Goal: Task Accomplishment & Management: Complete application form

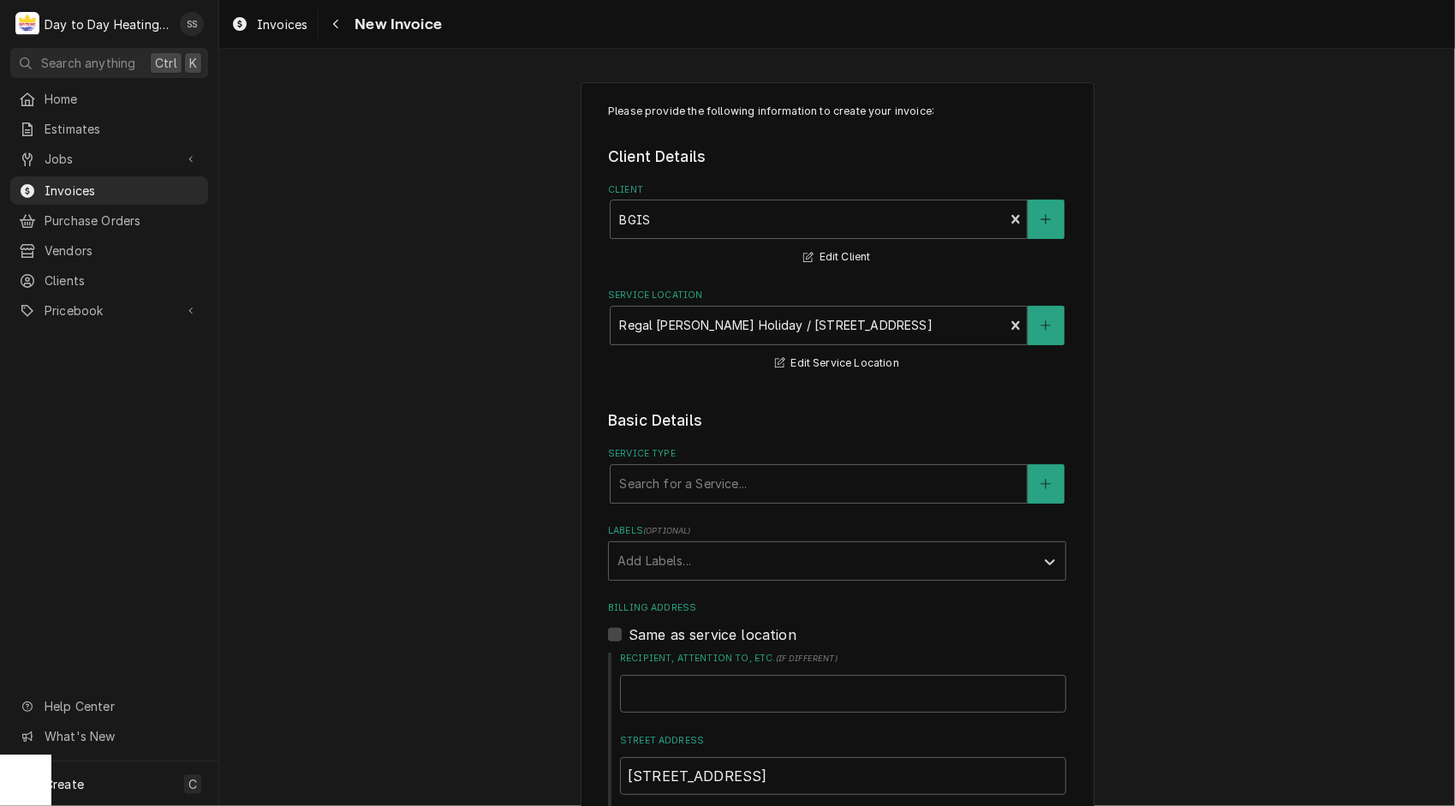
click at [1298, 431] on div "Please provide the following information to create your invoice: Client Details…" at bounding box center [837, 744] width 1236 height 1355
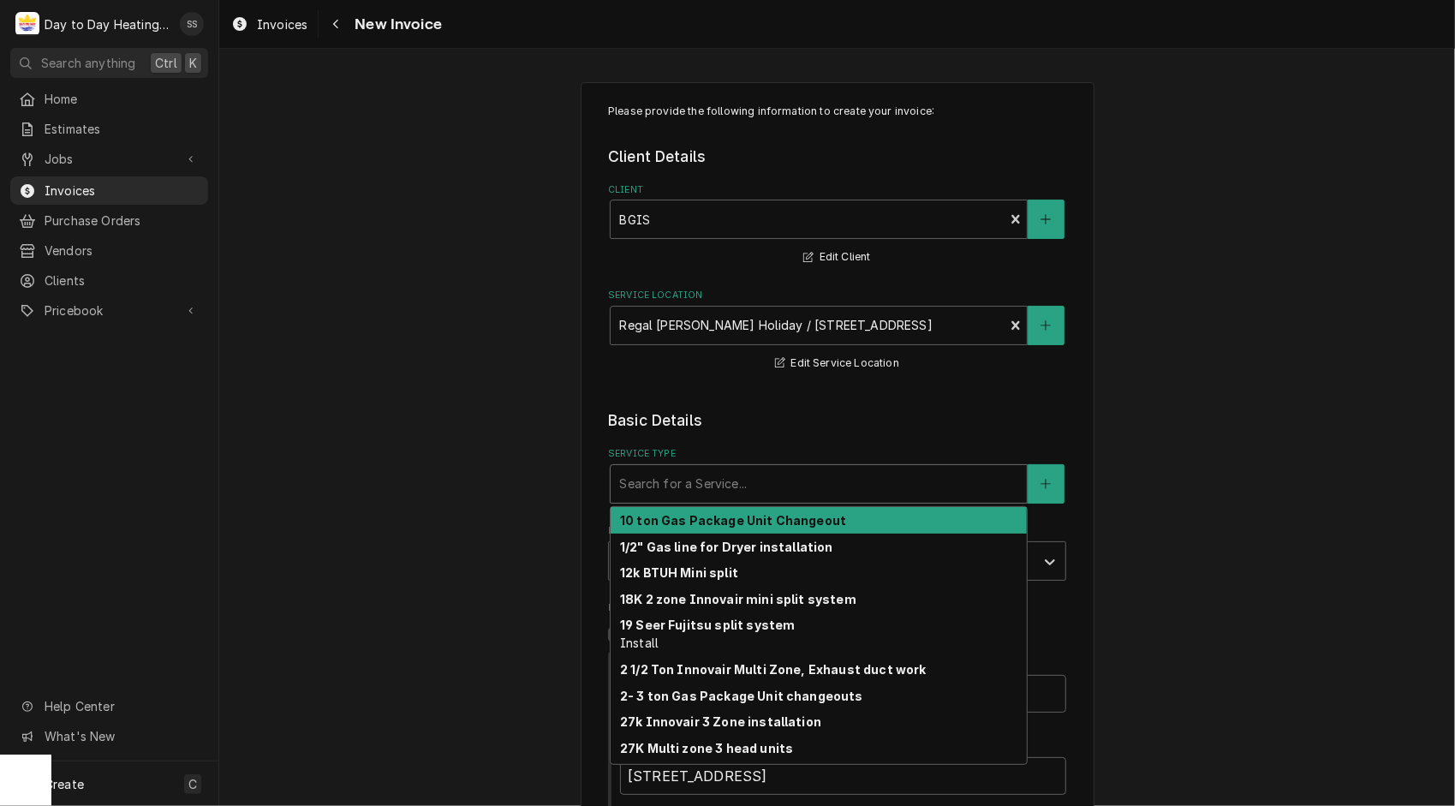
click at [723, 479] on div "Service Type" at bounding box center [818, 483] width 399 height 31
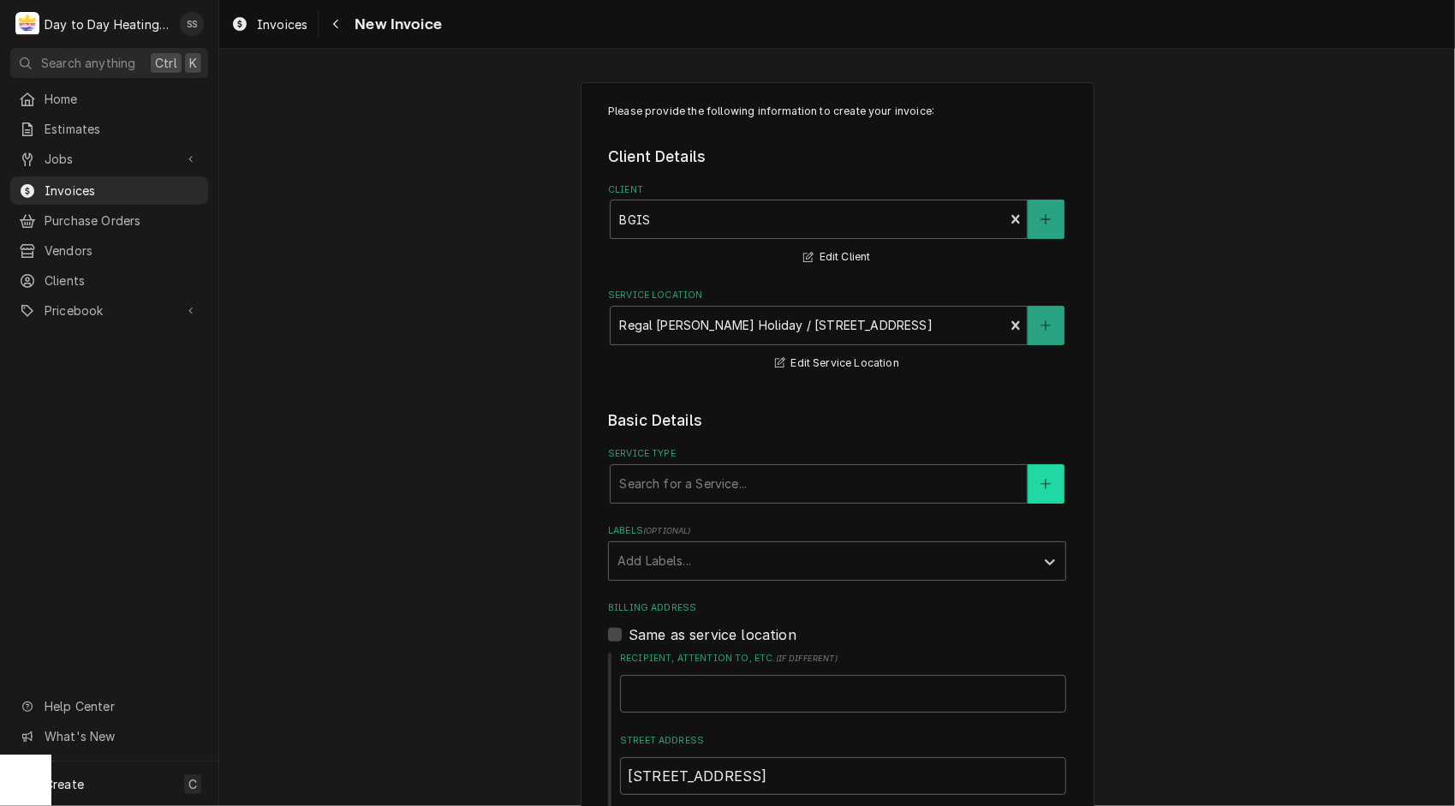
click at [1040, 488] on icon "Create New Service" at bounding box center [1045, 484] width 10 height 12
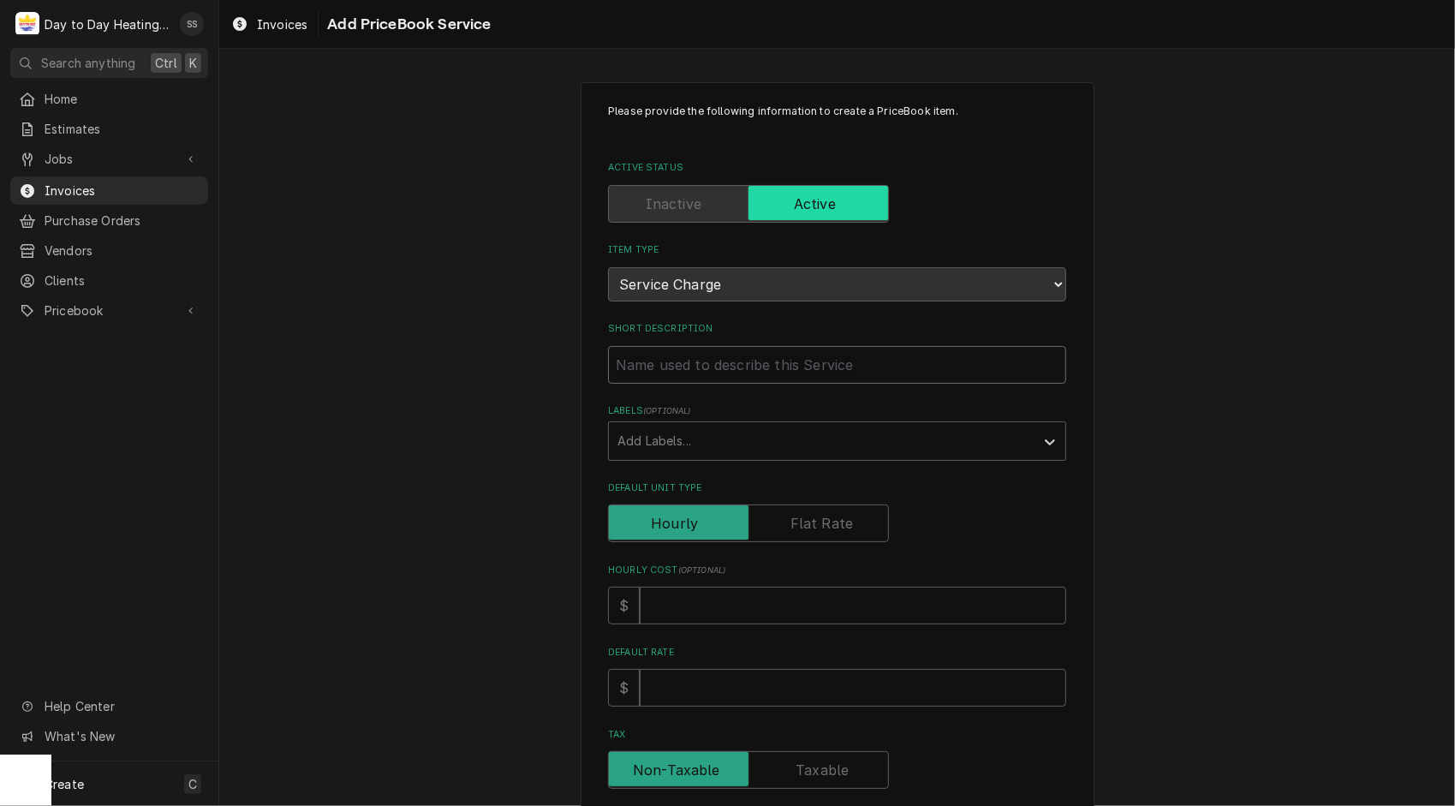
click at [771, 360] on input "Short Description" at bounding box center [837, 365] width 458 height 38
type textarea "x"
type input "I"
type textarea "x"
type input "In"
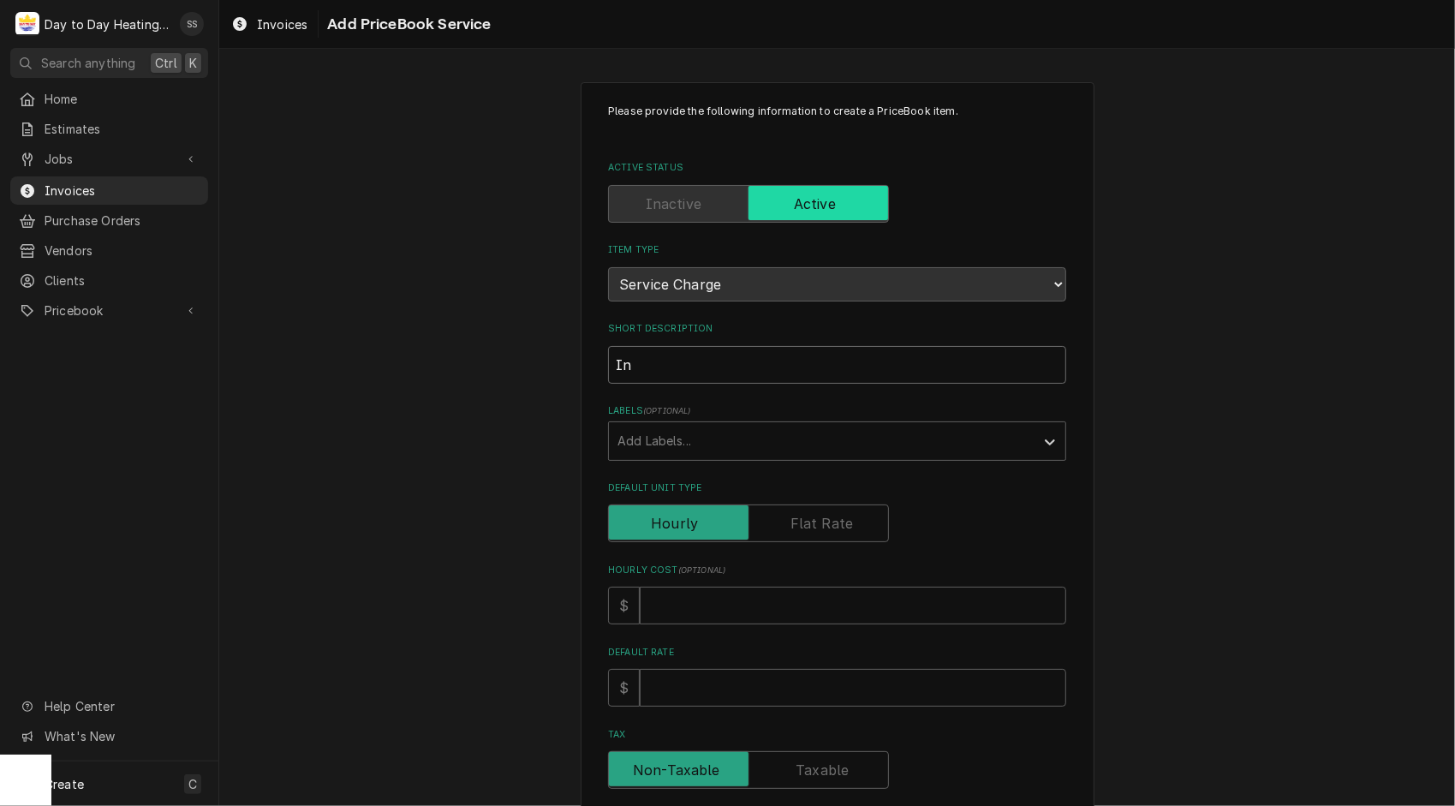
type textarea "x"
type input "Inc"
type textarea "x"
type input "Incu"
type textarea "x"
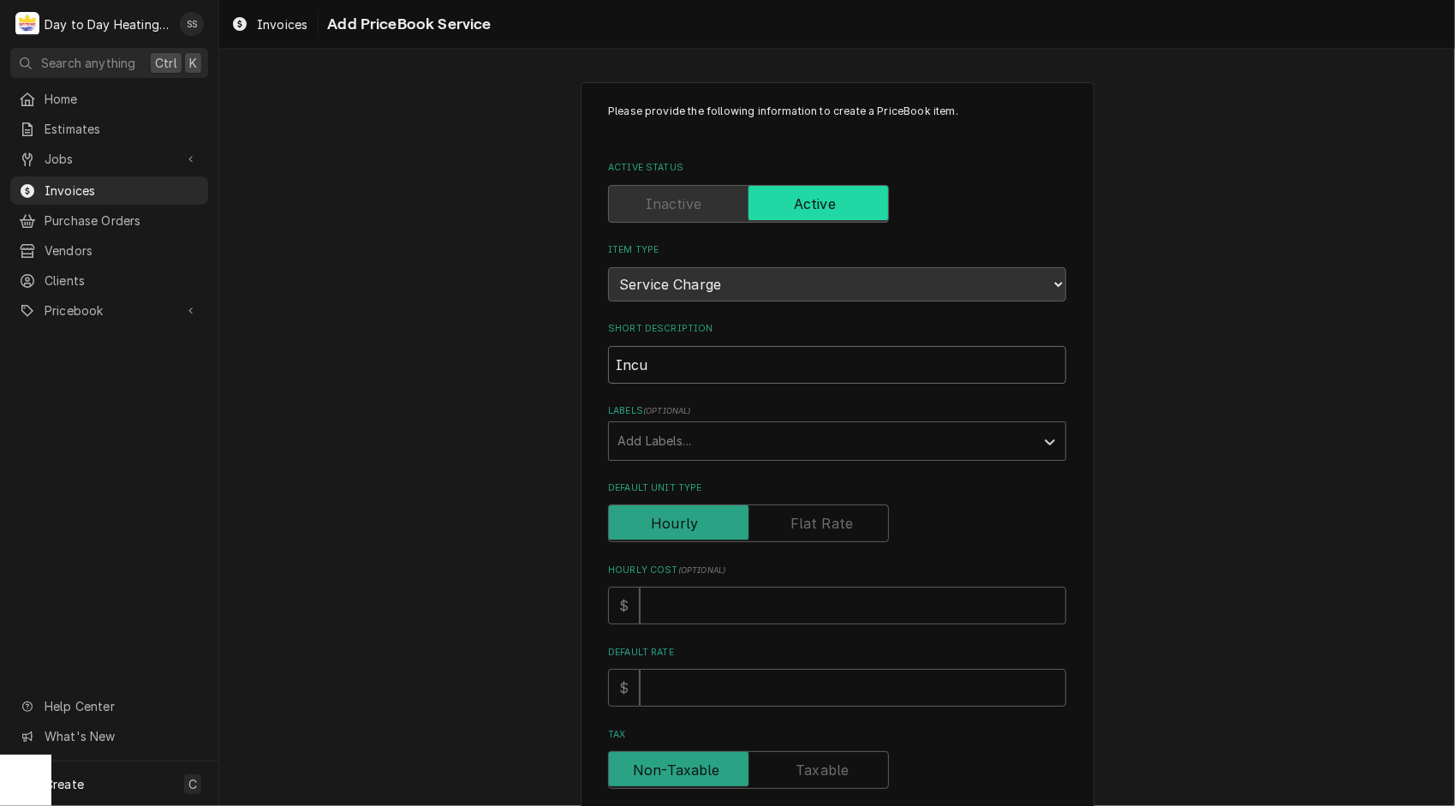
type input "Incur"
type textarea "x"
type input "Incurr"
type textarea "x"
type input "Incurre"
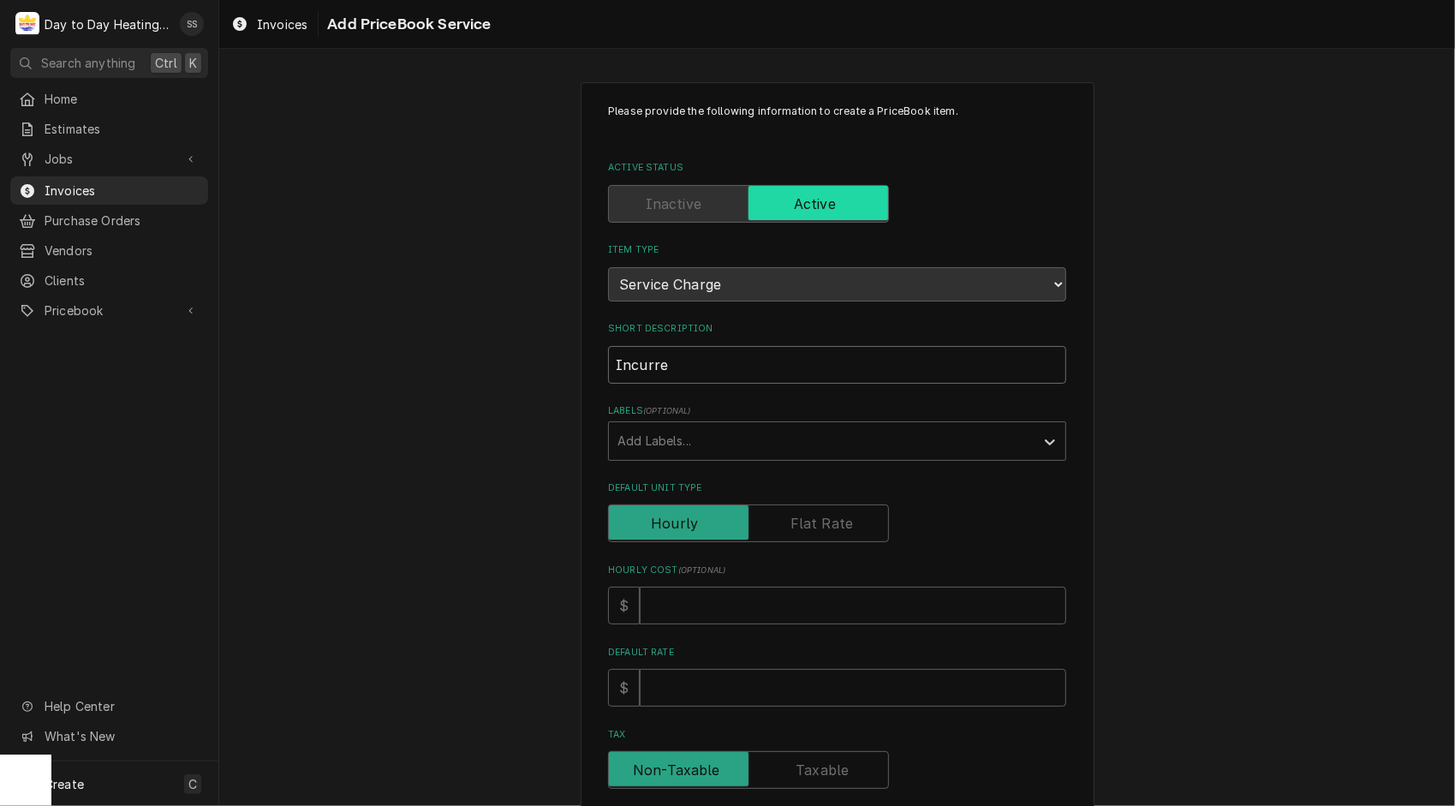
type textarea "x"
type input "Incurred"
type textarea "x"
type input "Incurred"
type textarea "x"
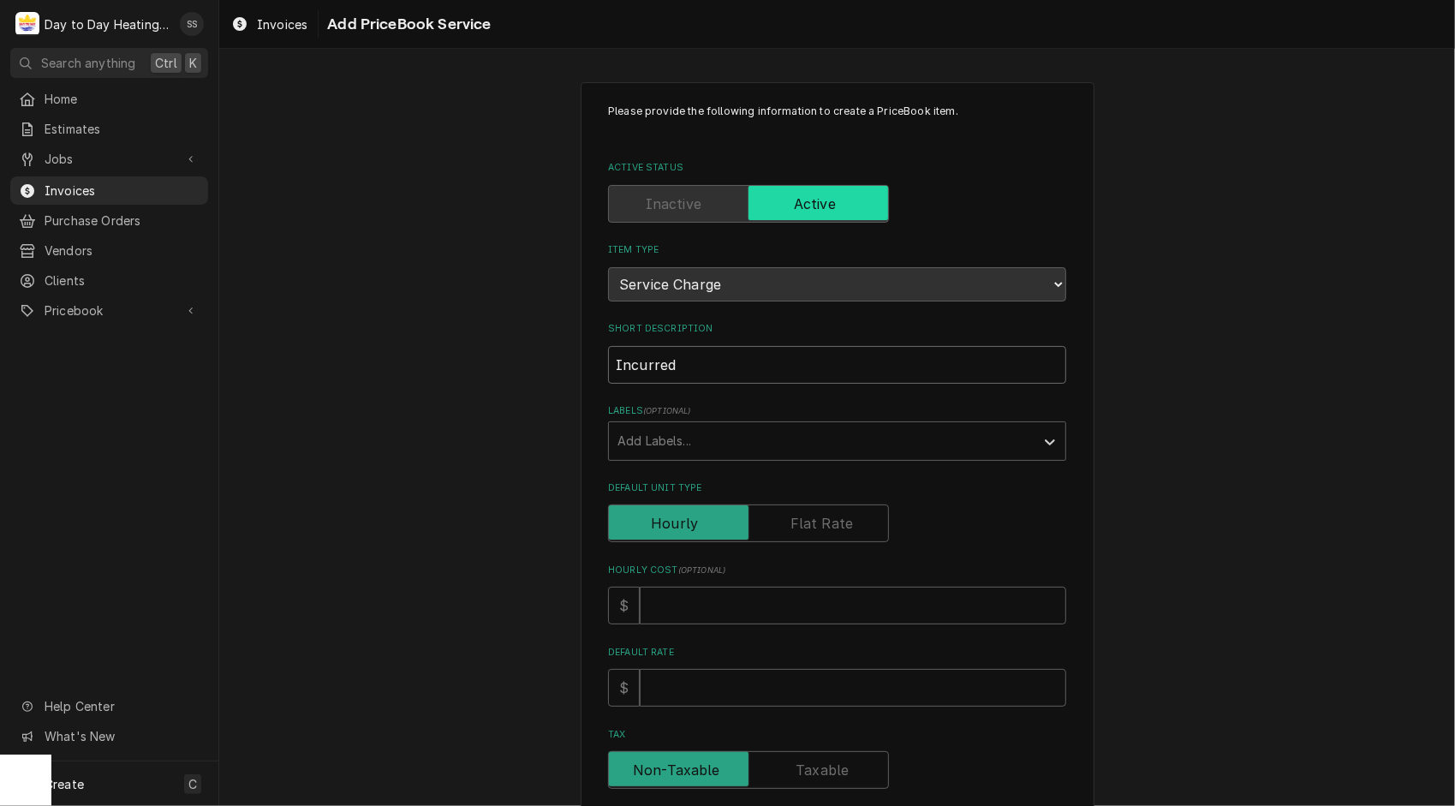
type input "Incurred D"
type textarea "x"
type input "Incurred Di"
type textarea "x"
type input "Incurred Dia"
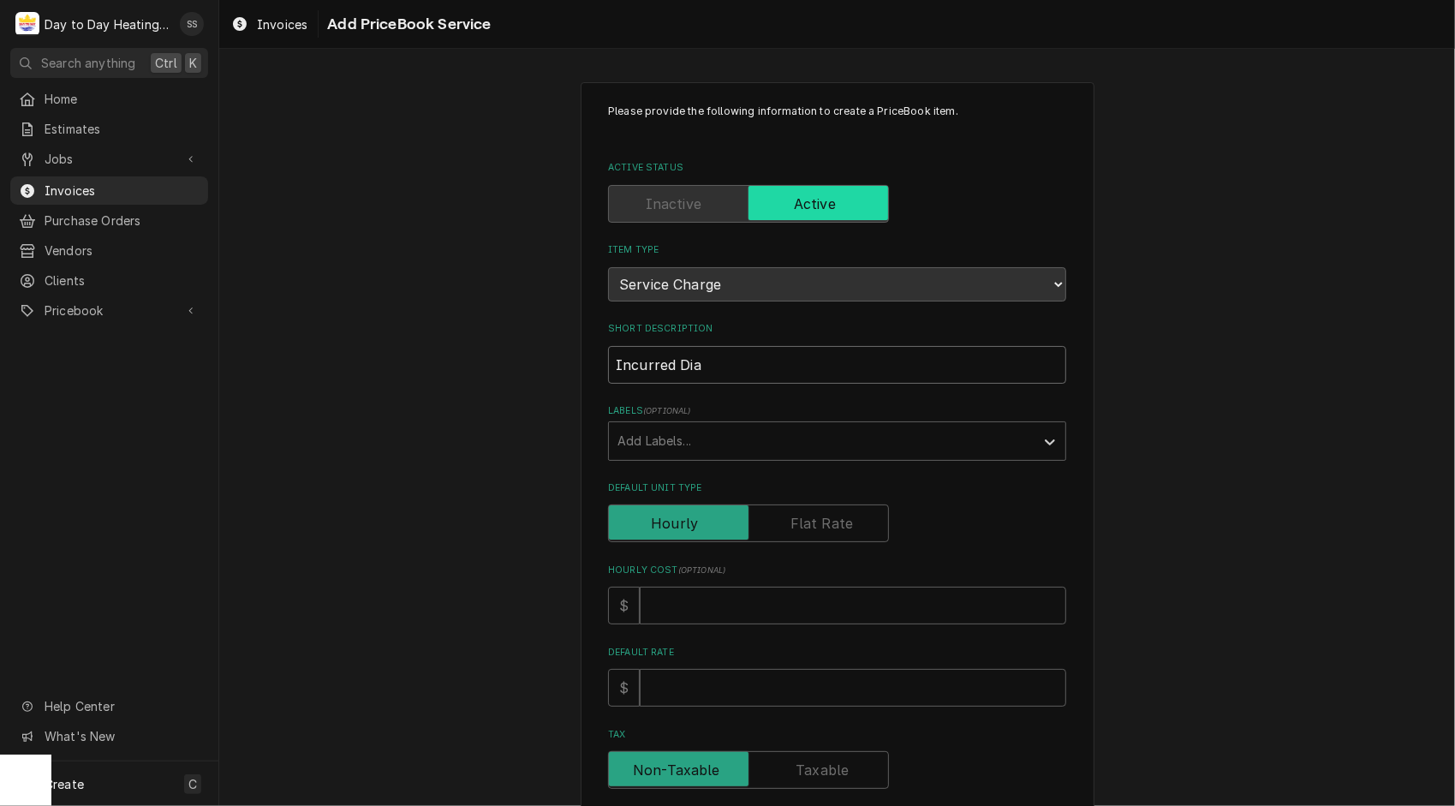
type textarea "x"
type input "Incurred Diag"
type textarea "x"
type input "Incurred Diagn"
type textarea "x"
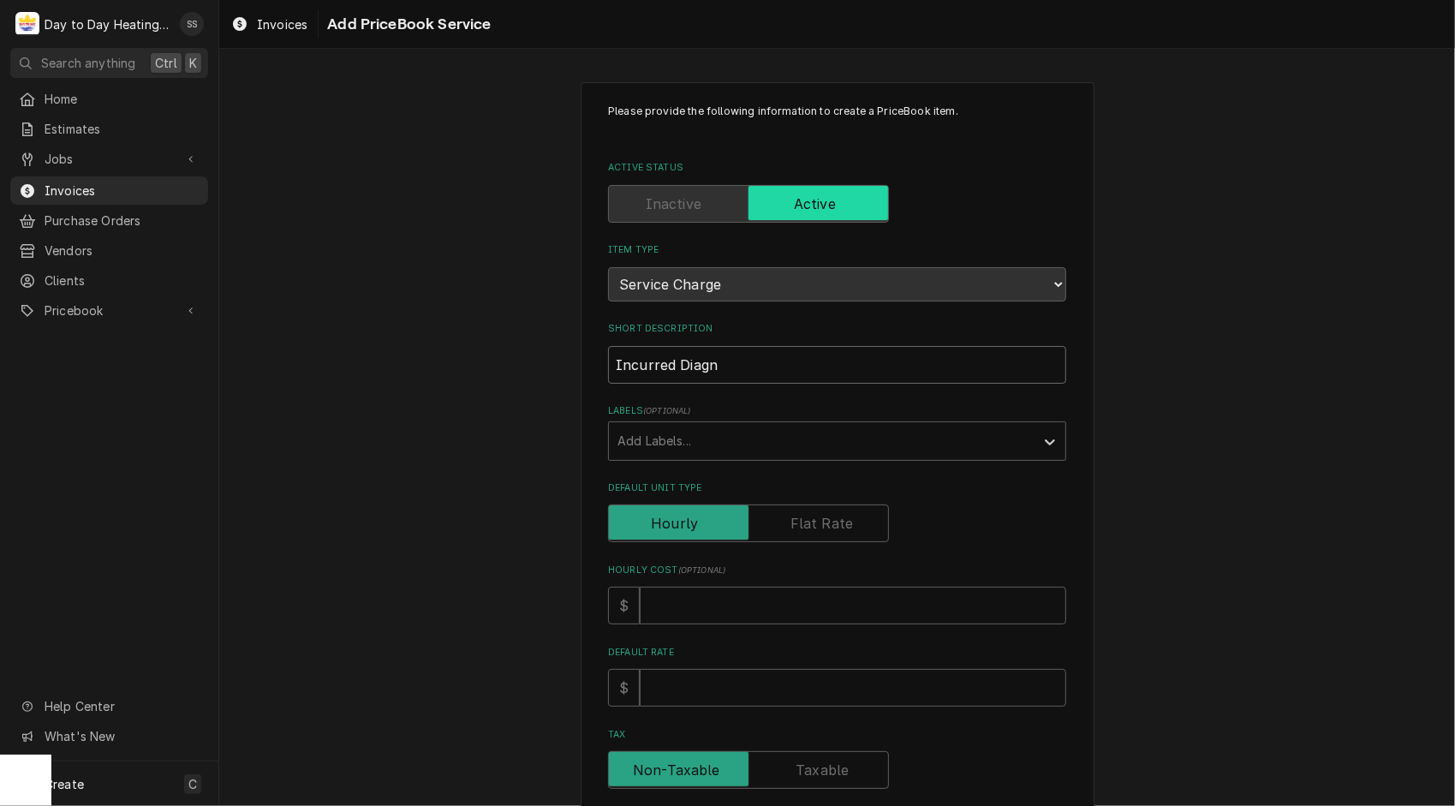
type input "Incurred Diagno"
type textarea "x"
type input "Incurred Diagnos"
type textarea "x"
type input "Incurred Diagnost"
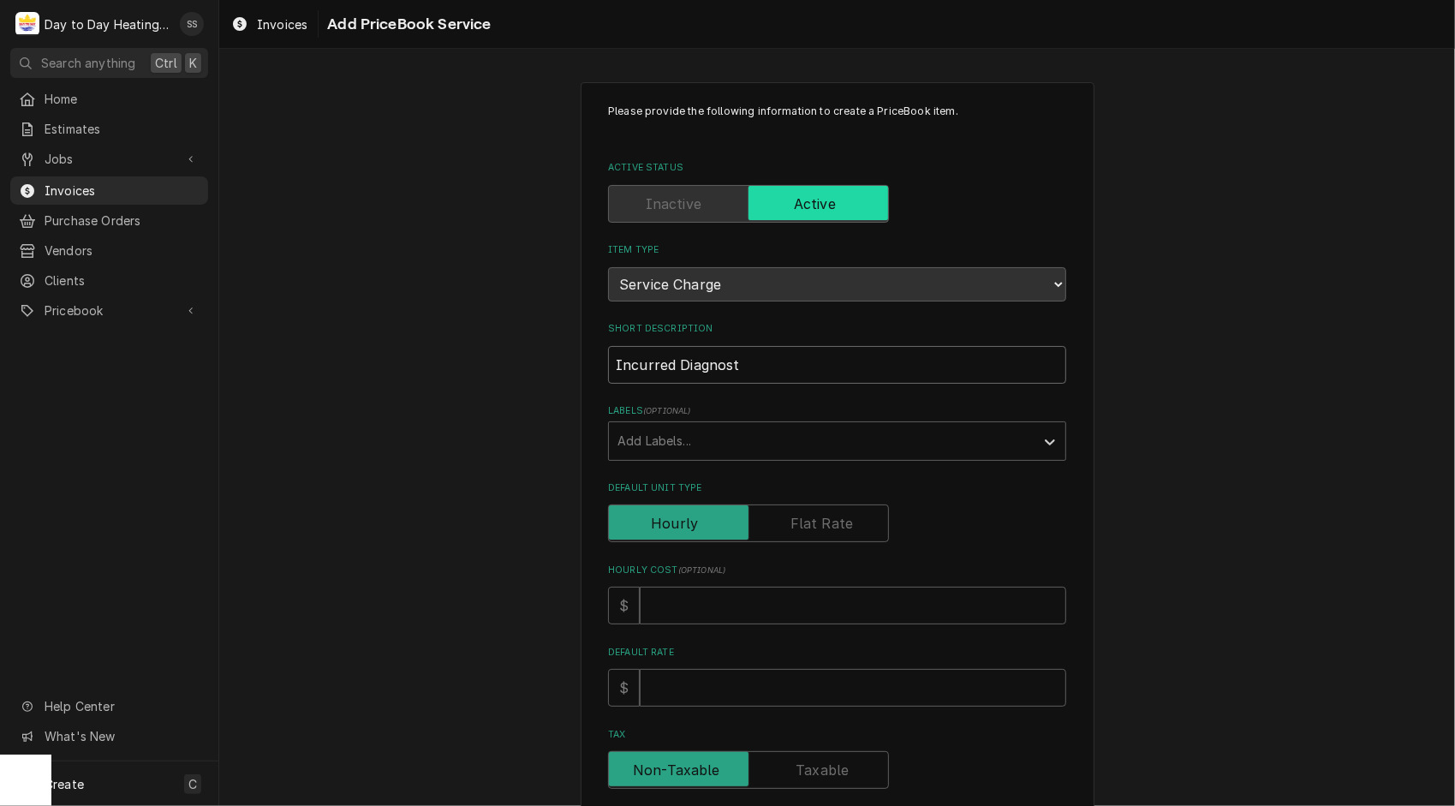
type textarea "x"
type input "Incurred Diagnosti"
type textarea "x"
type input "Incurred Diagnostic"
type textarea "x"
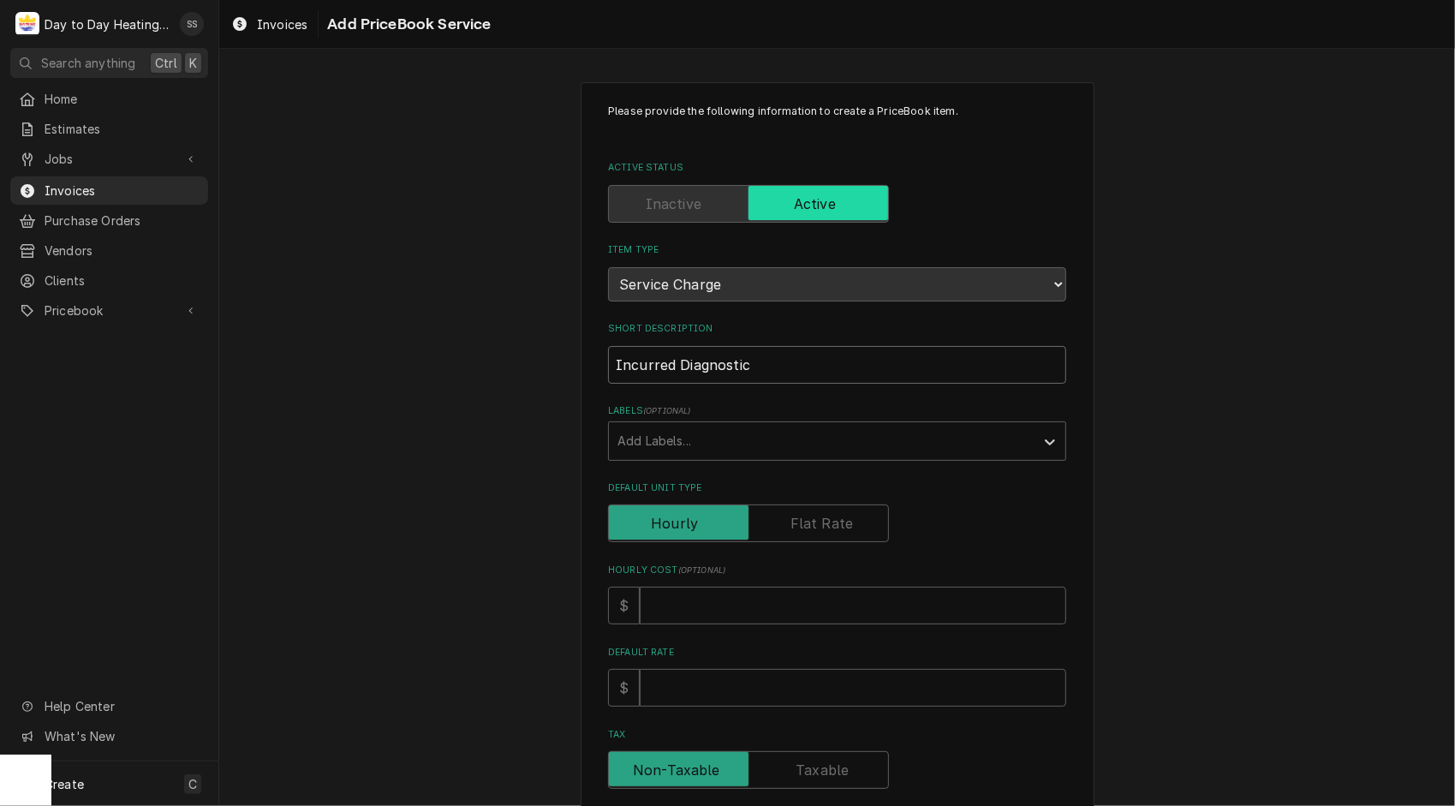
type input "Incurred Diagnosti"
type textarea "x"
type input "Incurred Diagnost"
type textarea "x"
type input "Incurred Diagnos"
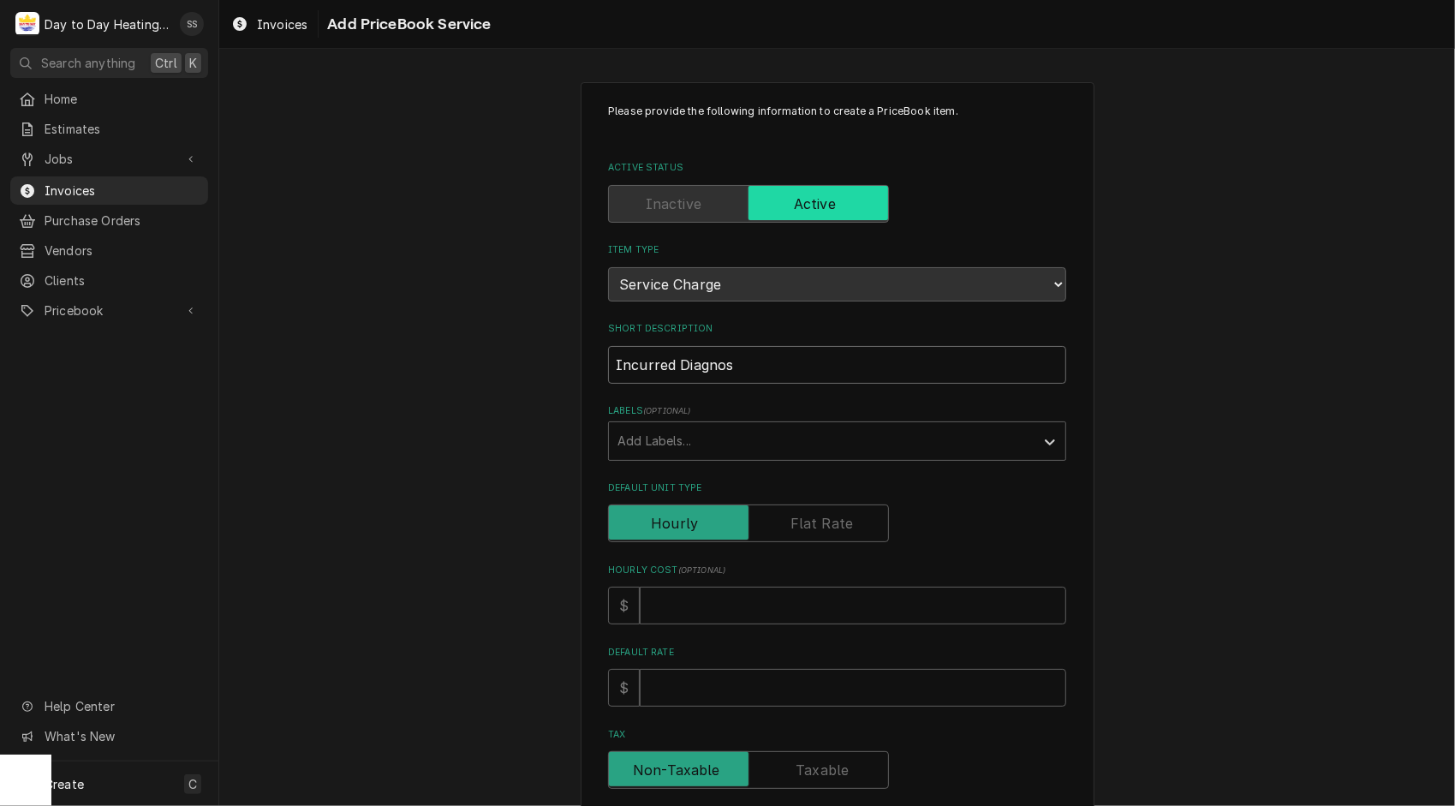
type textarea "x"
type input "Incurred Diagno"
type textarea "x"
type input "Incurred Diagn"
type textarea "x"
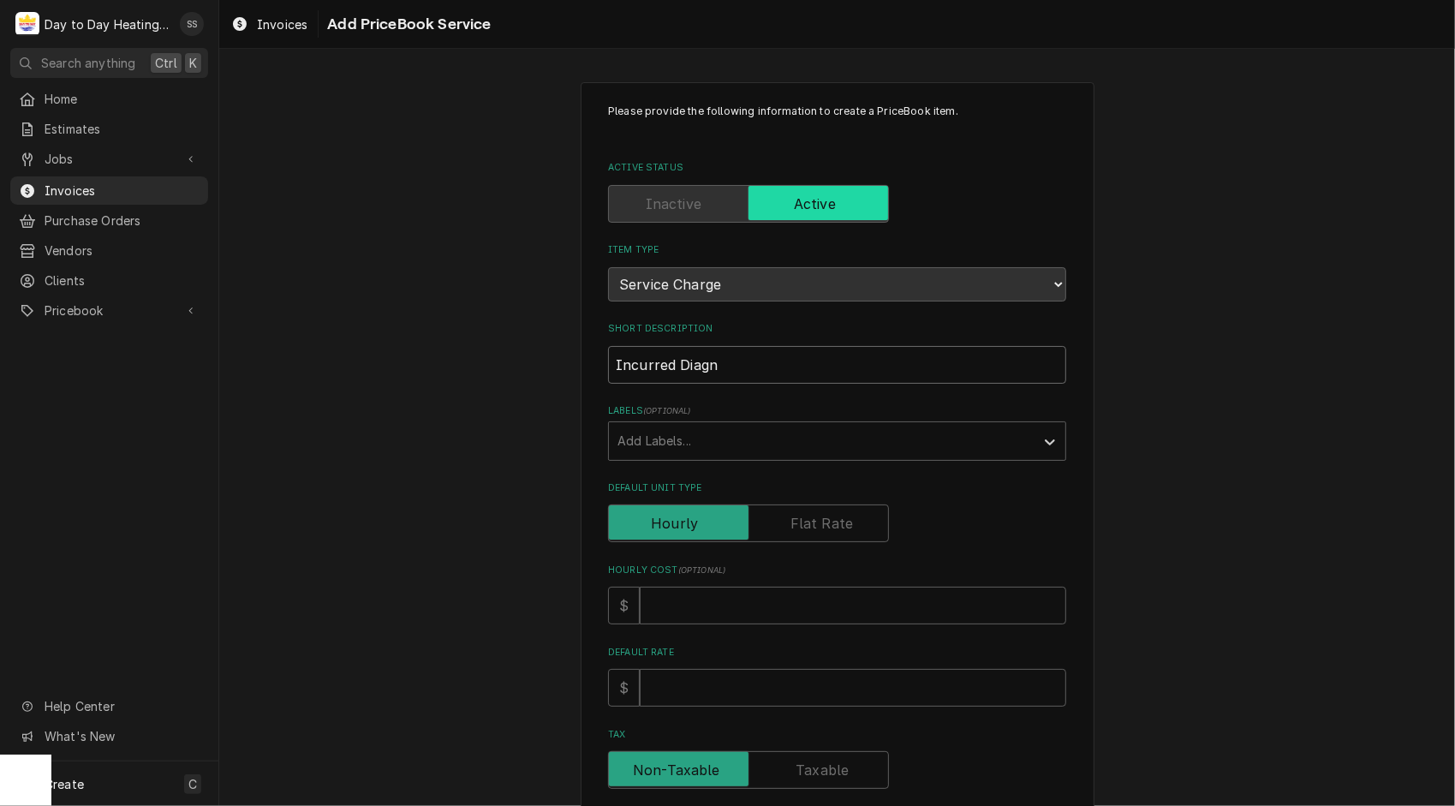
type input "Incurred Diag"
type textarea "x"
type input "Incurred Dia"
type textarea "x"
type input "Incurred Di"
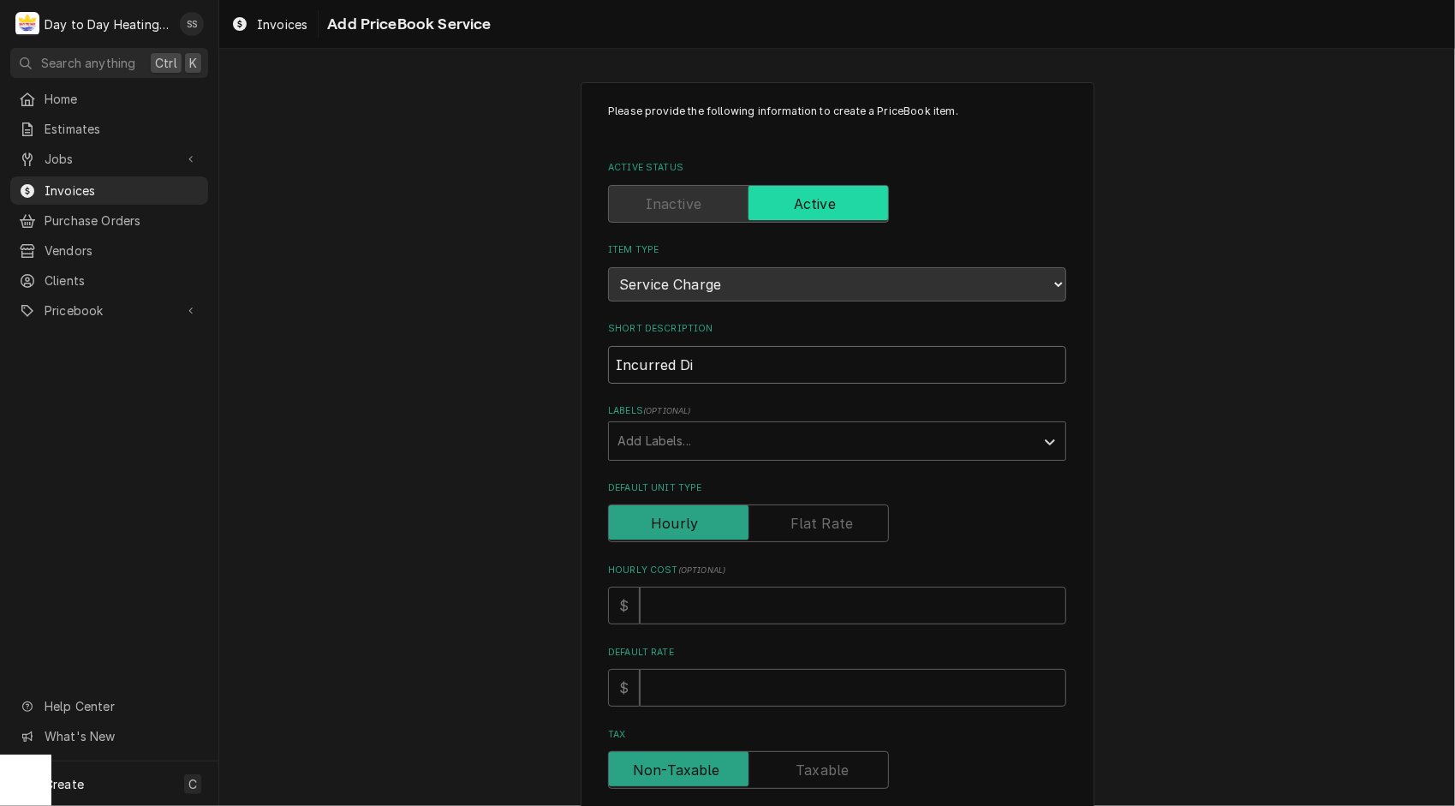
type textarea "x"
type input "Incurred D"
type textarea "x"
type input "Incurred"
type textarea "x"
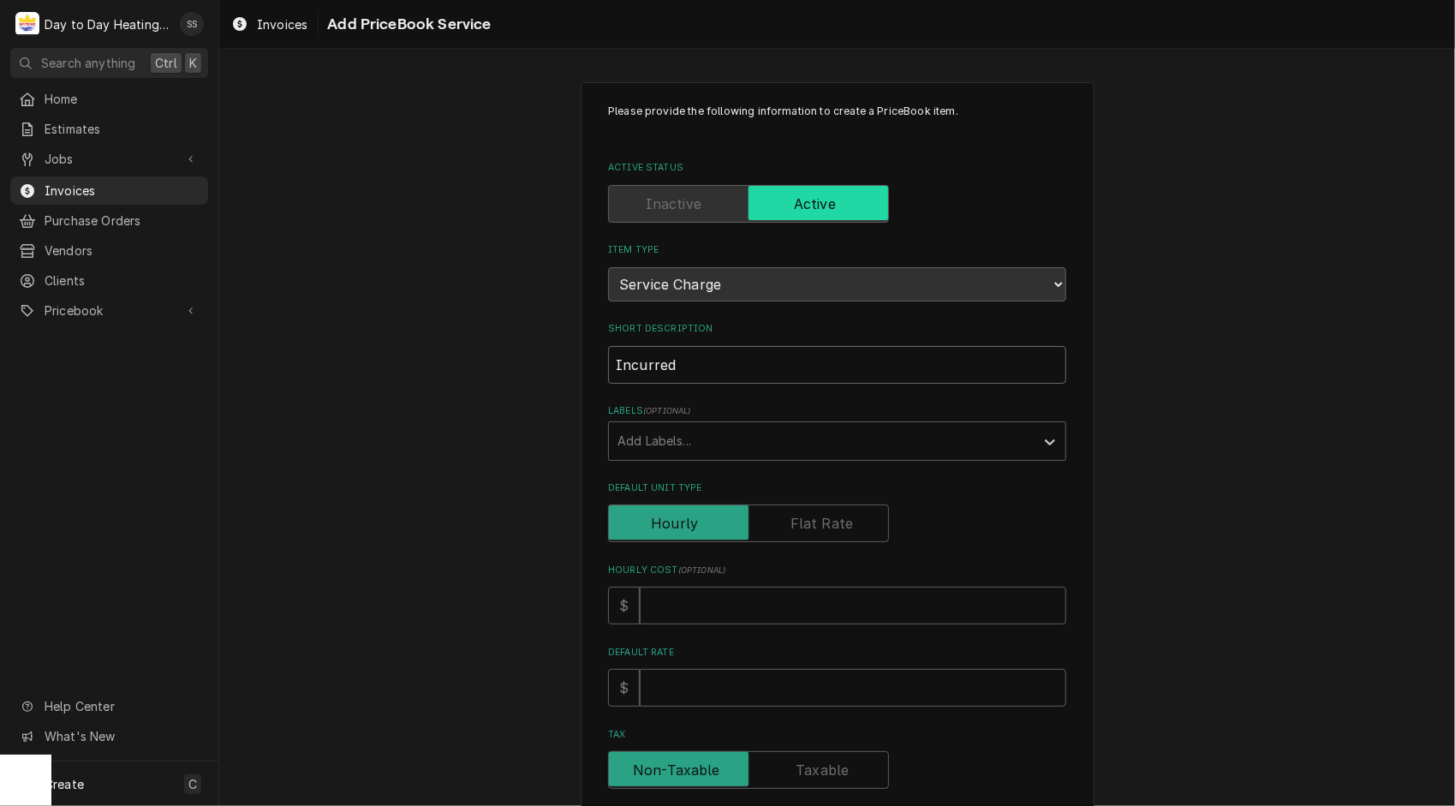
type input "Incurred T"
type textarea "x"
type input "Incurred Tr"
type textarea "x"
type input "Incurred Tri"
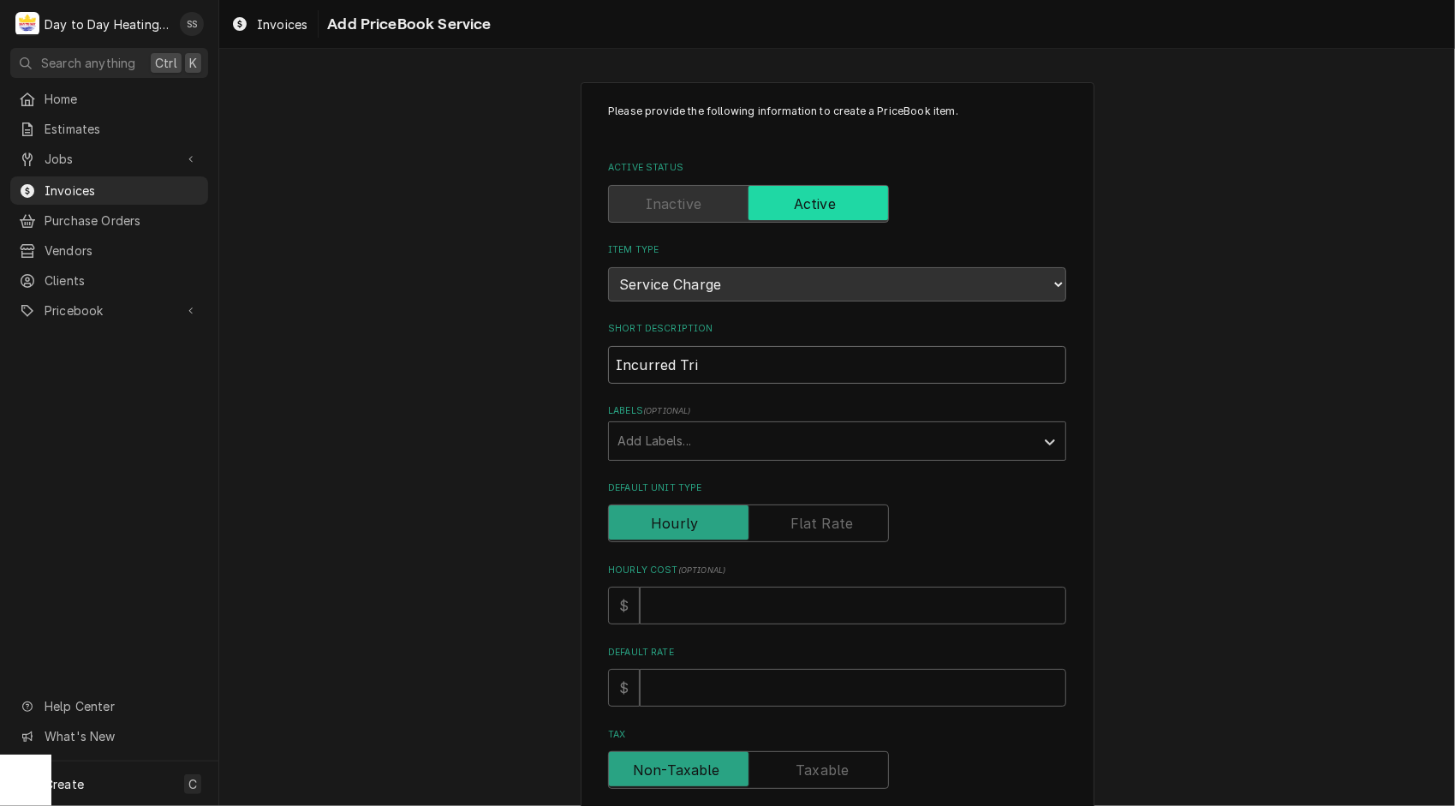
type textarea "x"
type input "Incurred Trip"
type textarea "x"
type input "Incurred Trip"
type textarea "x"
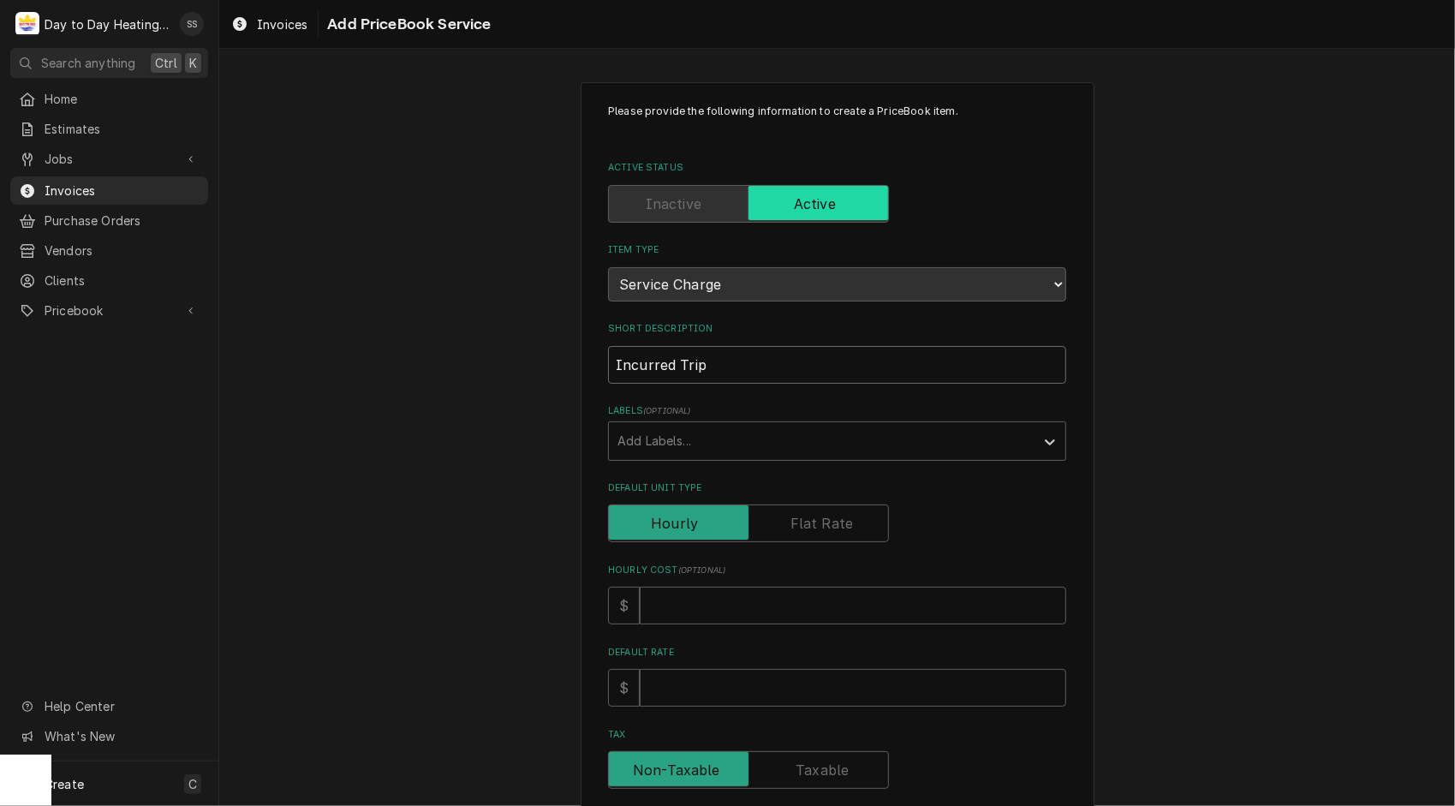
type input "Incurred Trip C"
type textarea "x"
type input "Incurred Trip Ch"
type textarea "x"
type input "Incurred Trip Cha"
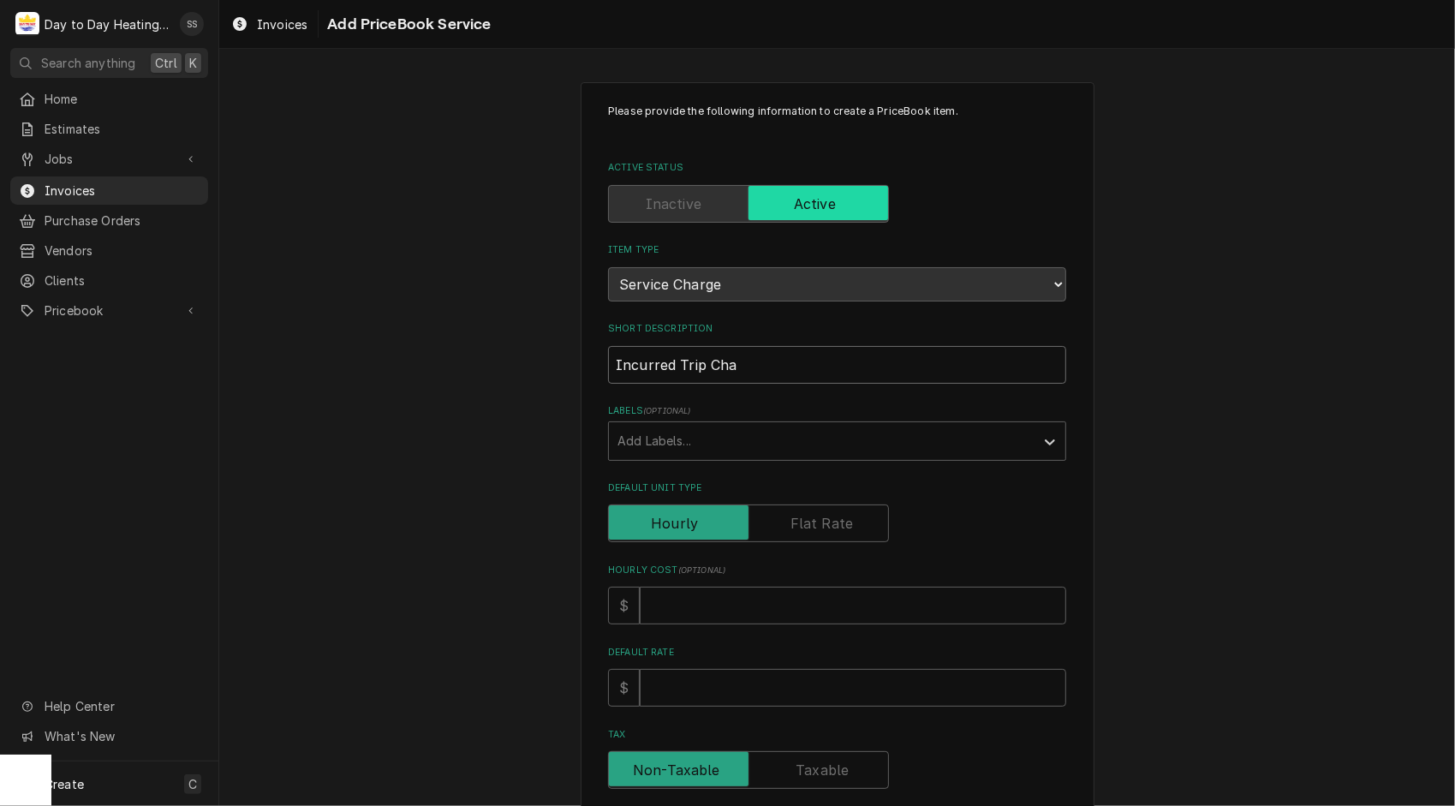
type textarea "x"
type input "Incurred Trip Char"
type textarea "x"
type input "Incurred Trip Charg"
type textarea "x"
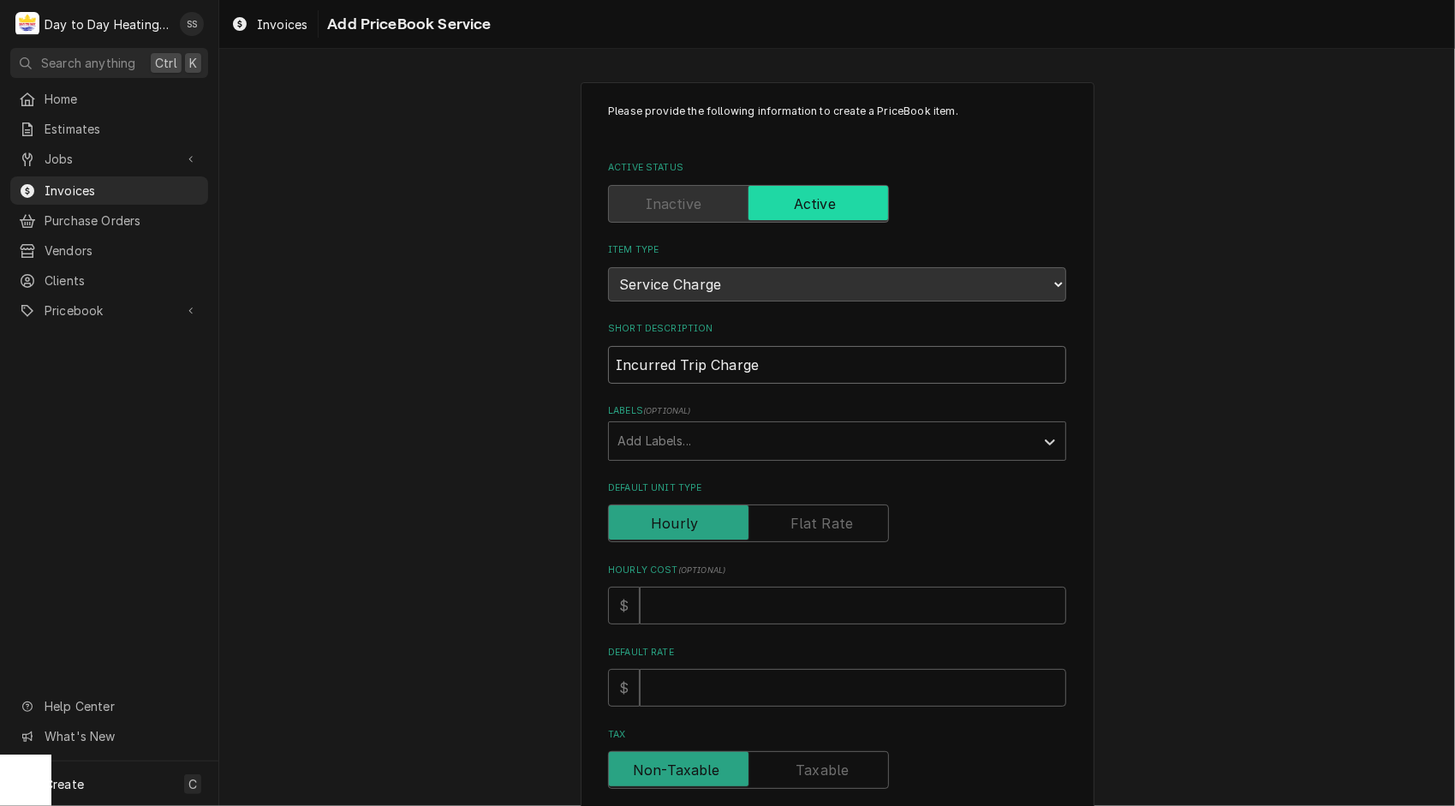
type input "Incurred Trip Charge"
click at [648, 690] on input "Default Rate" at bounding box center [853, 688] width 426 height 38
type textarea "x"
type input "1"
type textarea "x"
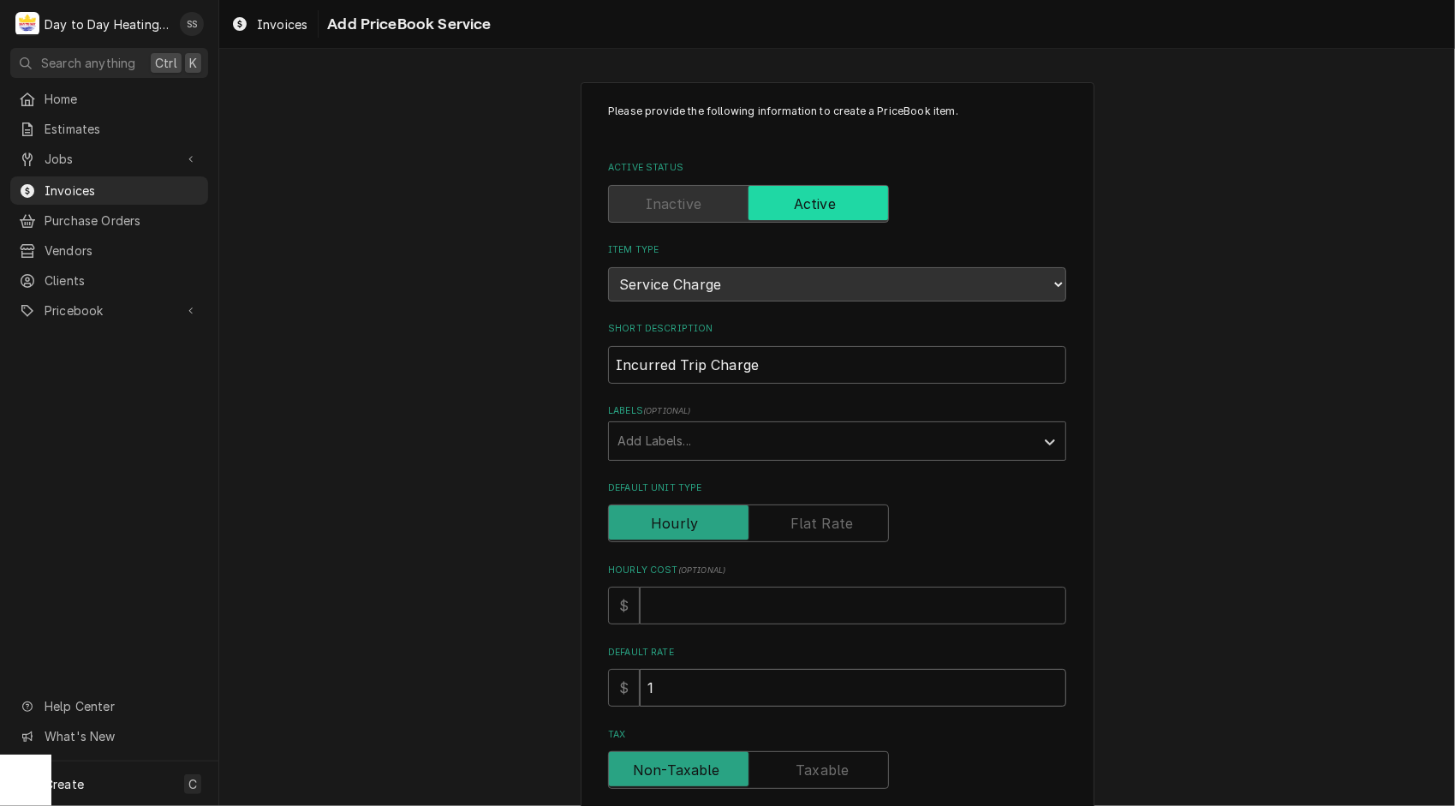
type input "15"
type textarea "x"
type input "150"
type textarea "x"
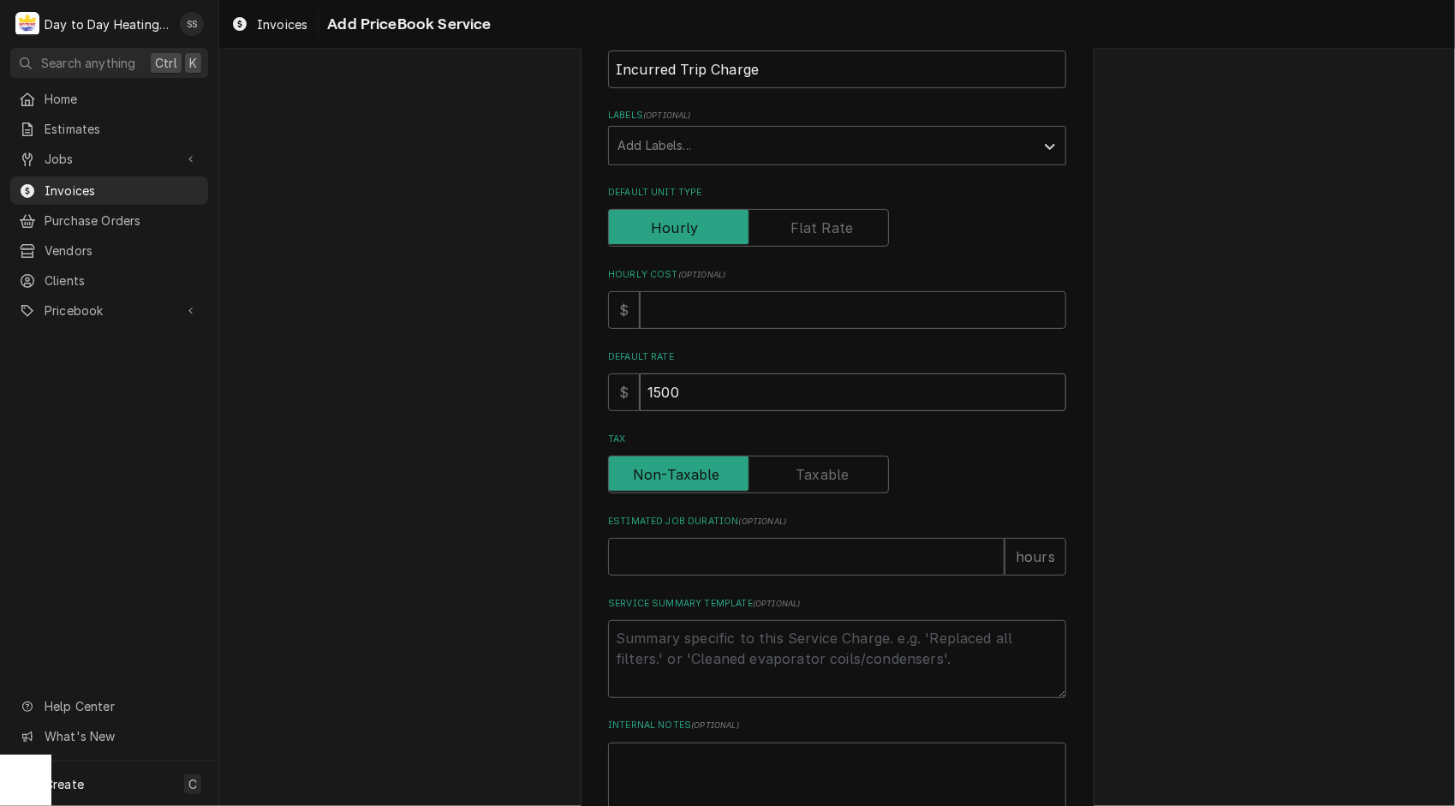
type input "1500"
click at [1358, 452] on div "Please provide the following information to create a PriceBook item. Active Sta…" at bounding box center [837, 347] width 1236 height 1153
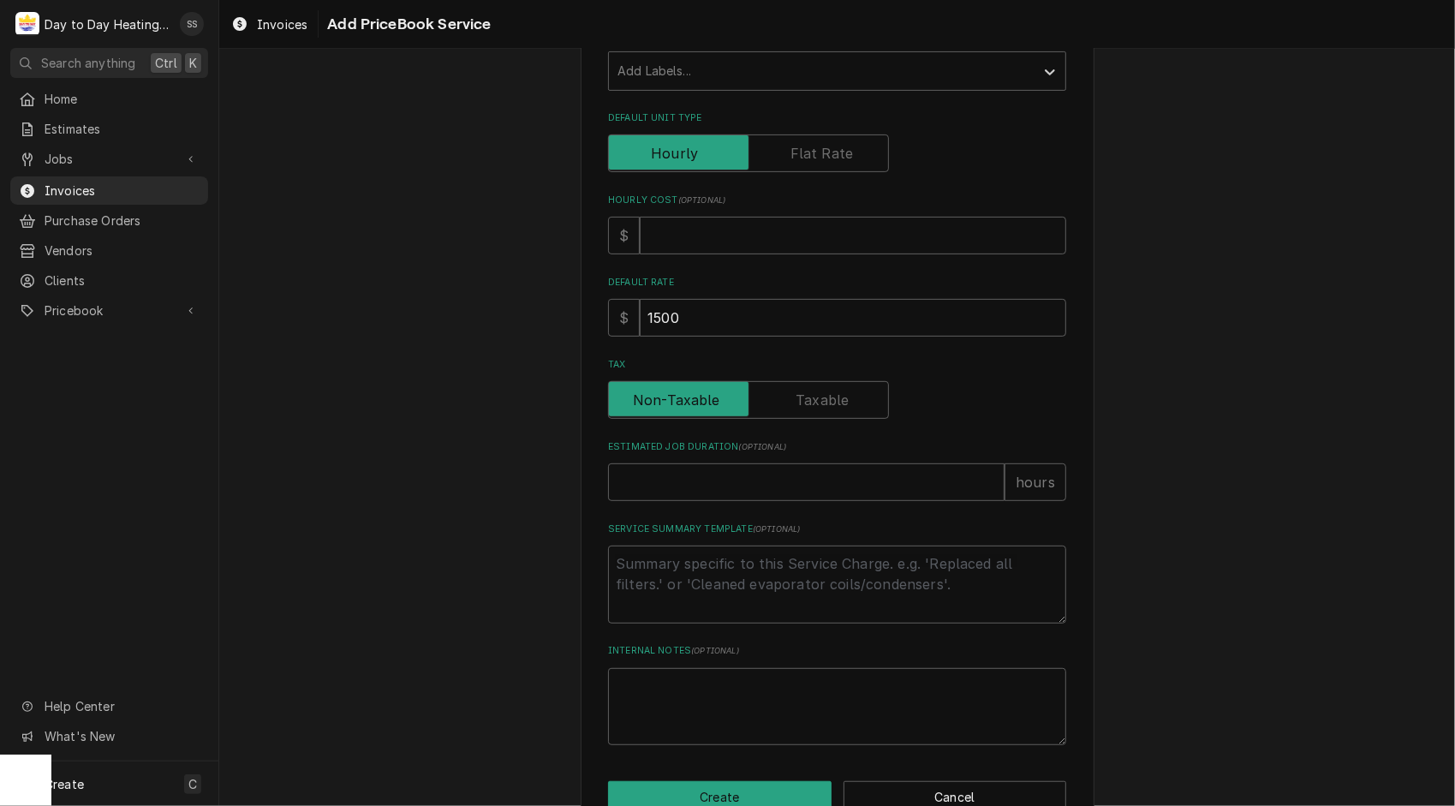
scroll to position [376, 0]
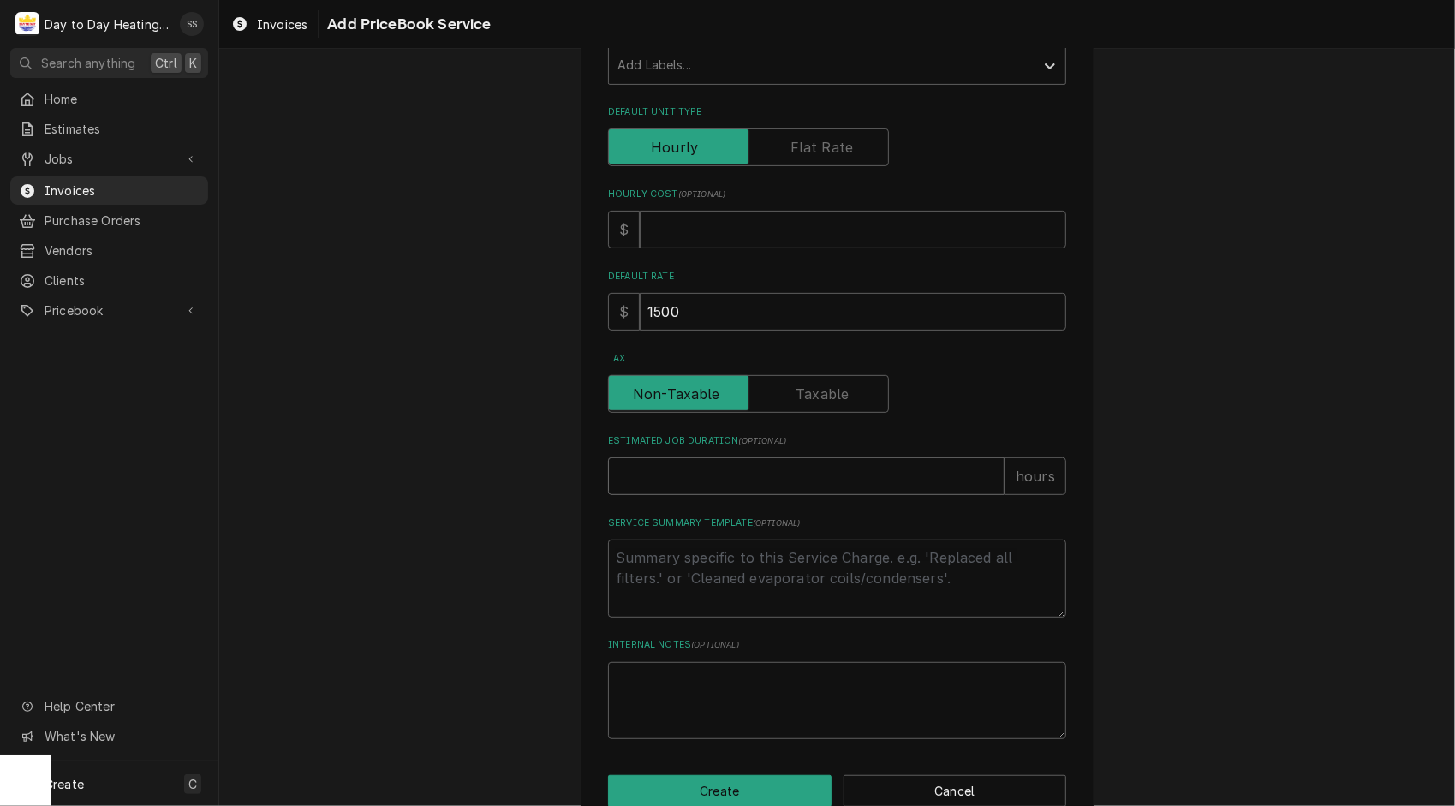
click at [694, 486] on input "Estimated Job Duration ( optional )" at bounding box center [806, 476] width 396 height 38
type textarea "x"
type input "1"
type textarea "x"
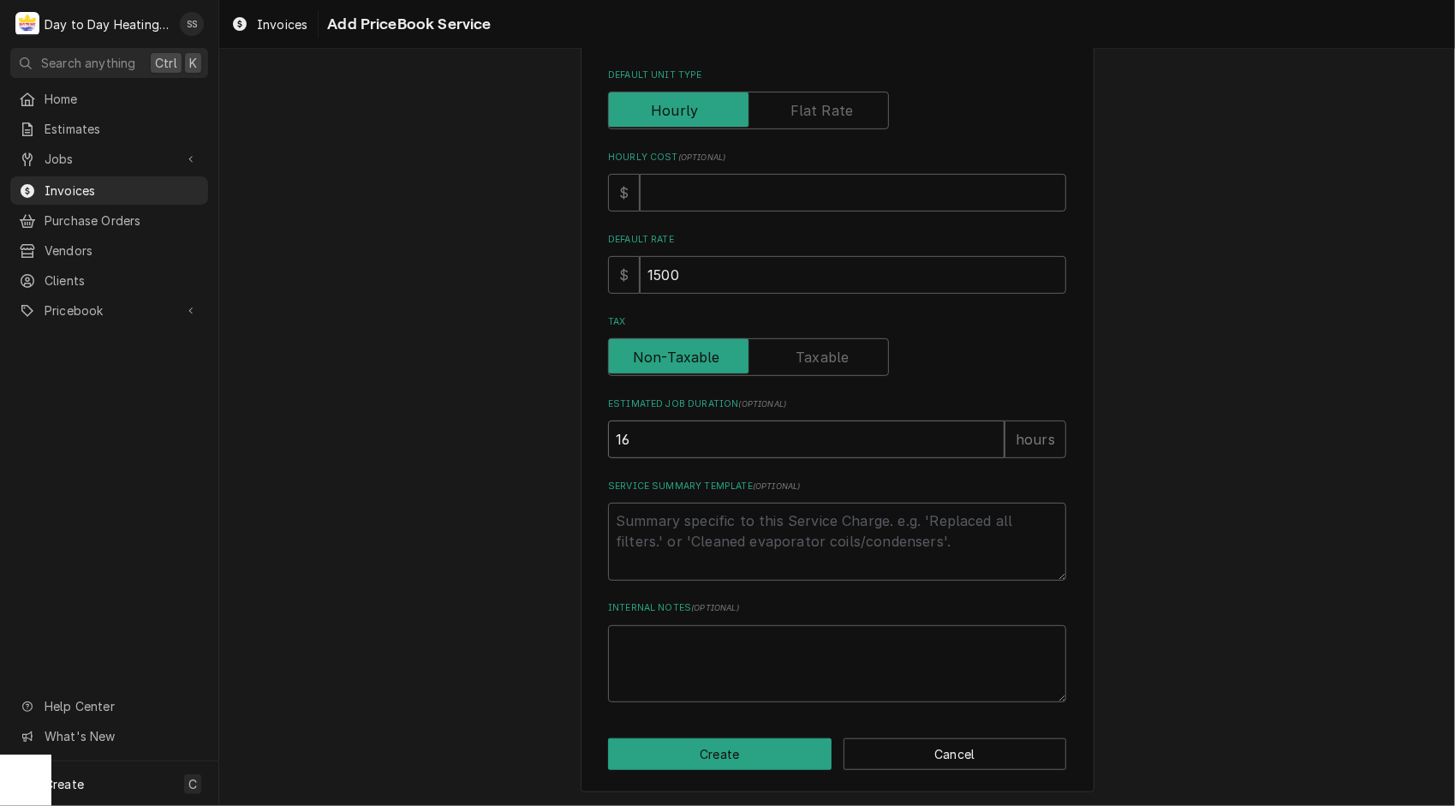
type input "16"
click at [646, 515] on textarea "Service Summary Template ( optional )" at bounding box center [837, 542] width 458 height 78
type textarea "x"
type textarea "C"
type textarea "x"
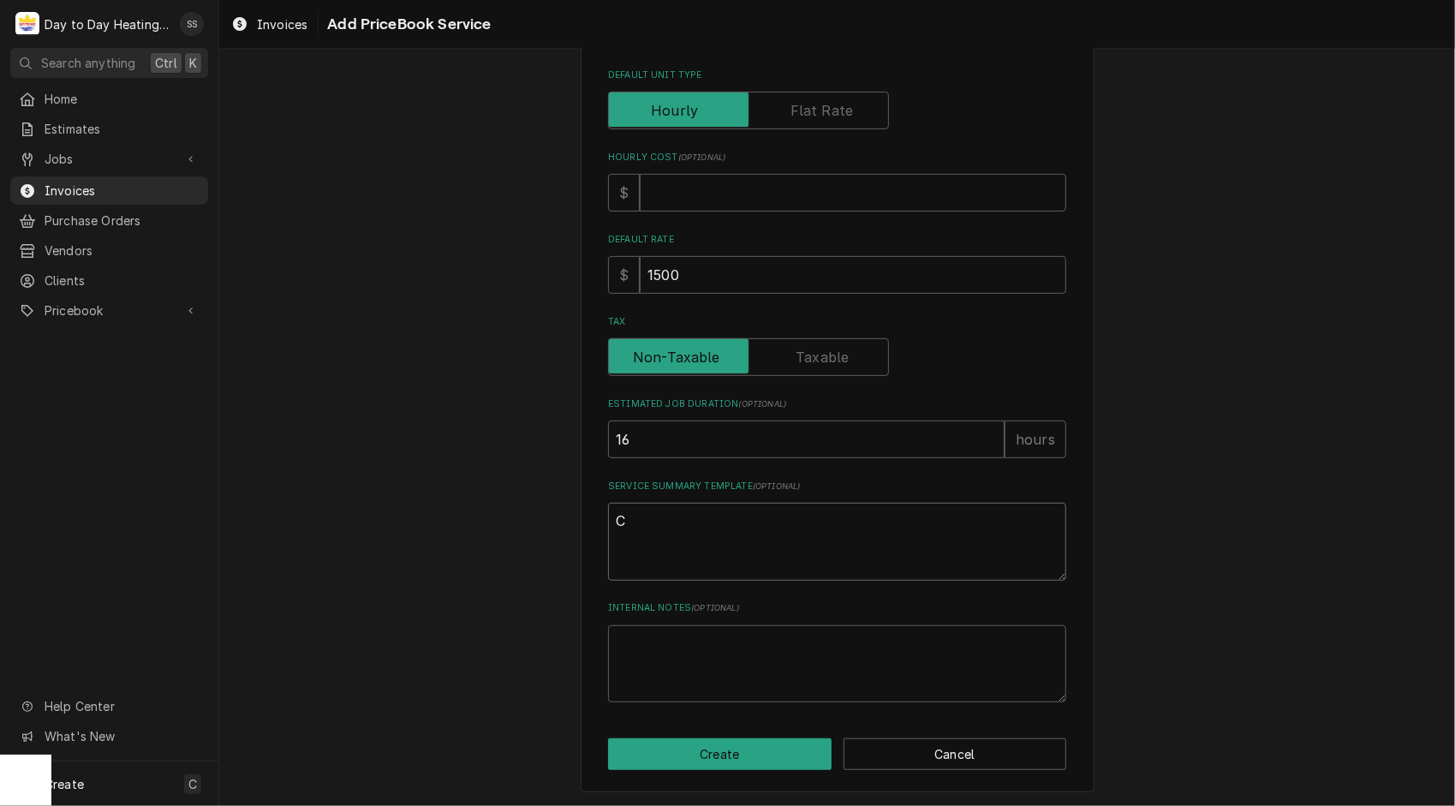
type textarea "Co"
type textarea "x"
type textarea "Cos"
type textarea "x"
type textarea "Cost"
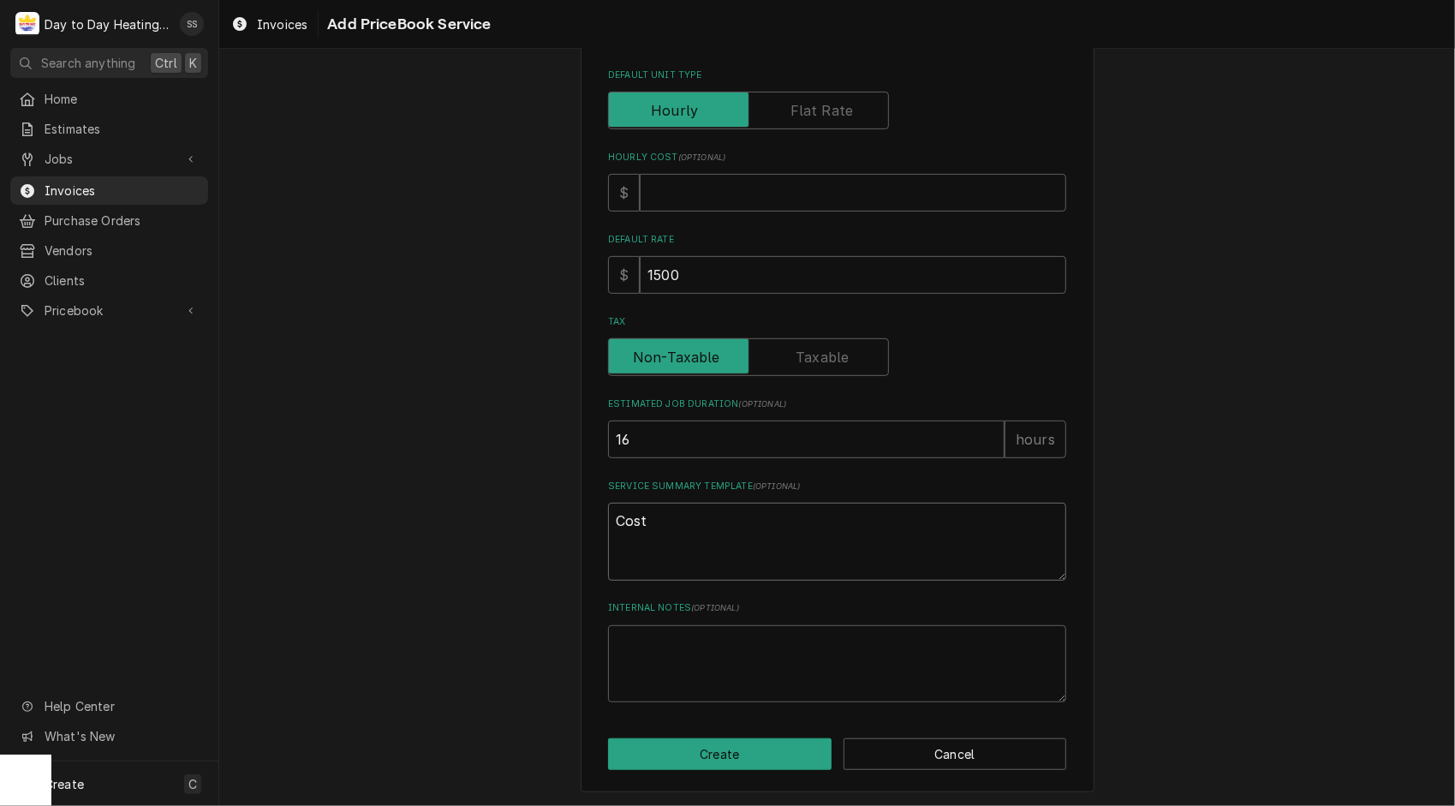
type textarea "x"
type textarea "Cost"
type textarea "x"
type textarea "Cost c"
type textarea "x"
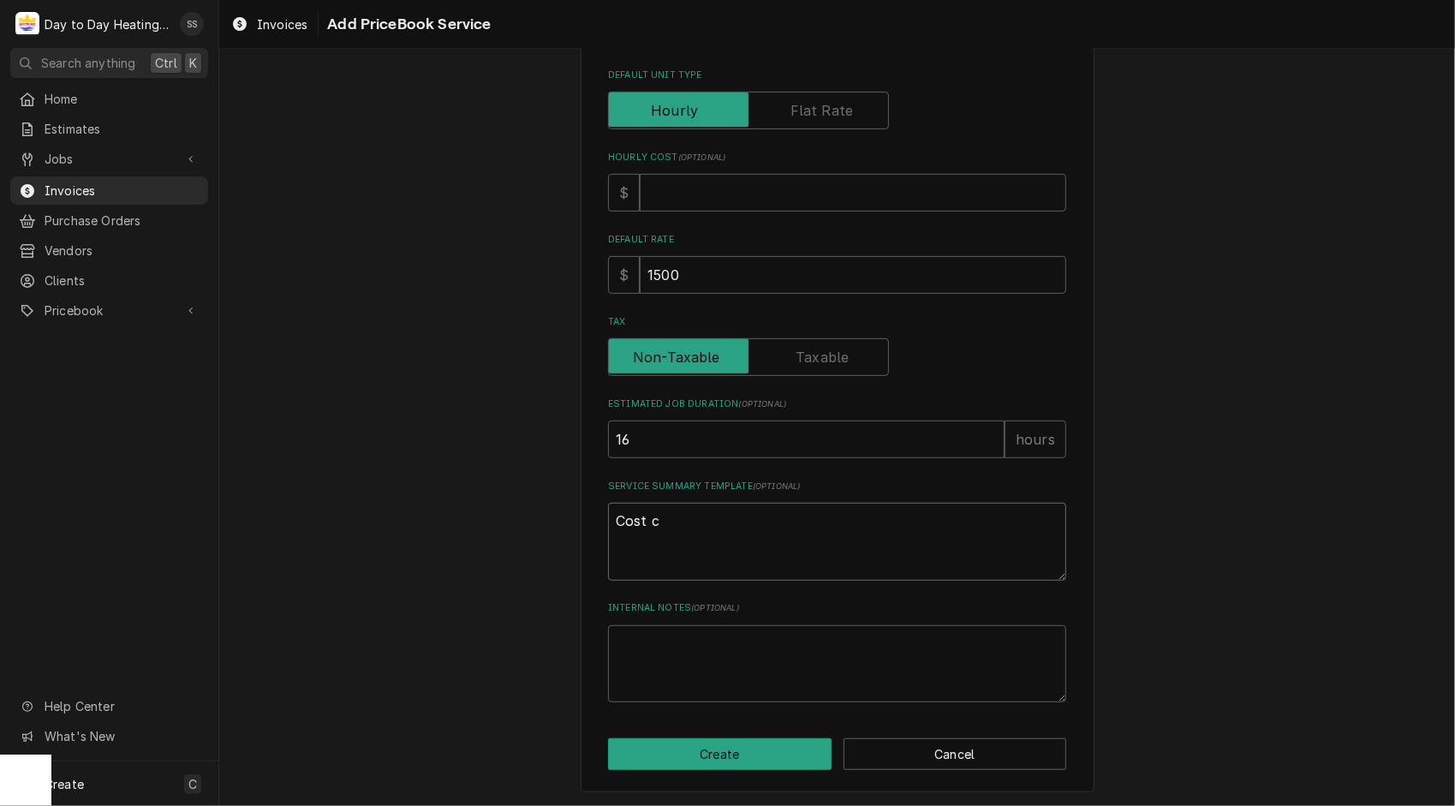
type textarea "Cost co"
type textarea "x"
type textarea "Cost cov"
type textarea "x"
type textarea "Cost cove"
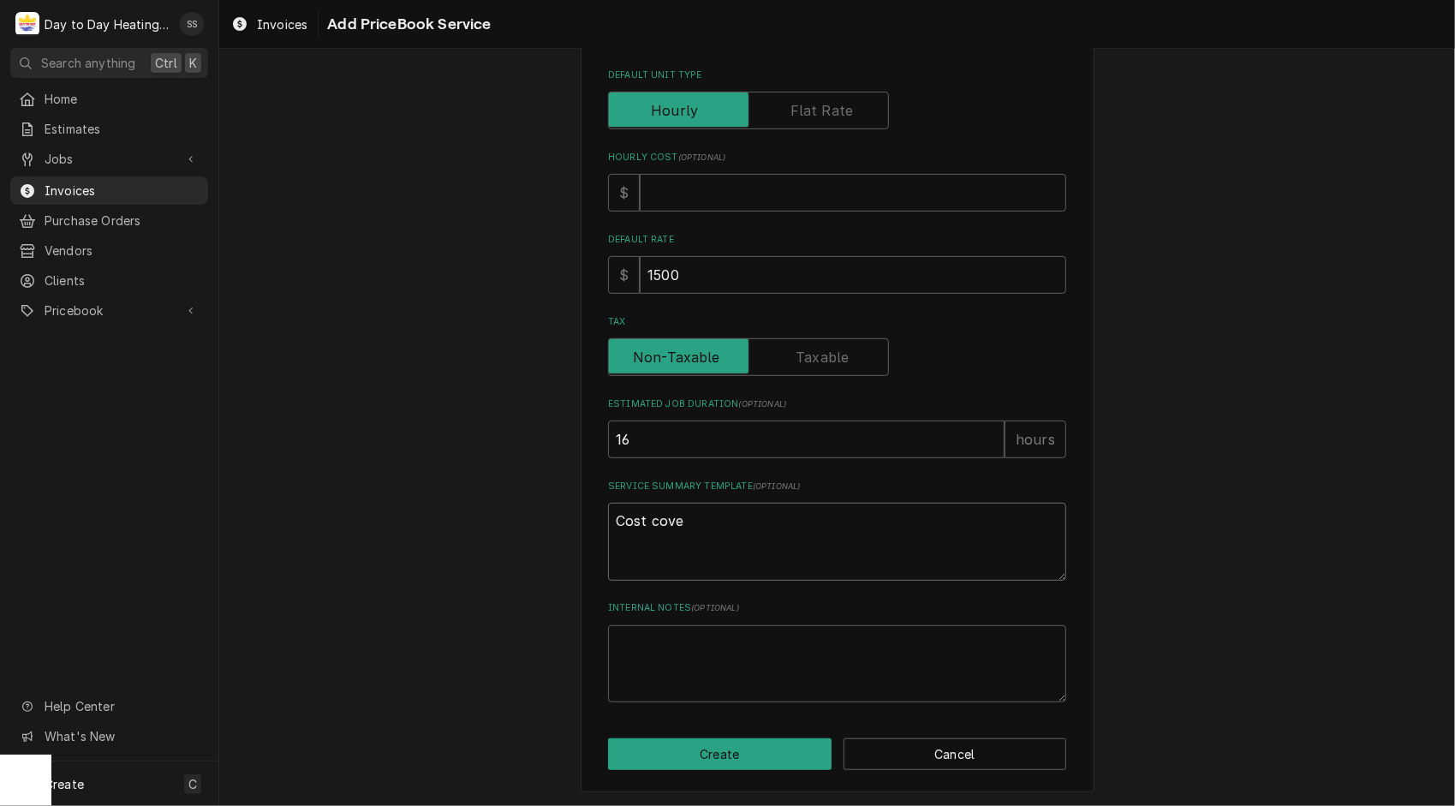
type textarea "x"
type textarea "Cost cover"
type textarea "x"
type textarea "Cost covers"
type textarea "x"
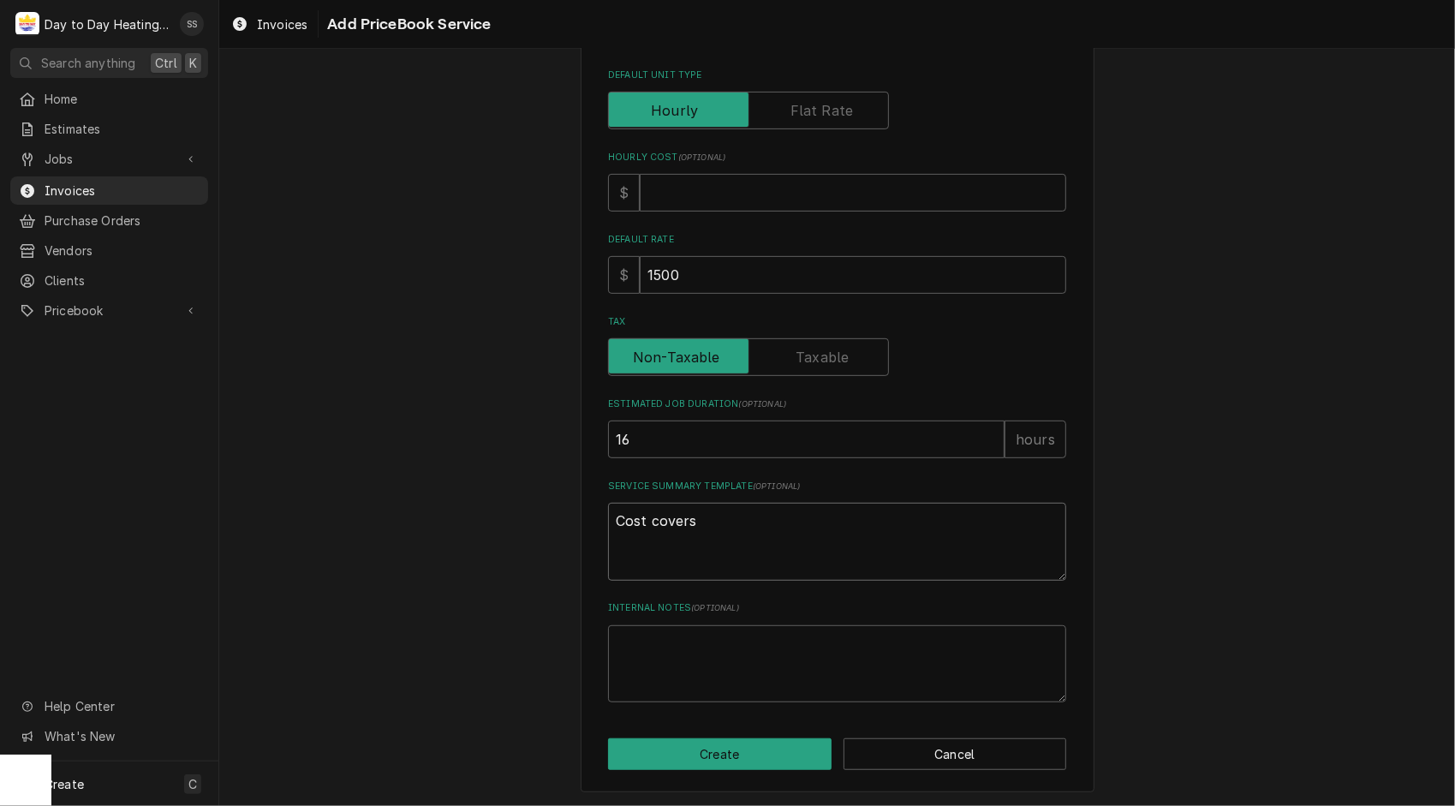
type textarea "Cost covers"
type textarea "x"
type textarea "Cost covers"
type textarea "x"
type textarea "Cost cover"
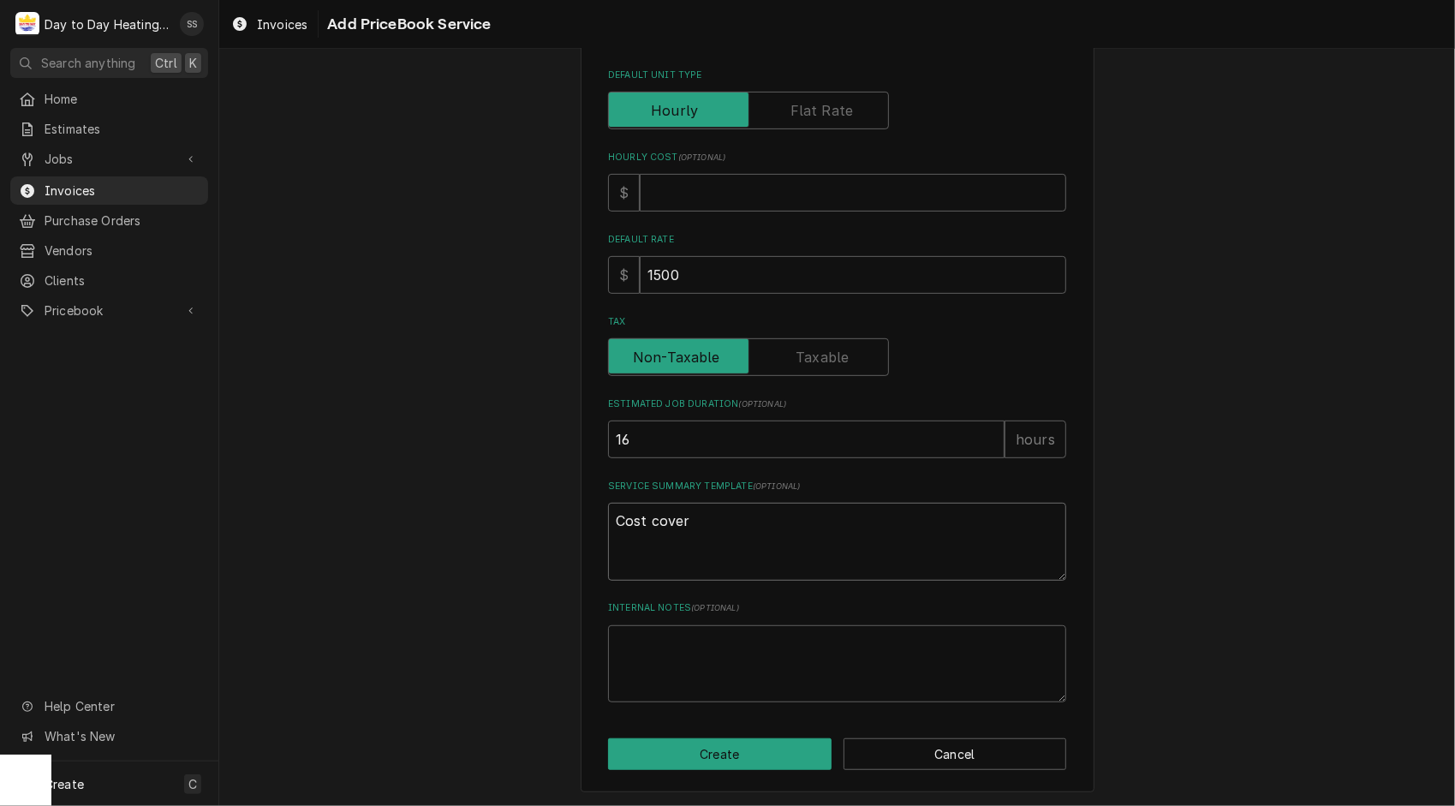
type textarea "x"
type textarea "Cost cove"
type textarea "x"
type textarea "Cost cov"
type textarea "x"
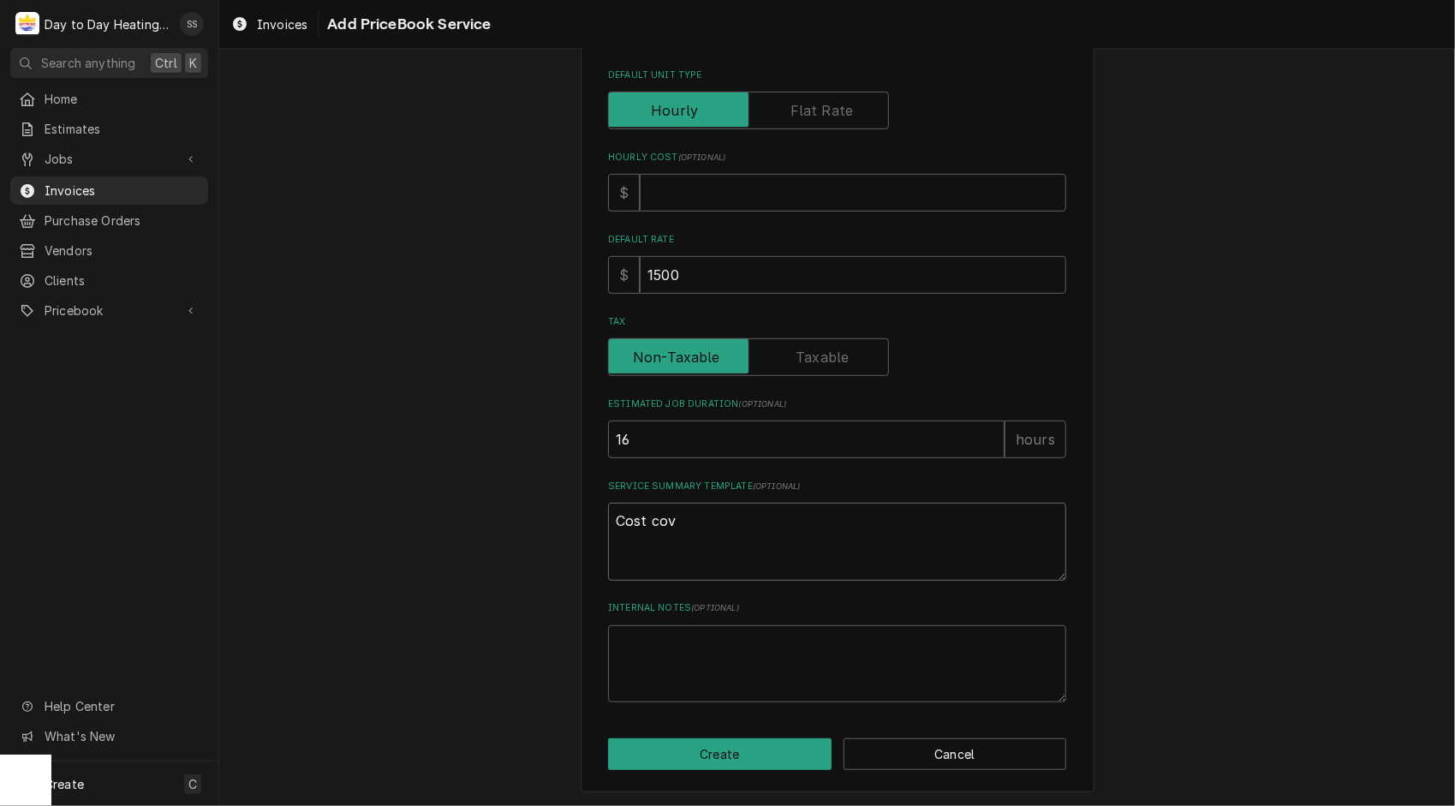
type textarea "Cost co"
type textarea "x"
type textarea "Cost c"
type textarea "x"
type textarea "Cost"
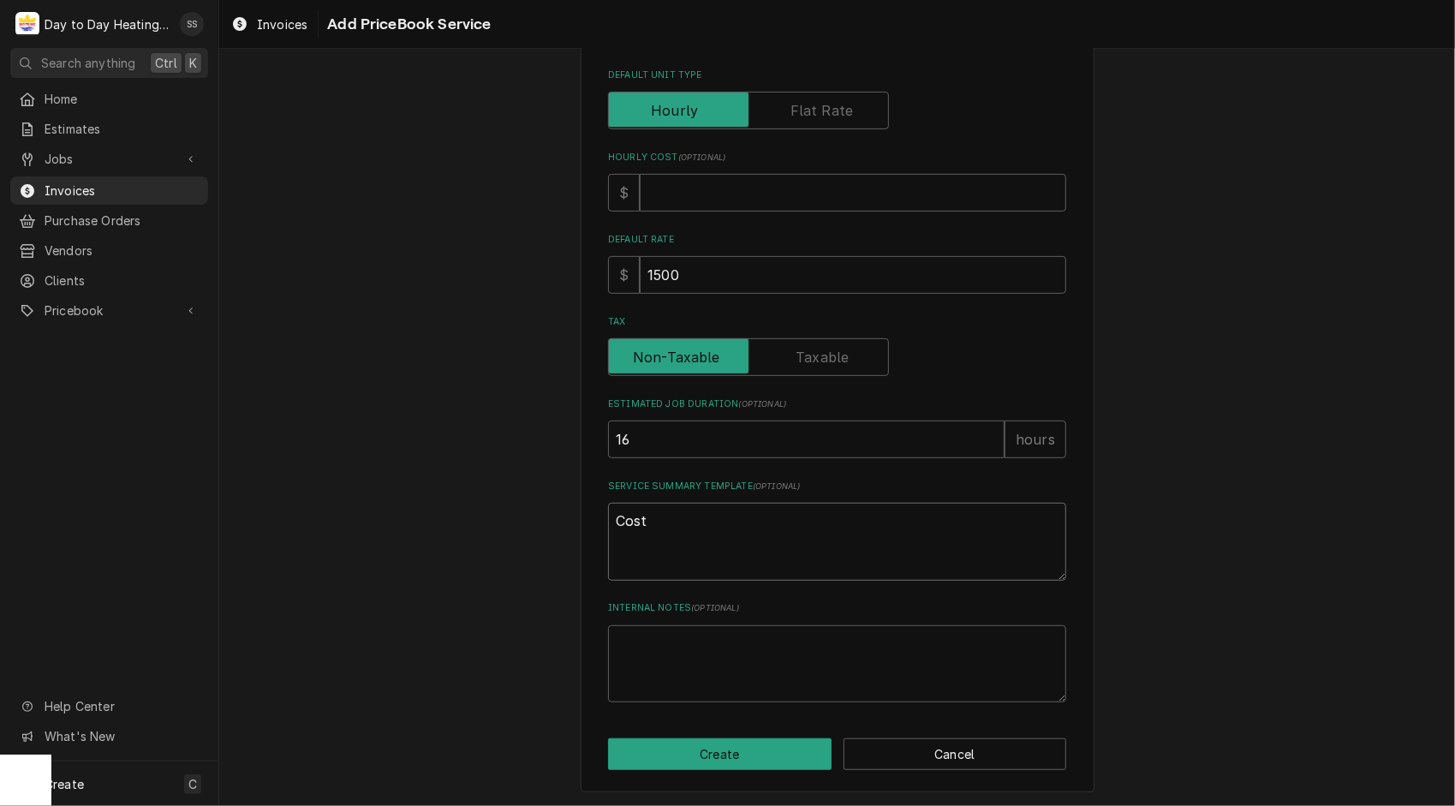
type textarea "x"
type textarea "Cost"
type textarea "x"
type textarea "Cos"
type textarea "x"
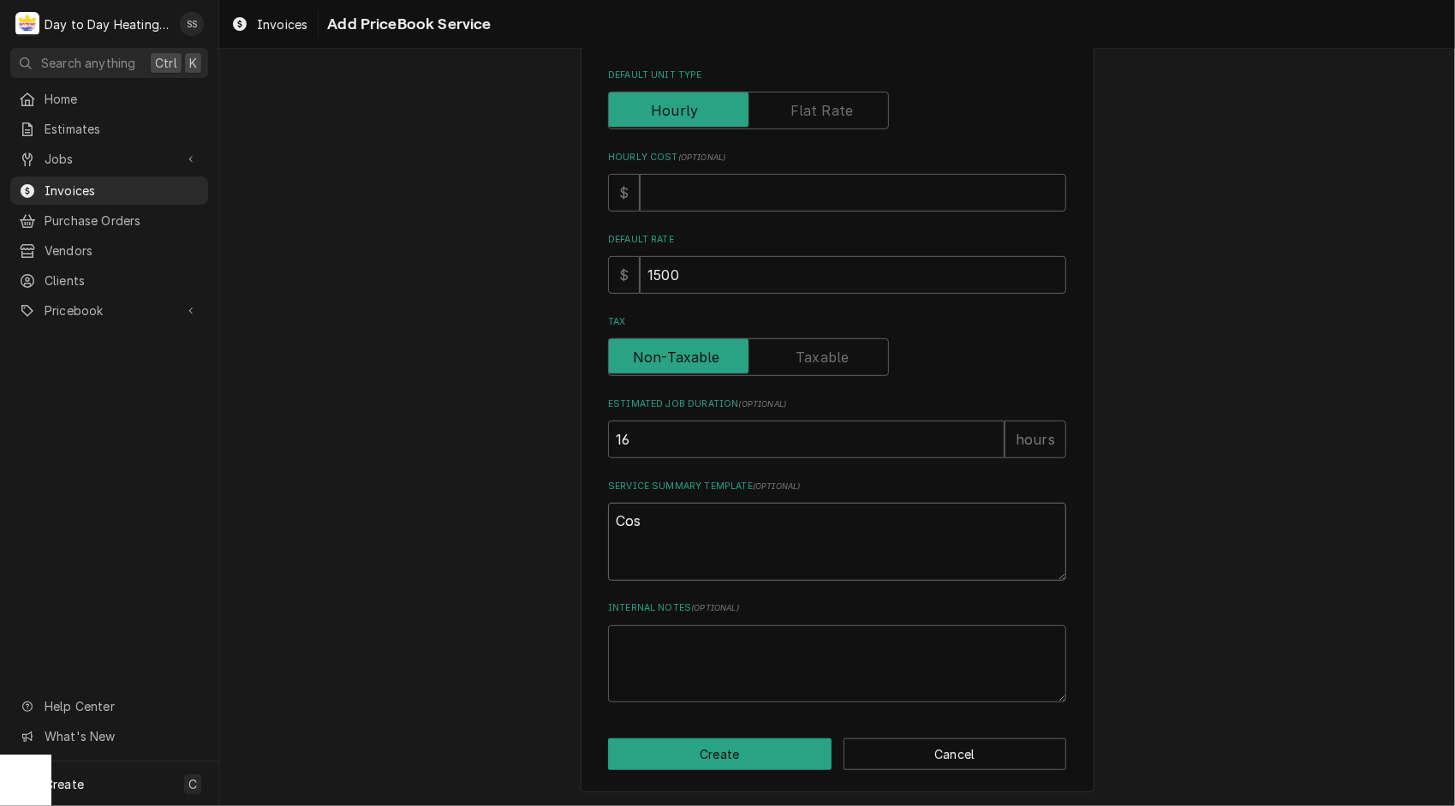
type textarea "Co"
type textarea "x"
type textarea "C"
type textarea "x"
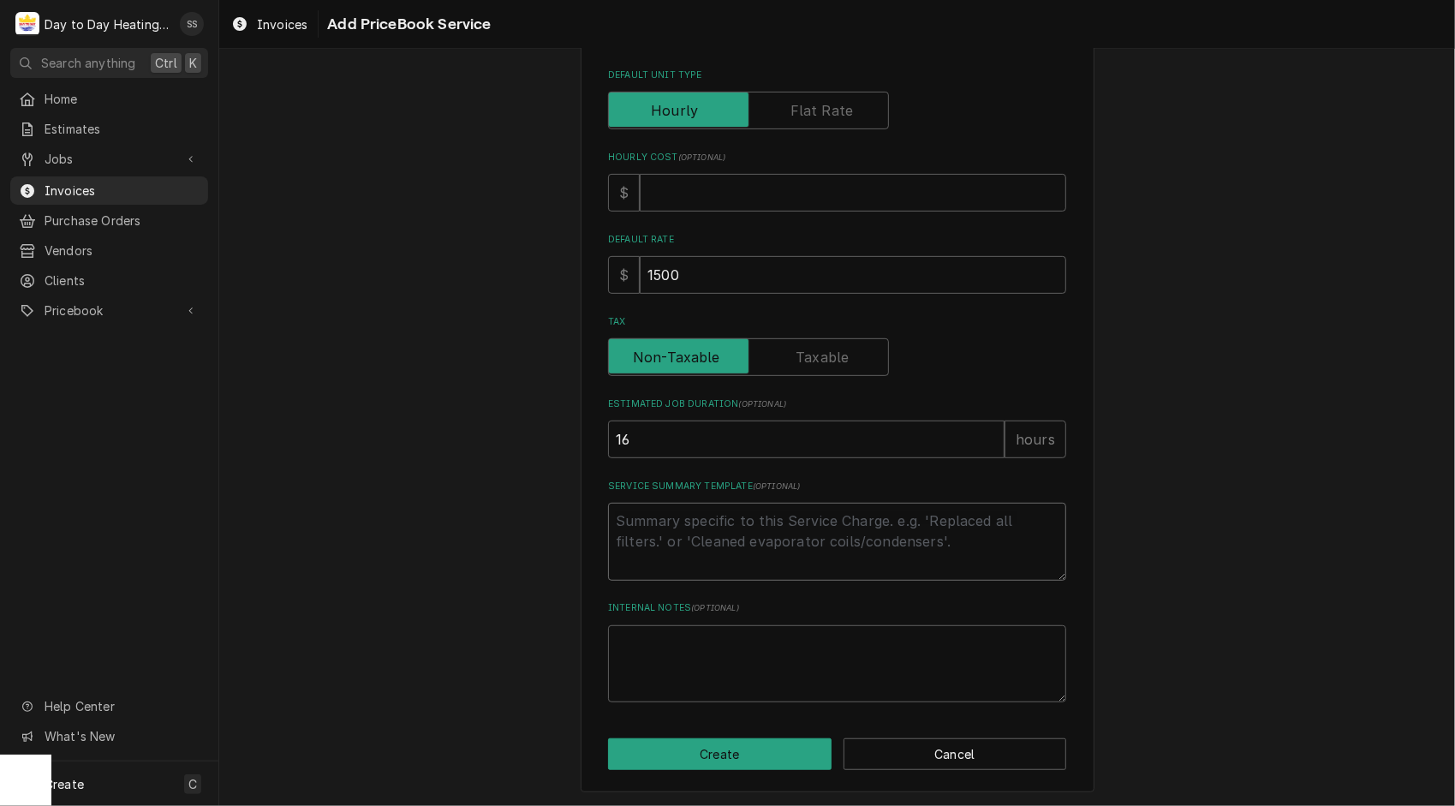
type textarea "C"
type textarea "x"
type textarea "Co"
type textarea "x"
type textarea "Cos"
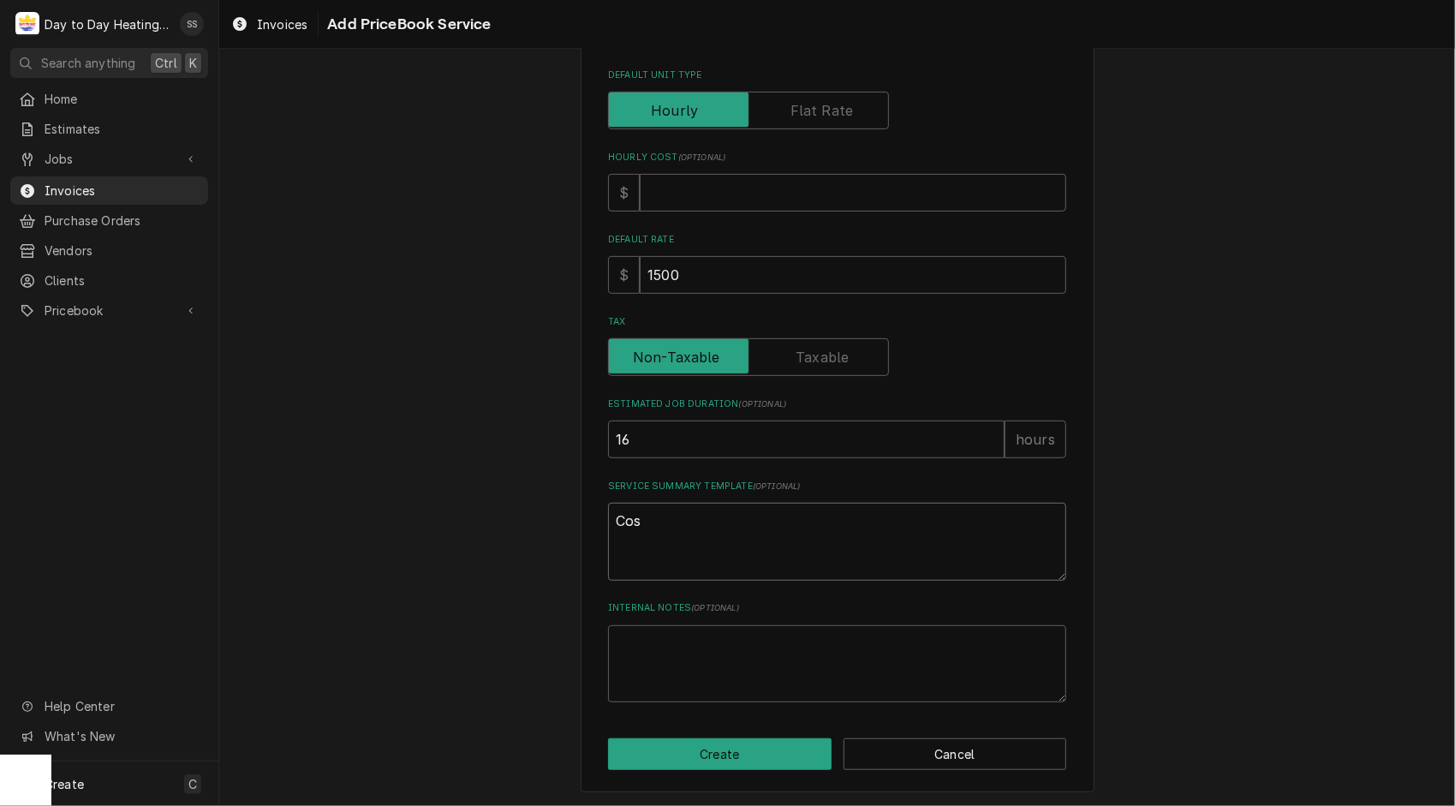
type textarea "x"
type textarea "Cost"
type textarea "x"
type textarea "Cost"
type textarea "x"
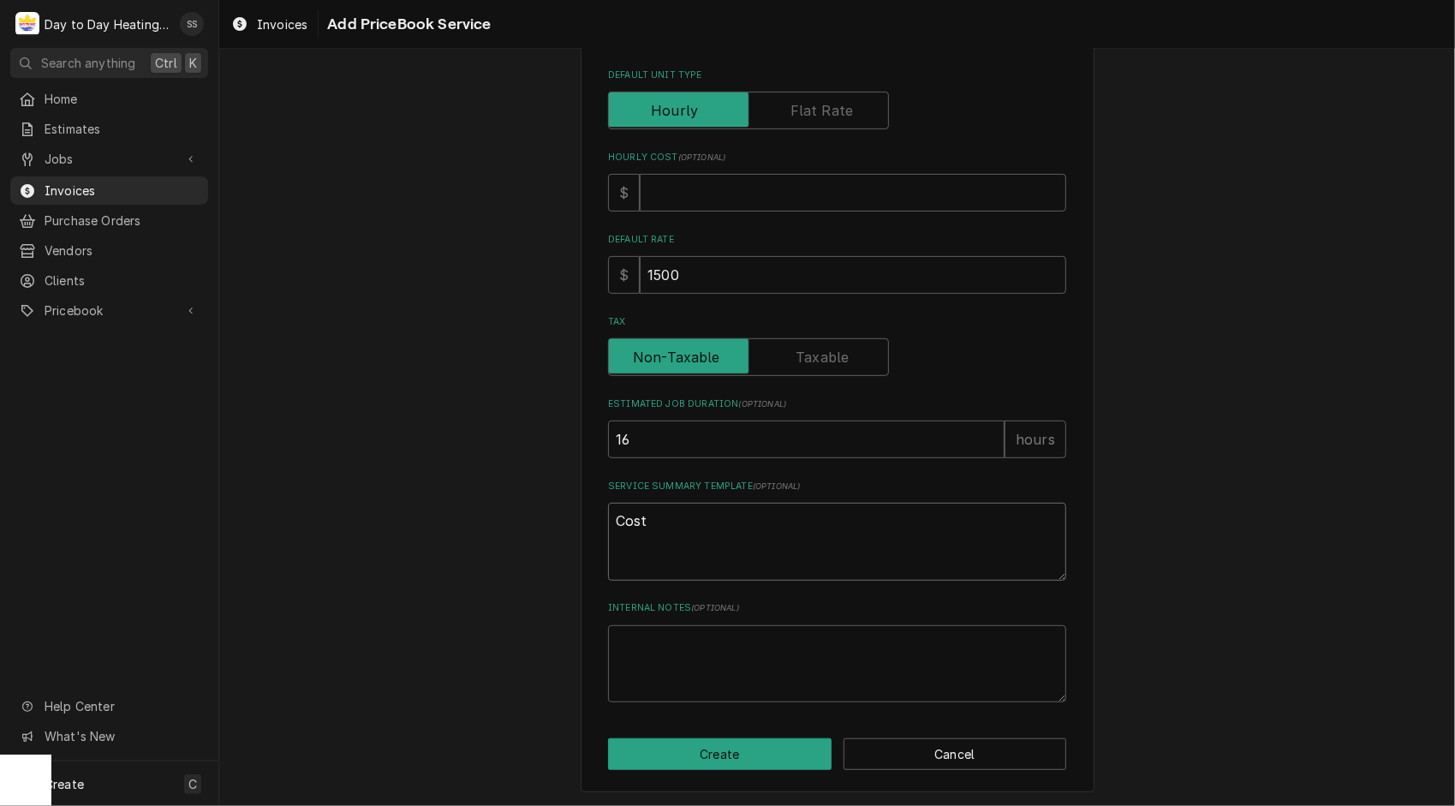
type textarea "Cost t"
type textarea "x"
type textarea "Cost to"
type textarea "x"
type textarea "Cost to"
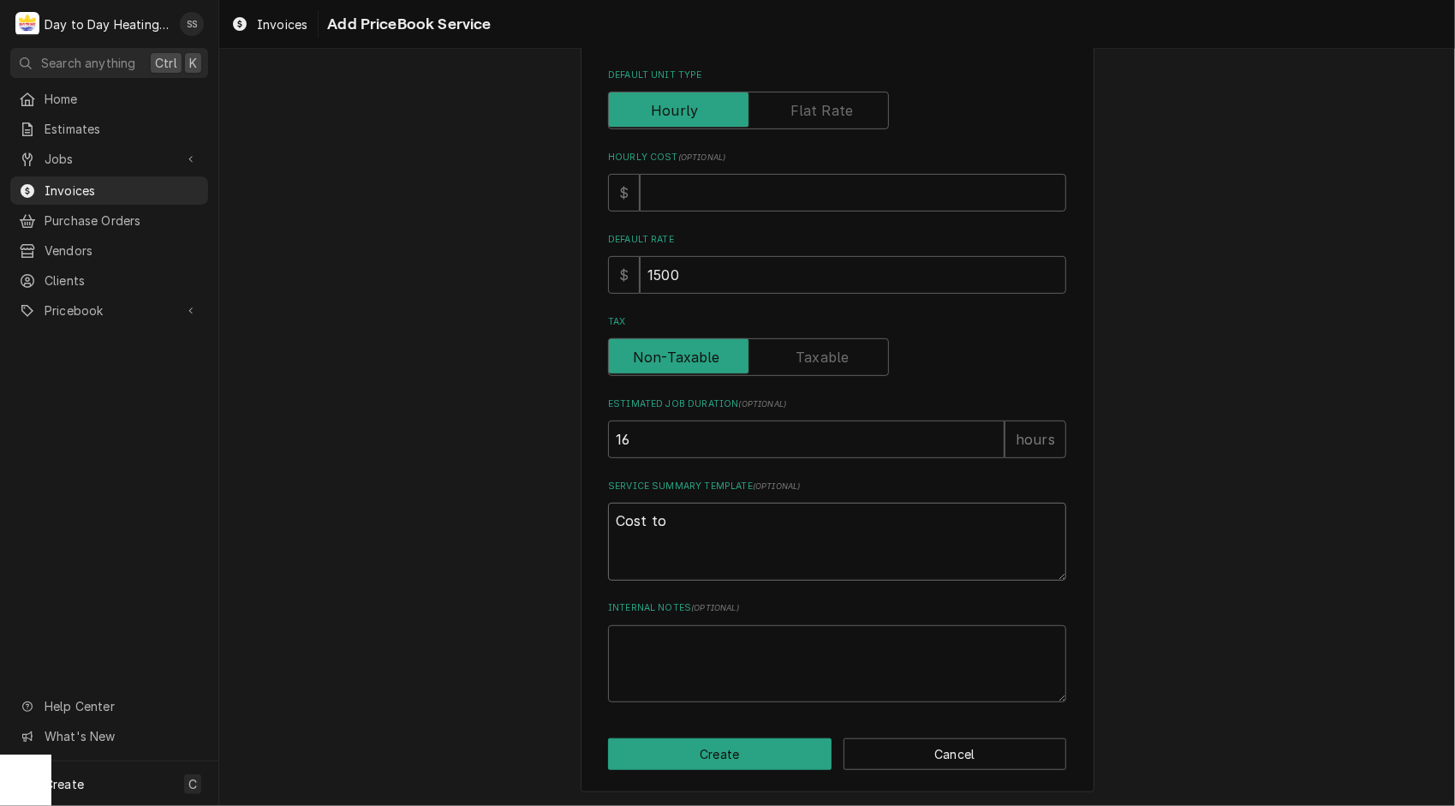
type textarea "x"
type textarea "Cost to c"
type textarea "x"
type textarea "Cost to co"
type textarea "x"
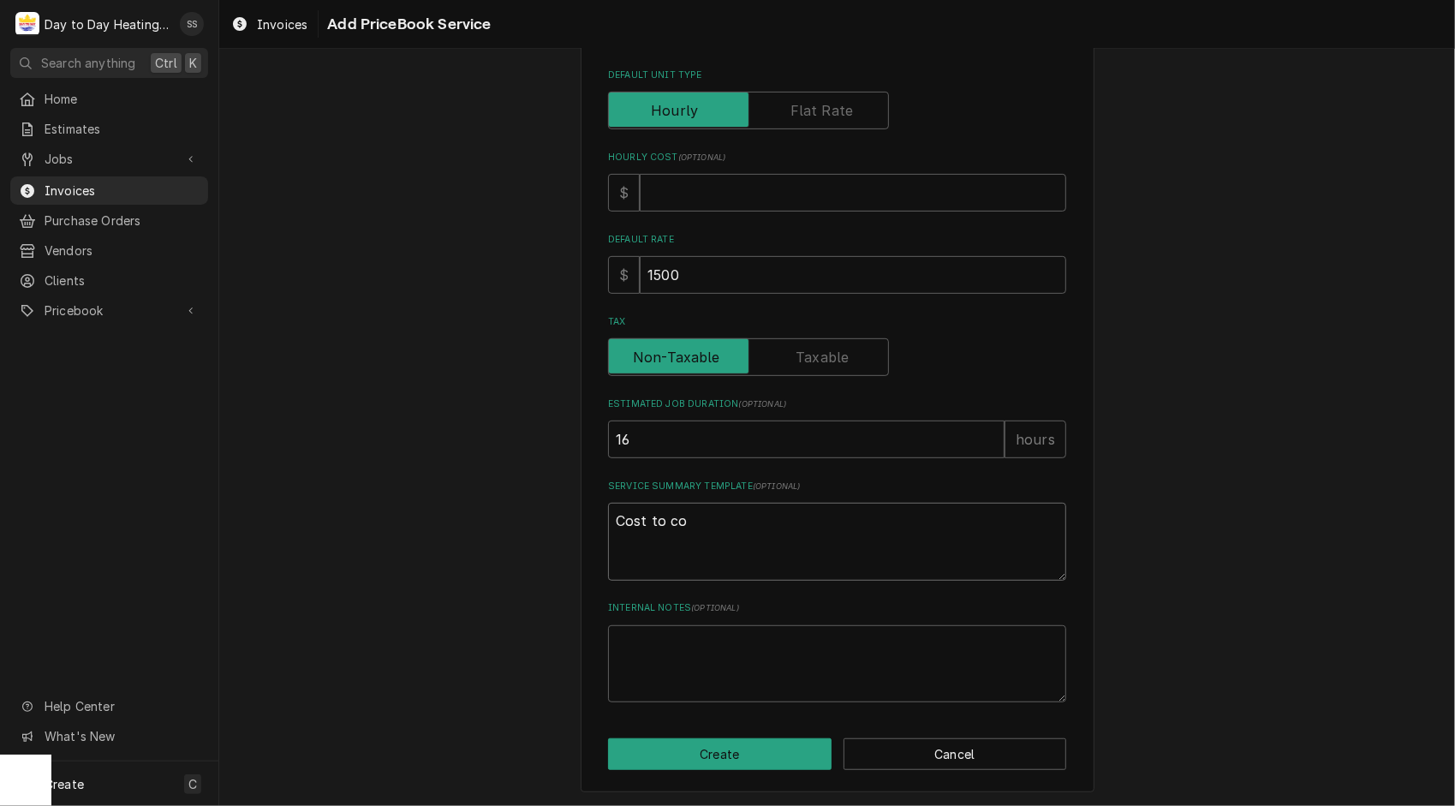
type textarea "Cost to cov"
type textarea "x"
type textarea "Cost to cove"
type textarea "x"
type textarea "Cost to cover"
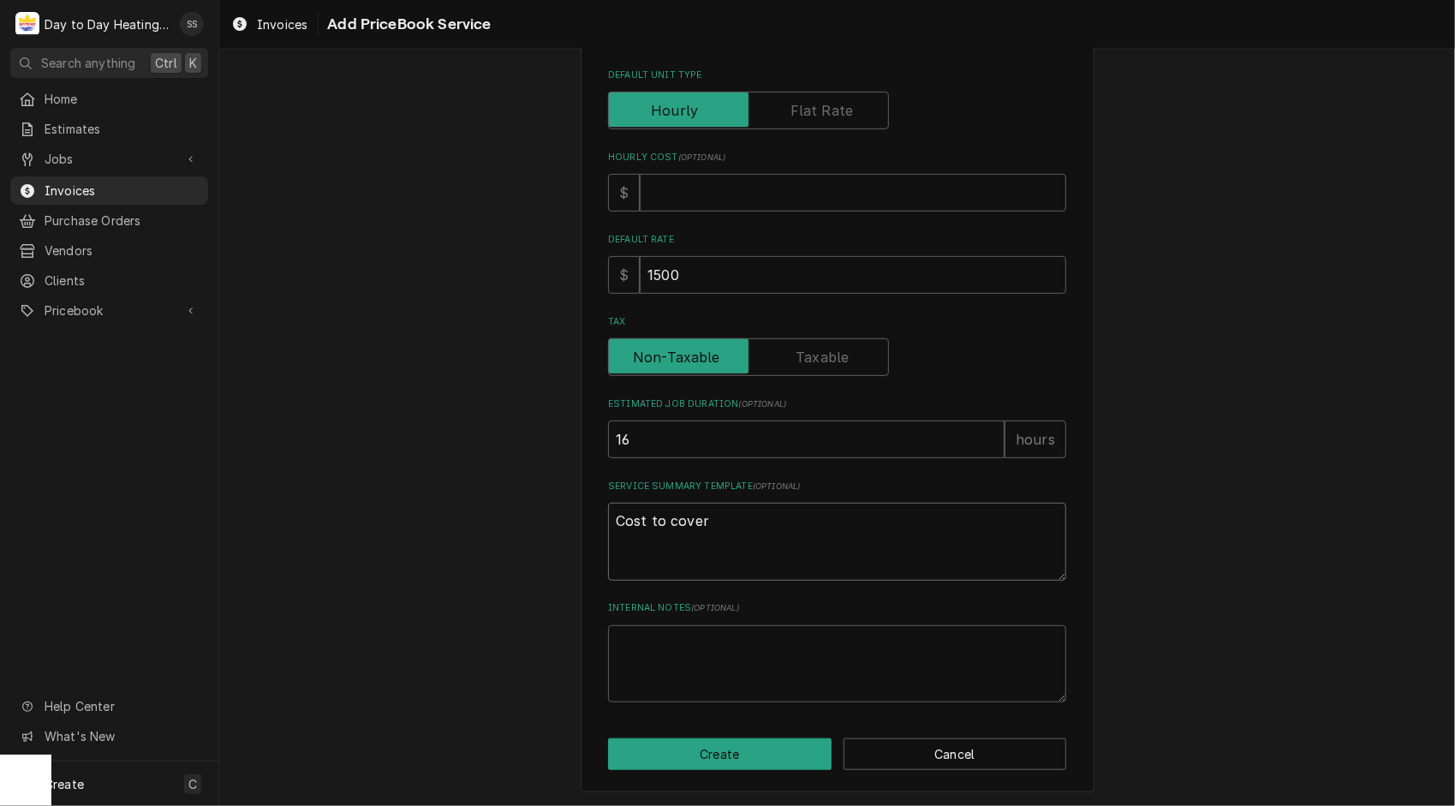
type textarea "x"
type textarea "Cost to cover"
type textarea "x"
type textarea "Cost to cover i"
type textarea "x"
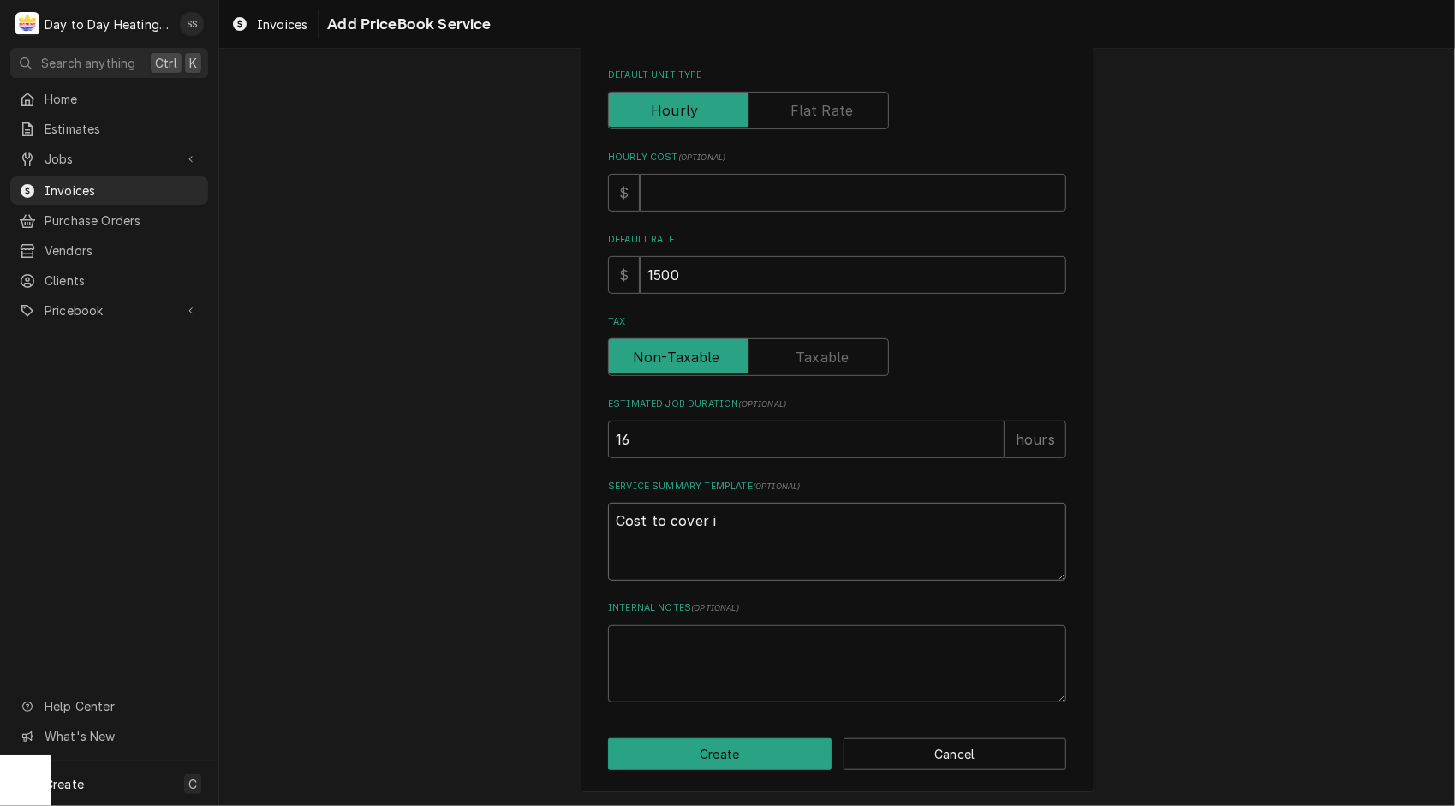
type textarea "Cost to cover in"
type textarea "x"
type textarea "Cost to cover inc"
type textarea "x"
type textarea "Cost to cover incu"
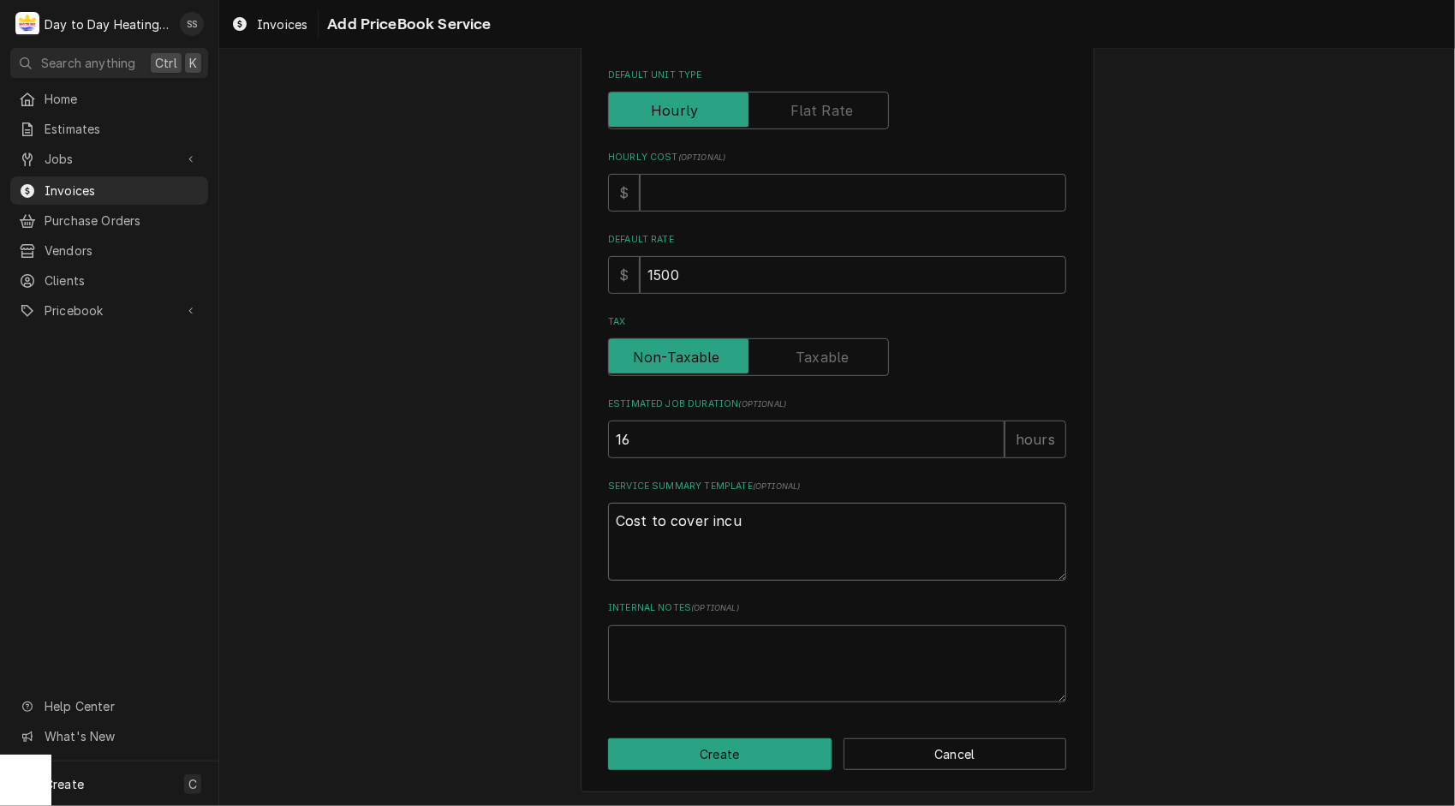
type textarea "x"
type textarea "Cost to cover incur"
type textarea "x"
type textarea "Cost to cover incurr"
type textarea "x"
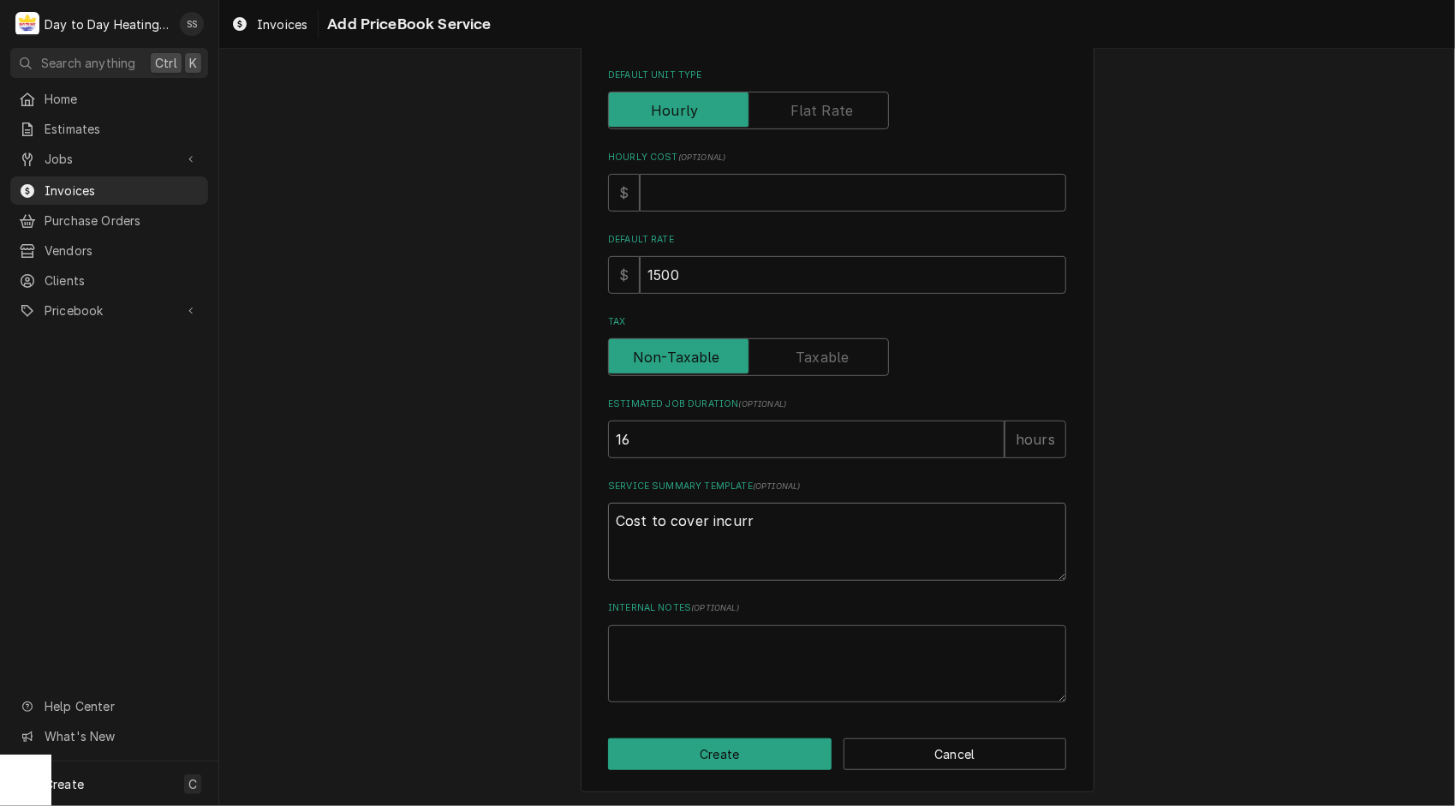
type textarea "Cost to cover incurre"
type textarea "x"
type textarea "Cost to cover incurred"
type textarea "x"
type textarea "Cost to cover incurred"
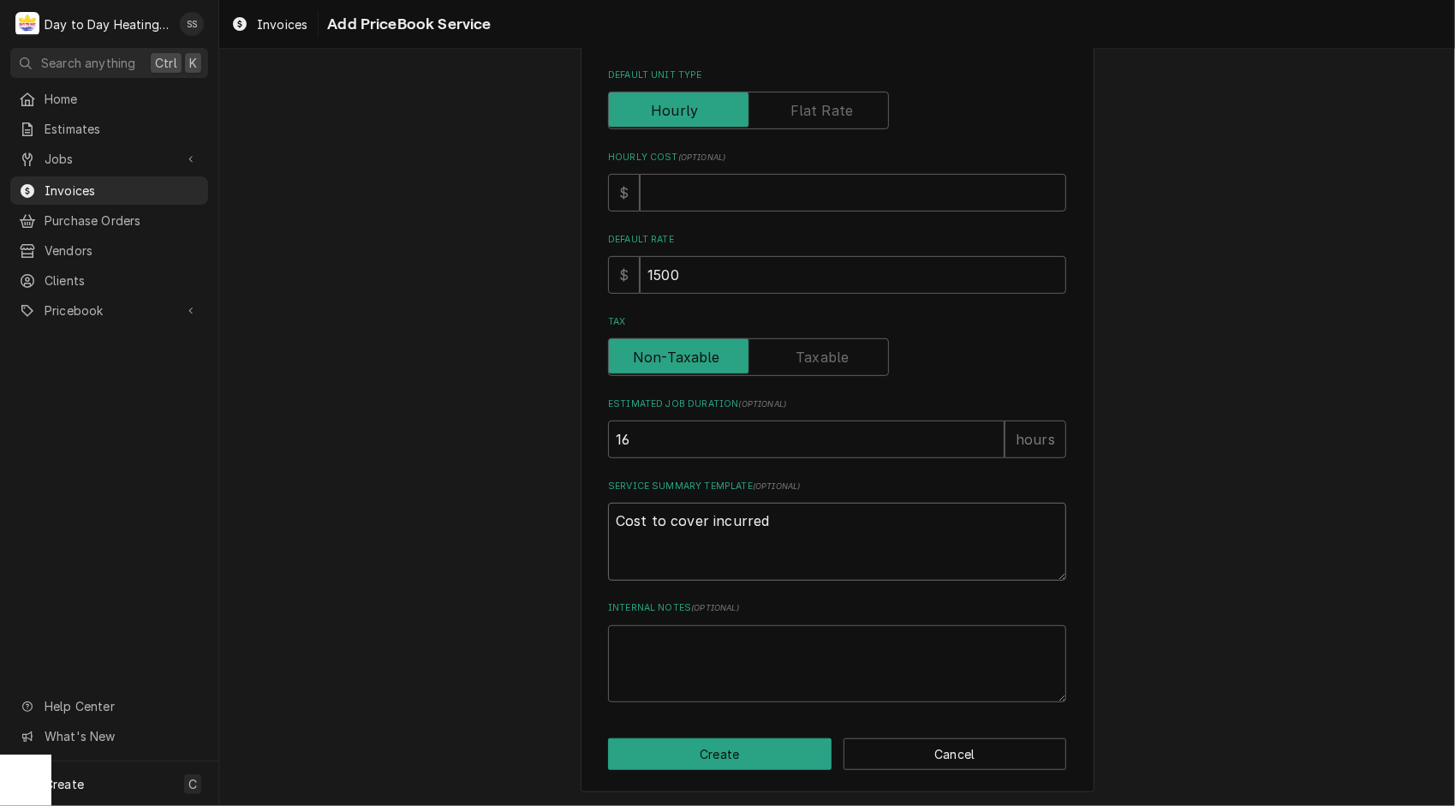
type textarea "x"
type textarea "Cost to cover incurred c"
type textarea "x"
type textarea "Cost to cover incurred ch"
type textarea "x"
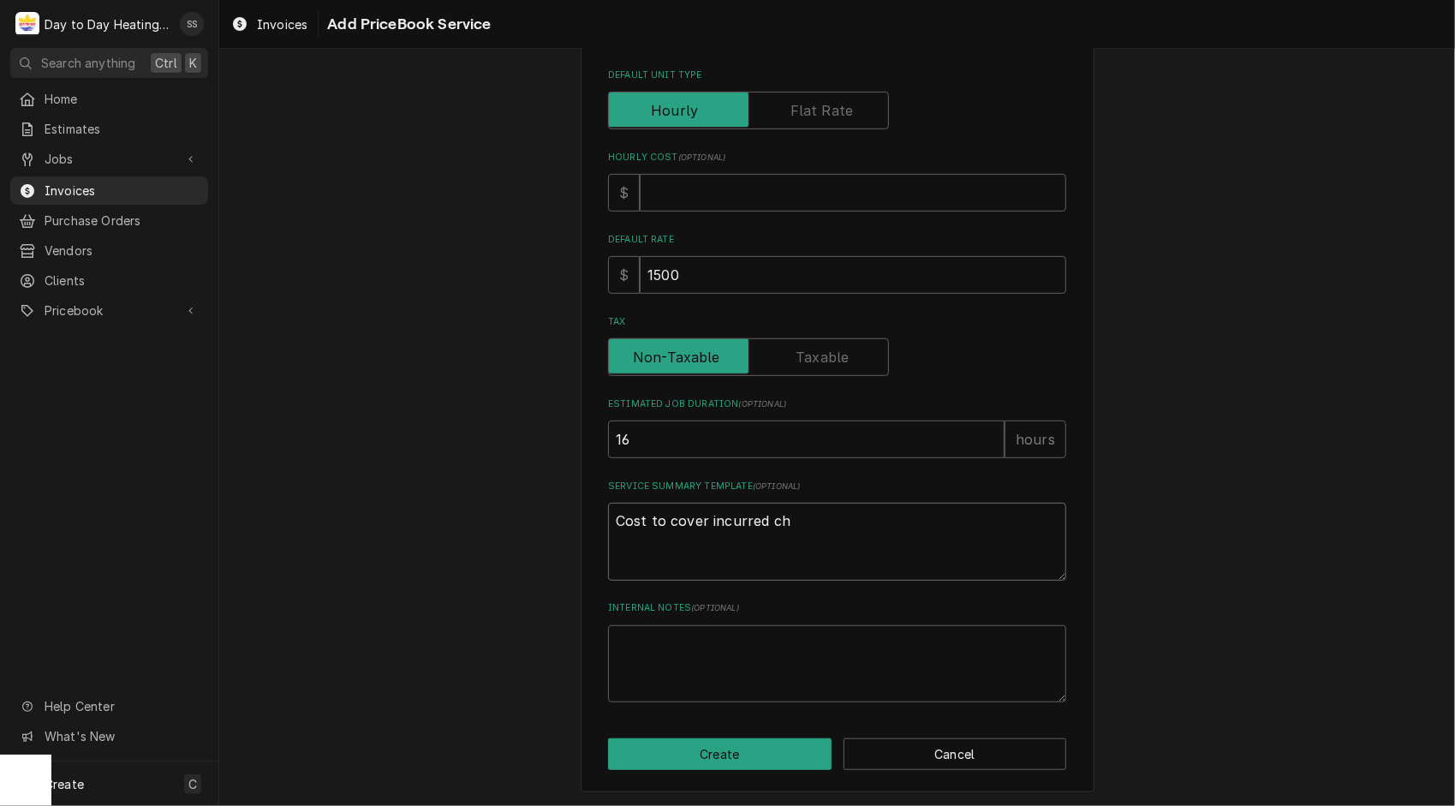
type textarea "Cost to cover incurred cha"
type textarea "x"
type textarea "Cost to cover incurred char"
type textarea "x"
type textarea "Cost to cover incurred charg"
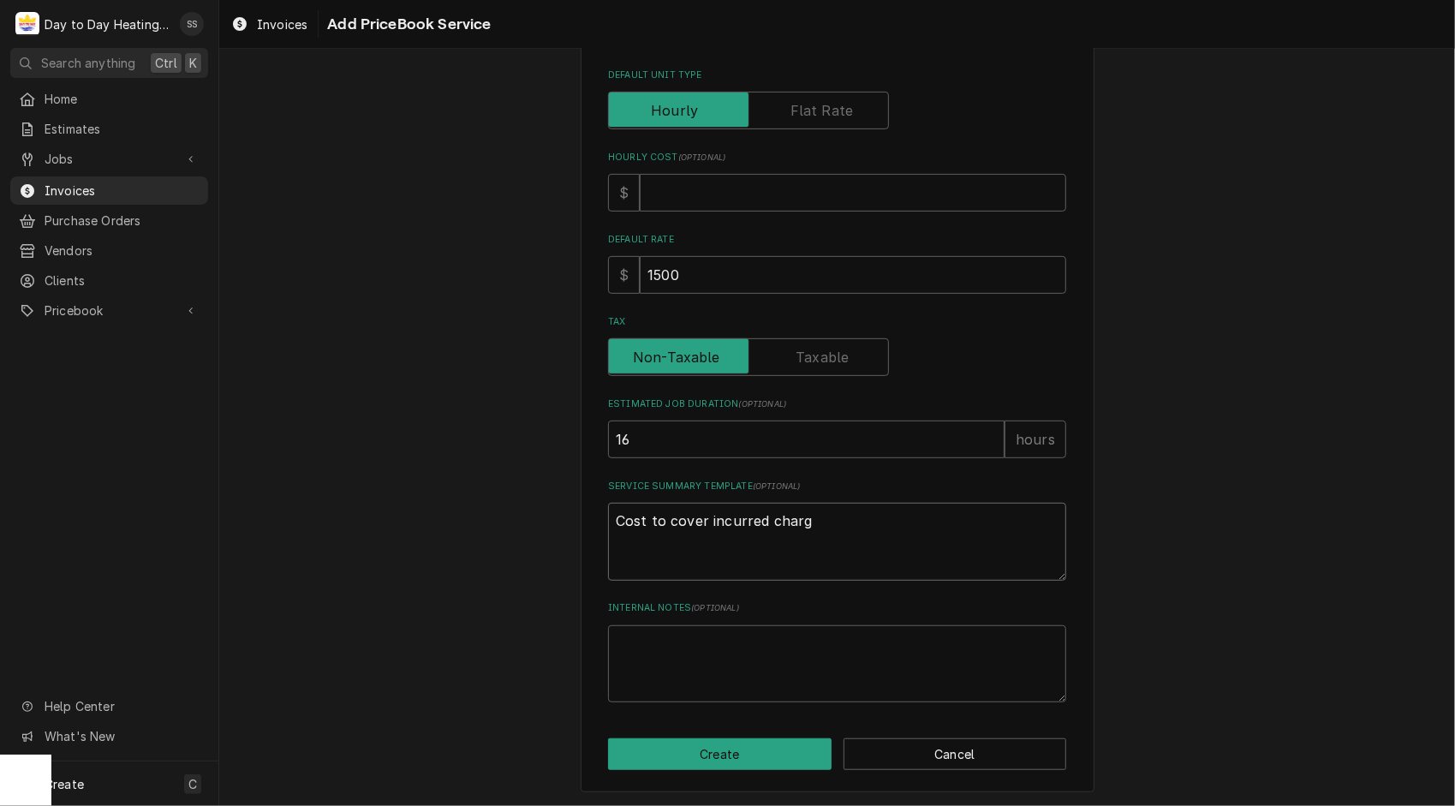
type textarea "x"
type textarea "Cost to cover incurred charge"
type textarea "x"
type textarea "Cost to cover incurred charges"
click at [928, 539] on textarea "Cost to cover incurred charges for round trip flight, Hotel and time spent walk…" at bounding box center [837, 542] width 458 height 78
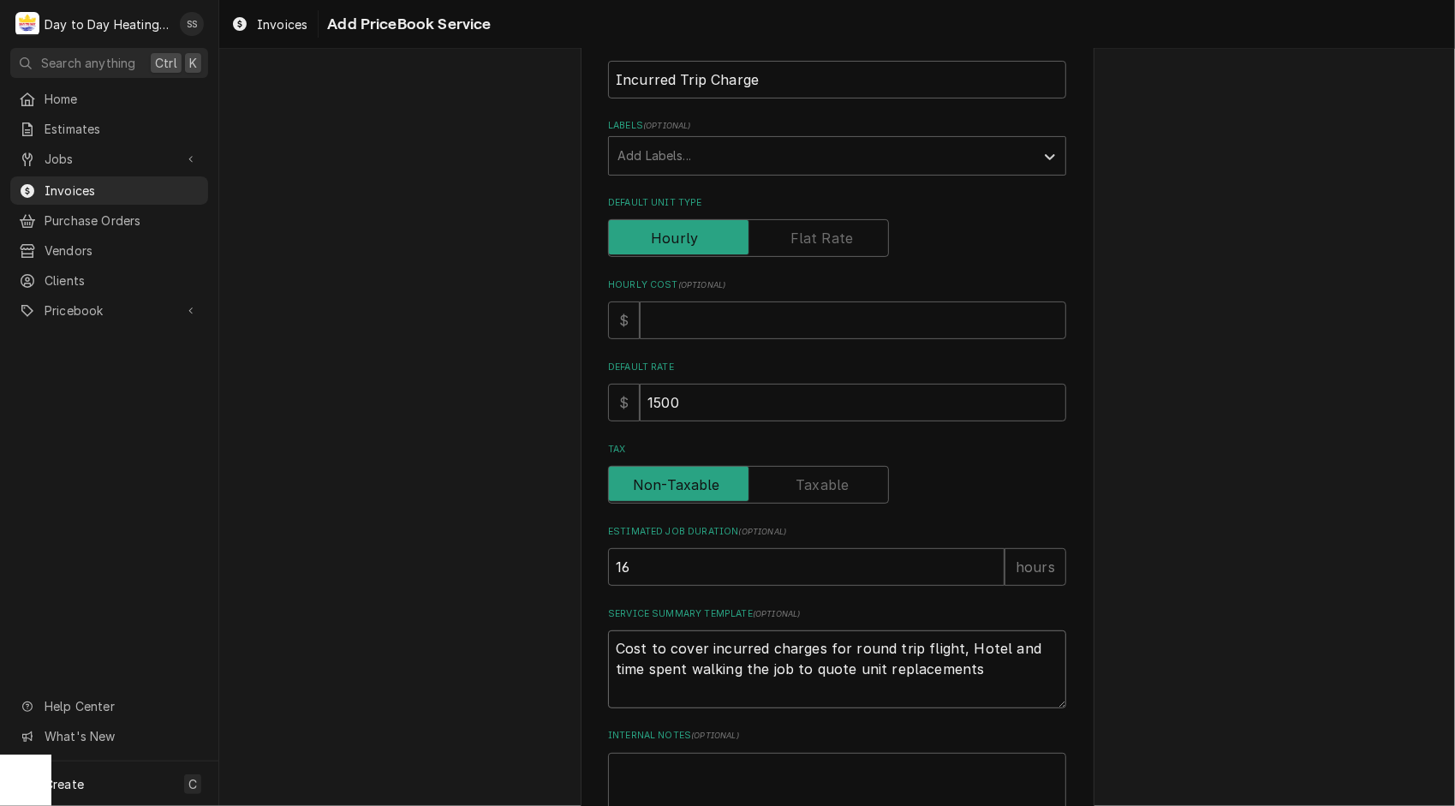
scroll to position [284, 0]
click at [846, 230] on label "Default Unit Type" at bounding box center [748, 239] width 281 height 38
click at [846, 230] on input "Default Unit Type" at bounding box center [748, 239] width 265 height 38
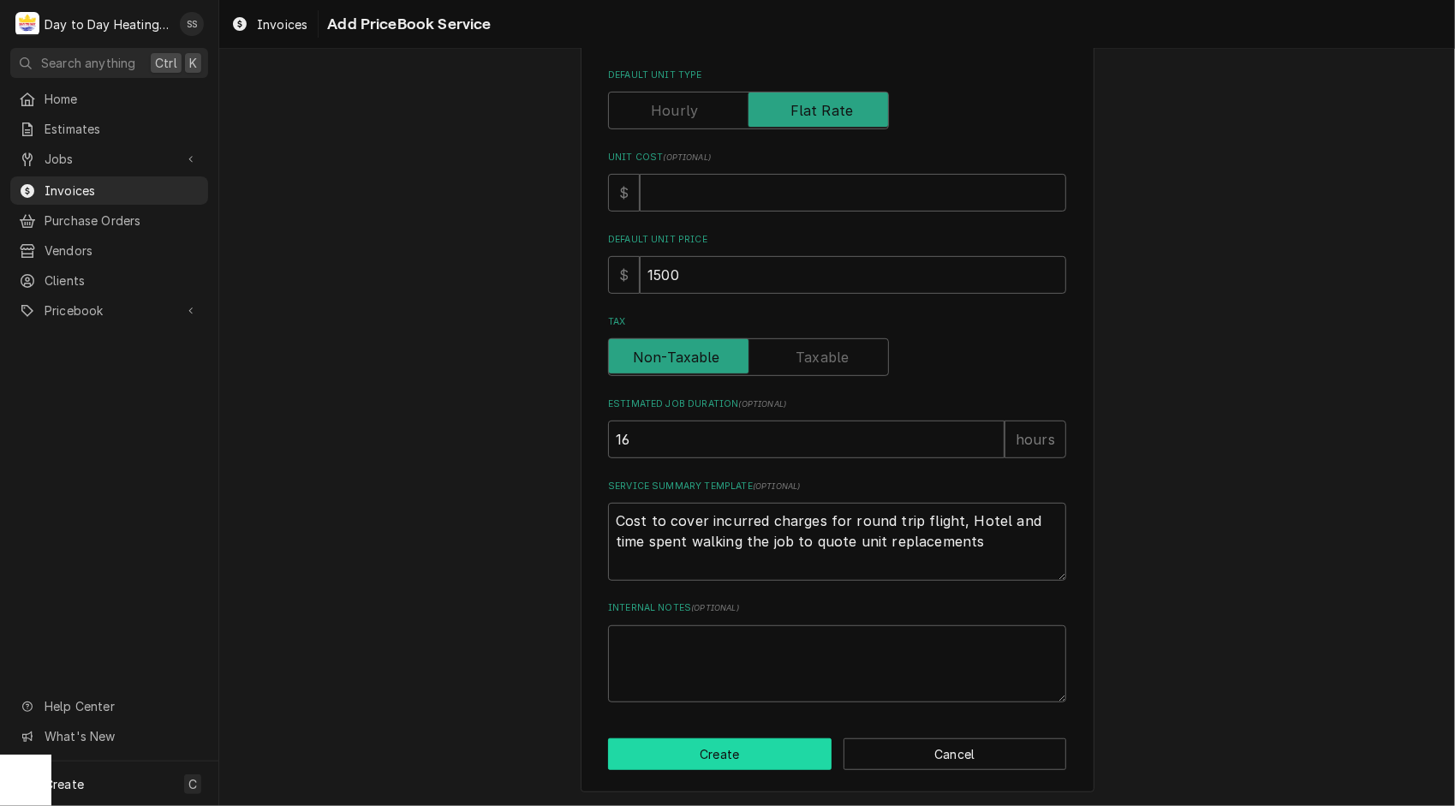
click at [698, 742] on button "Create" at bounding box center [719, 754] width 223 height 32
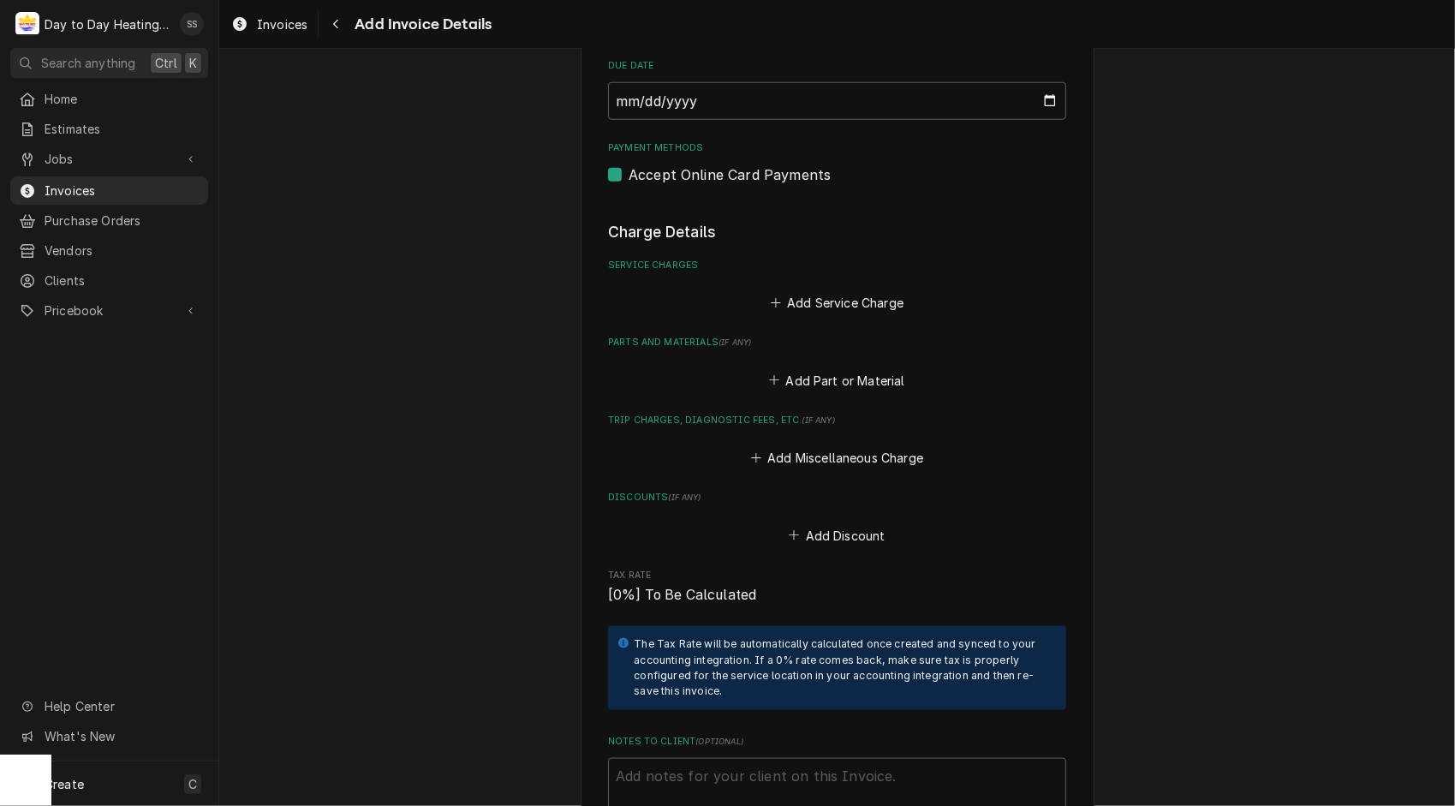
scroll to position [1192, 0]
click at [829, 306] on button "Add Service Charge" at bounding box center [836, 304] width 139 height 24
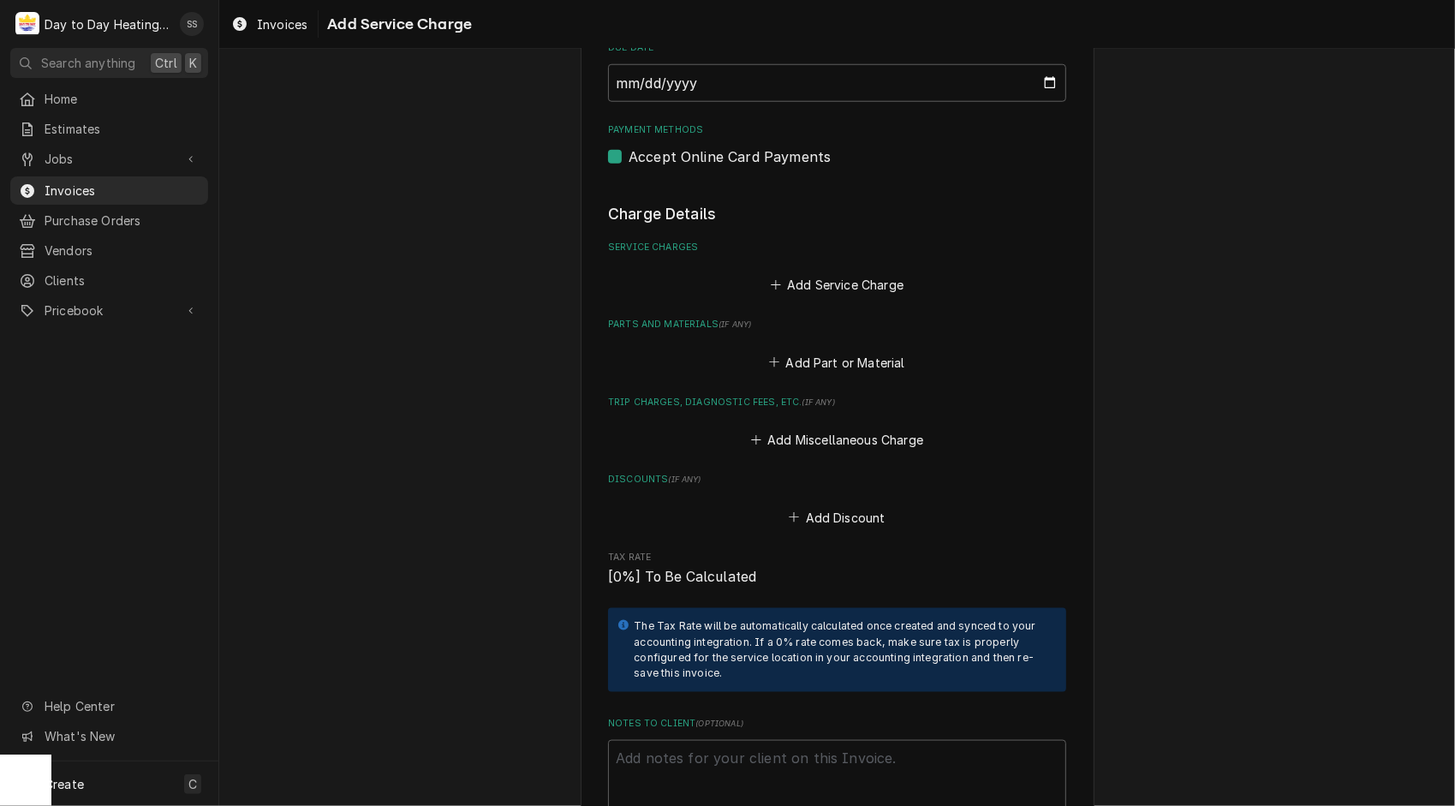
scroll to position [1210, 0]
click at [824, 283] on button "Add Service Charge" at bounding box center [836, 286] width 139 height 24
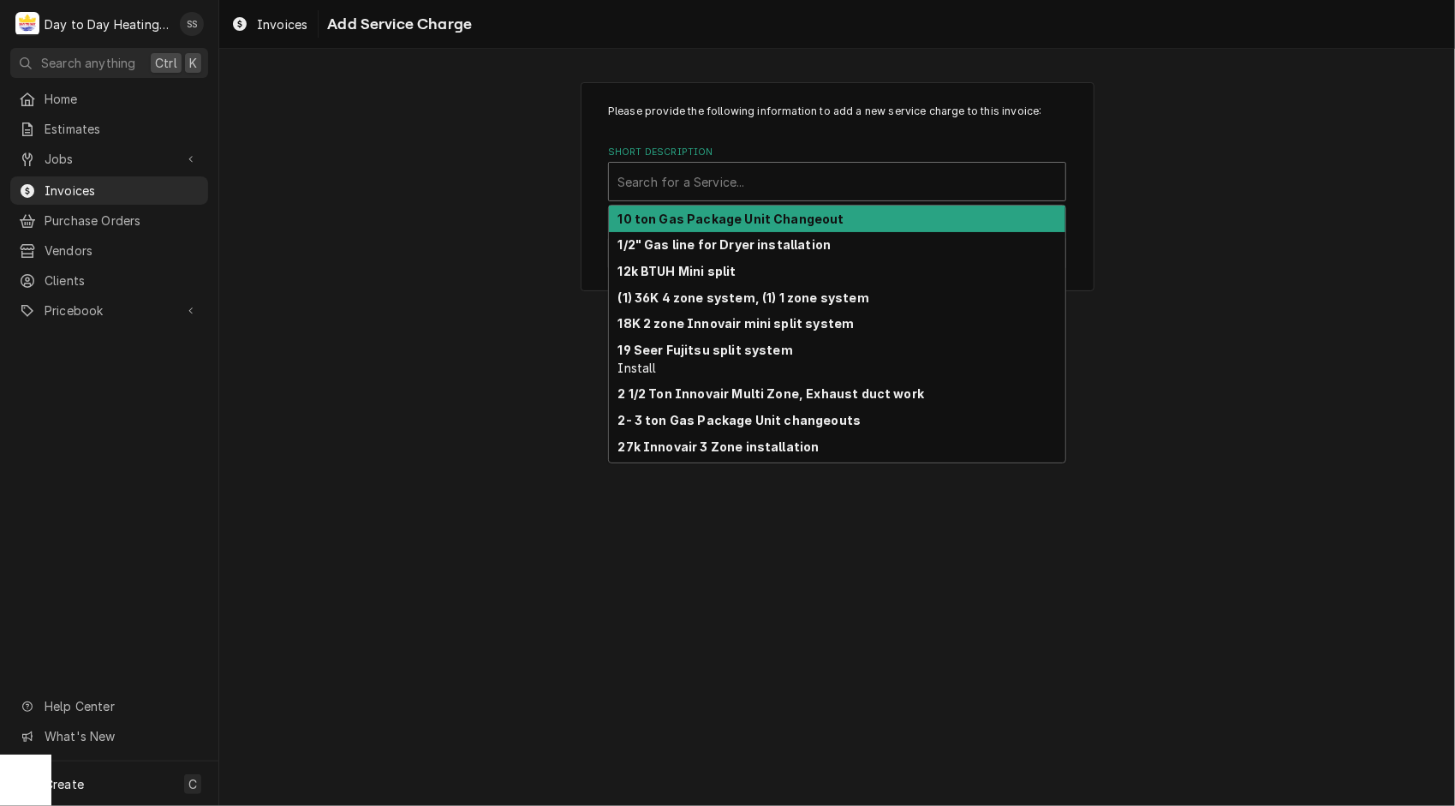
click at [708, 182] on div "Short Description" at bounding box center [836, 181] width 439 height 31
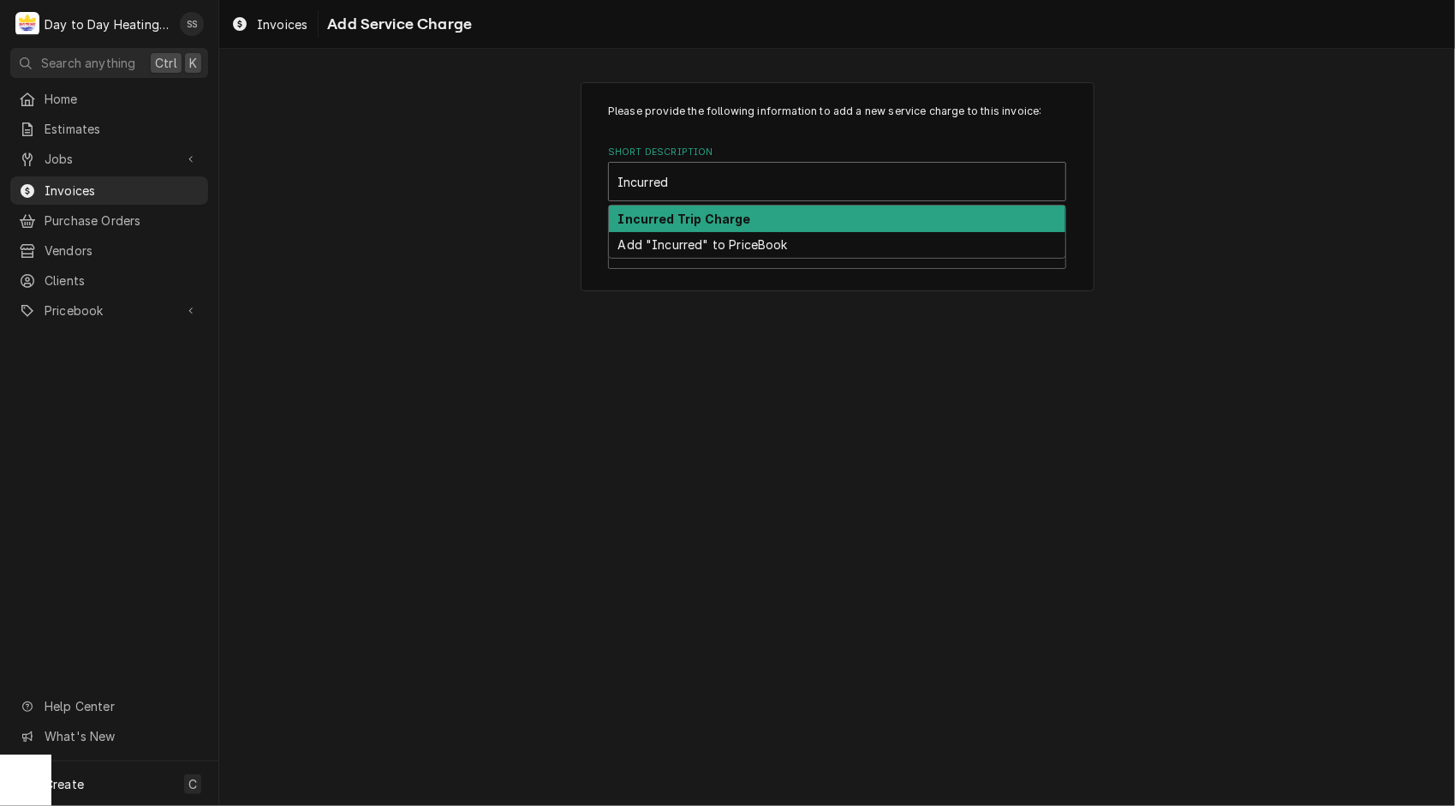
click at [711, 219] on strong "Incurred Trip Charge" at bounding box center [684, 218] width 133 height 15
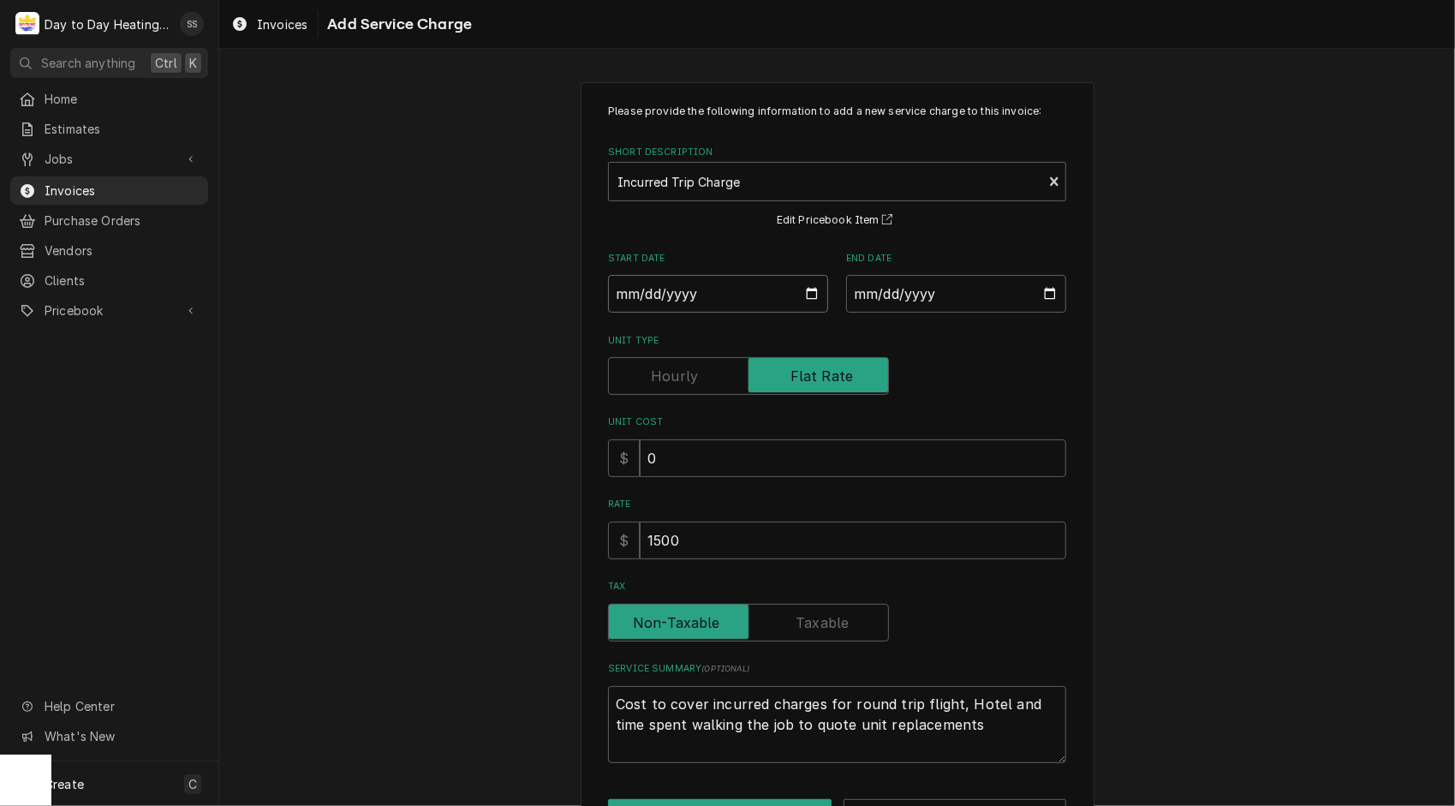
click at [807, 292] on input "Start Date" at bounding box center [718, 294] width 220 height 38
click at [1063, 274] on div "Please provide the following information to add a new service charge to this in…" at bounding box center [838, 467] width 514 height 771
click at [1044, 288] on input "End Date" at bounding box center [956, 294] width 220 height 38
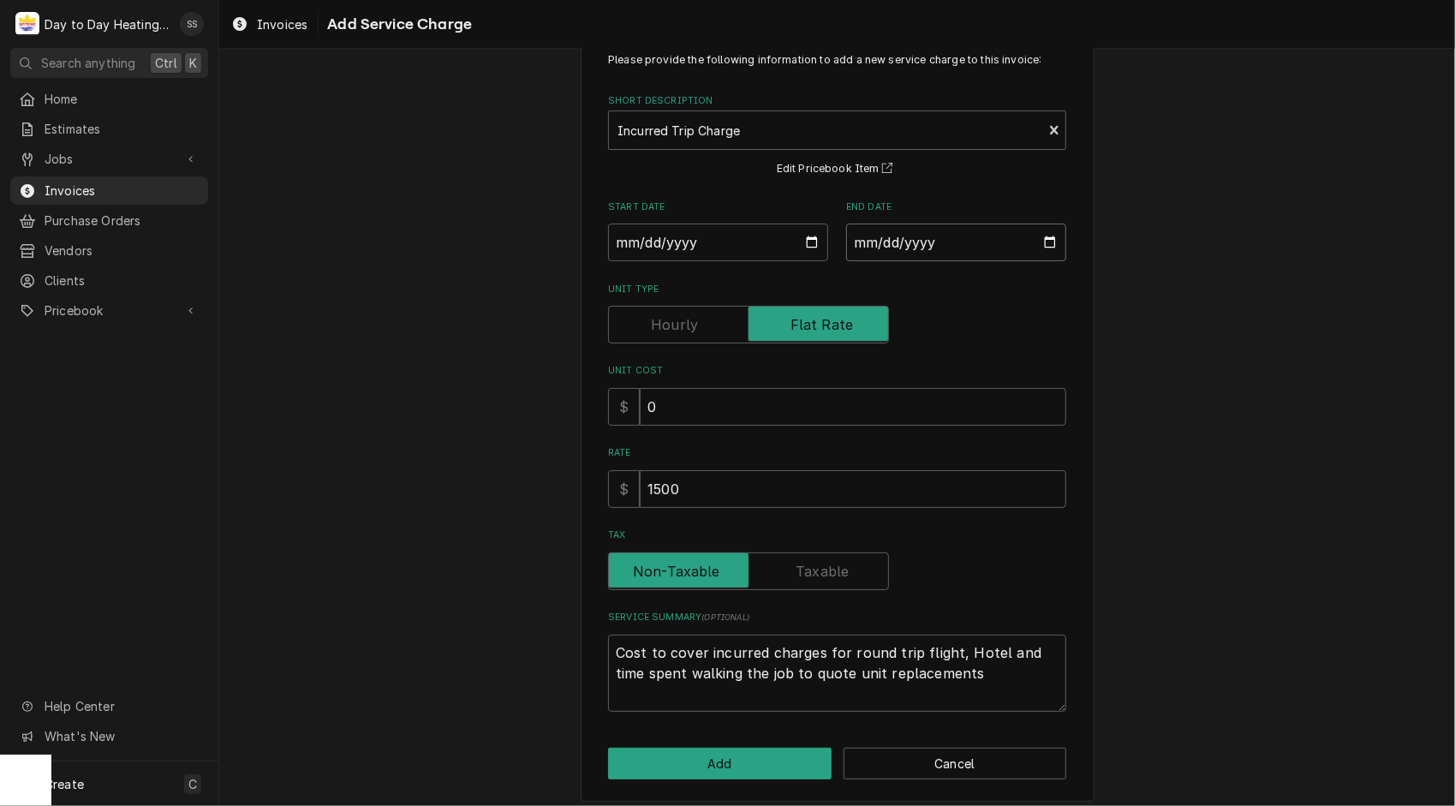
scroll to position [62, 0]
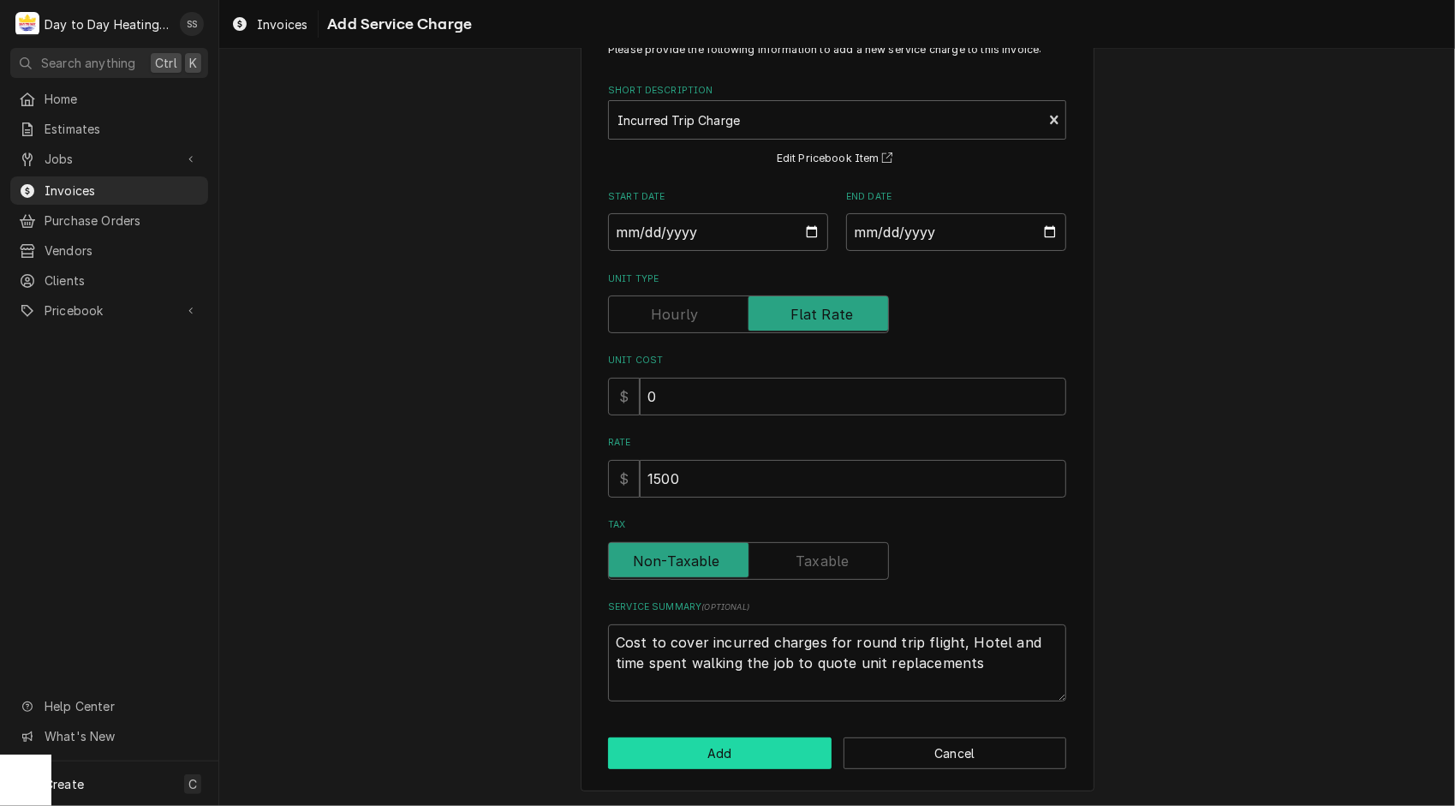
click at [747, 749] on button "Add" at bounding box center [719, 753] width 223 height 32
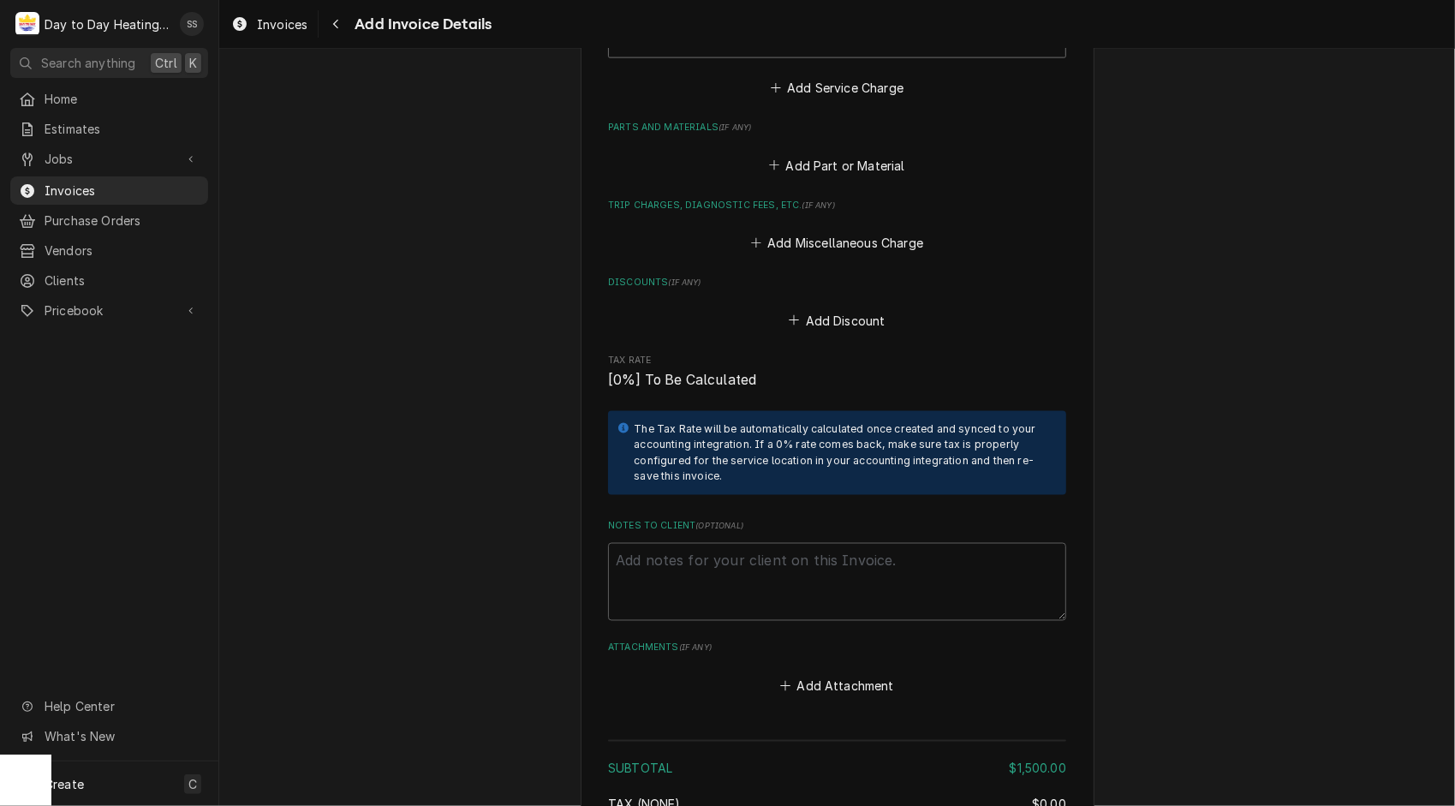
scroll to position [1978, 0]
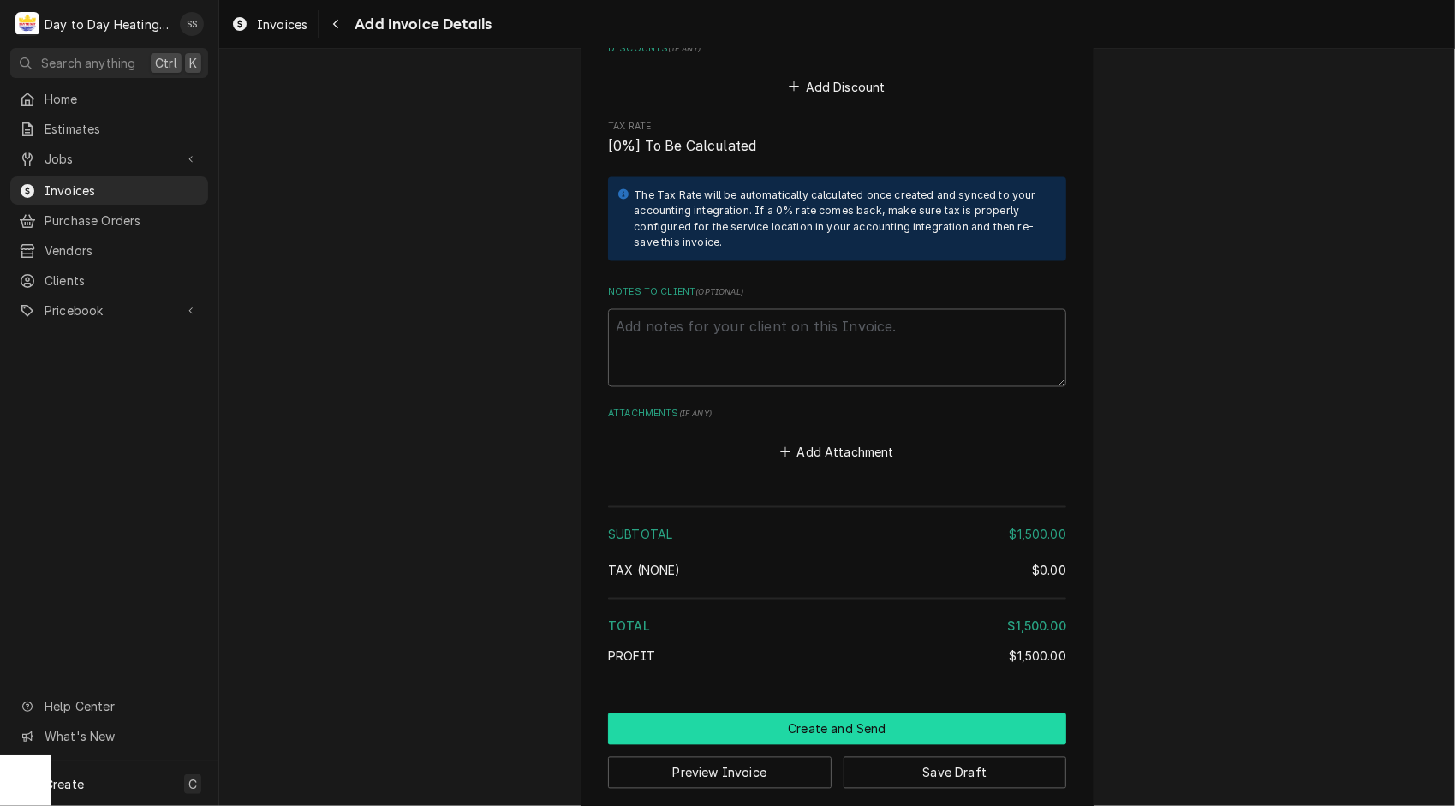
click at [852, 713] on button "Create and Send" at bounding box center [837, 729] width 458 height 32
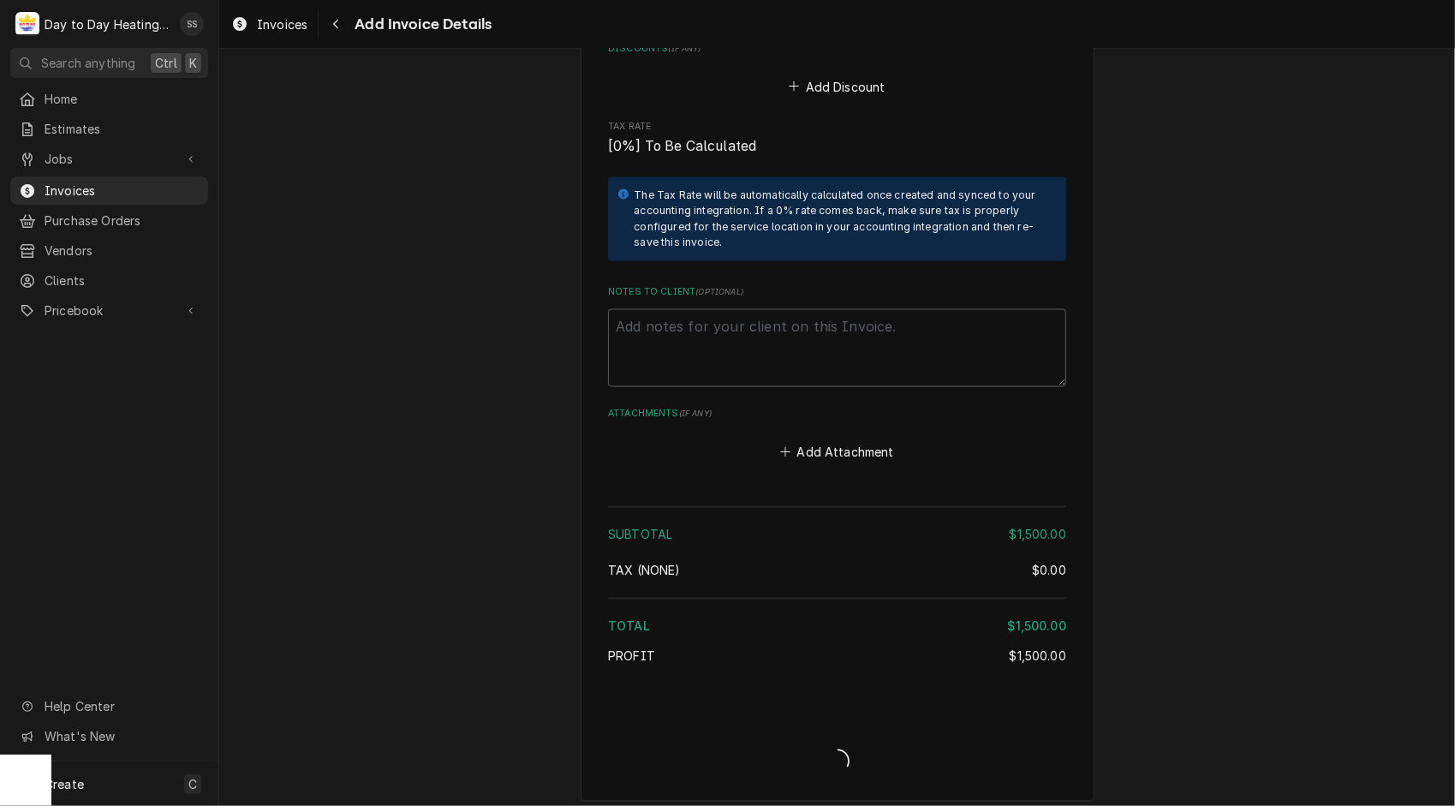
scroll to position [1968, 0]
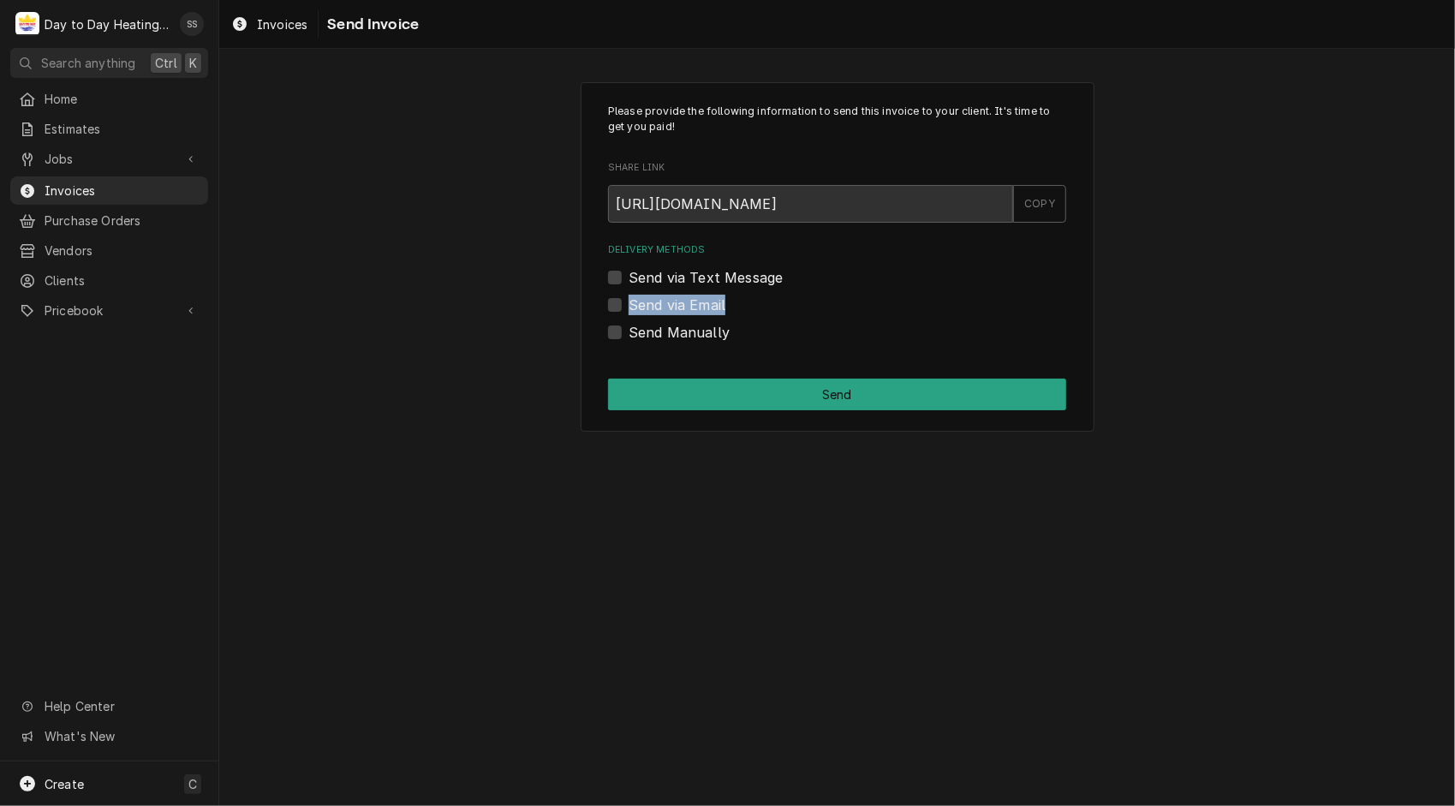
click at [615, 300] on div "Send via Email" at bounding box center [837, 305] width 458 height 21
click at [628, 300] on label "Send via Email" at bounding box center [676, 305] width 97 height 21
click at [628, 300] on input "Send via Email" at bounding box center [857, 314] width 458 height 38
checkbox input "true"
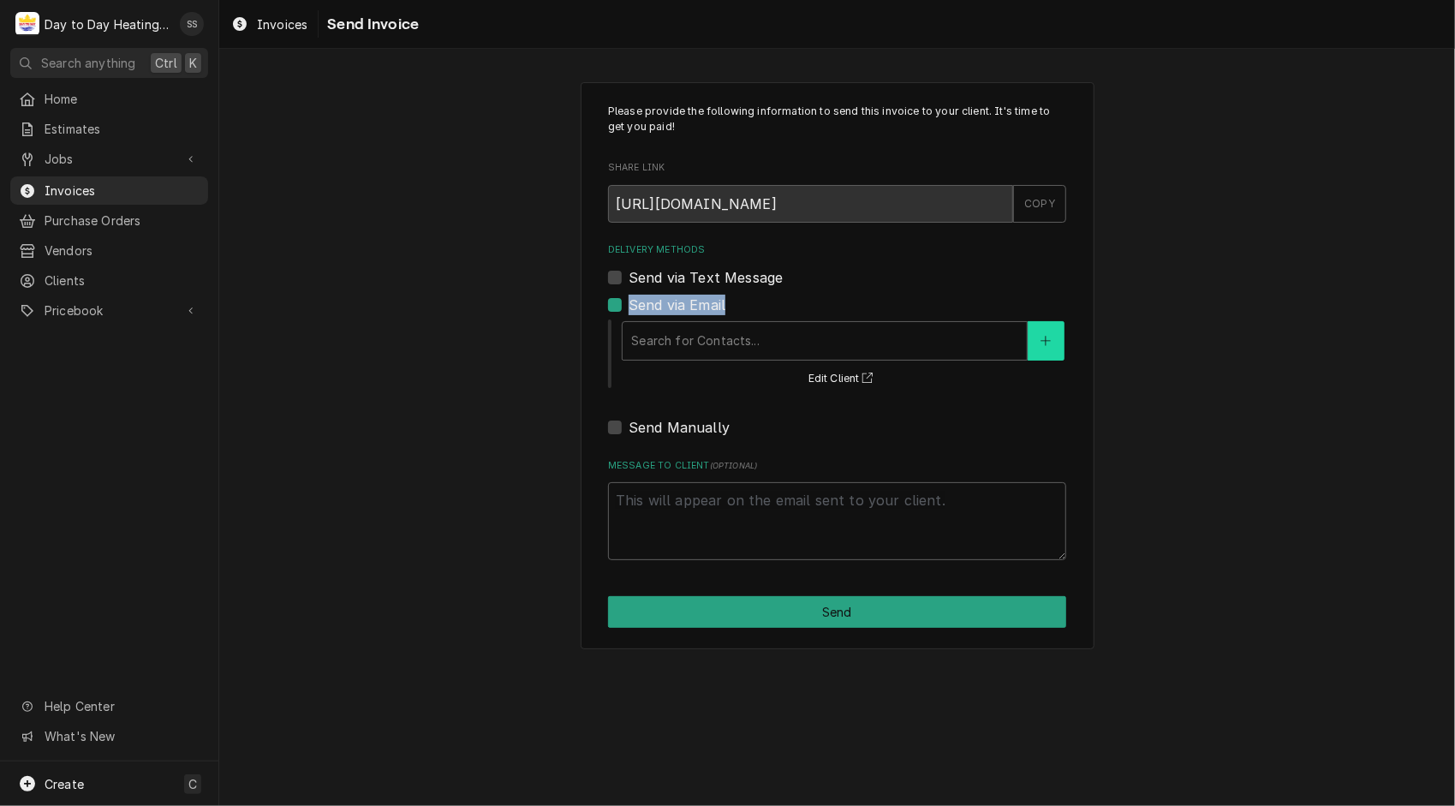
click at [1039, 336] on button "Delivery Methods" at bounding box center [1046, 340] width 36 height 39
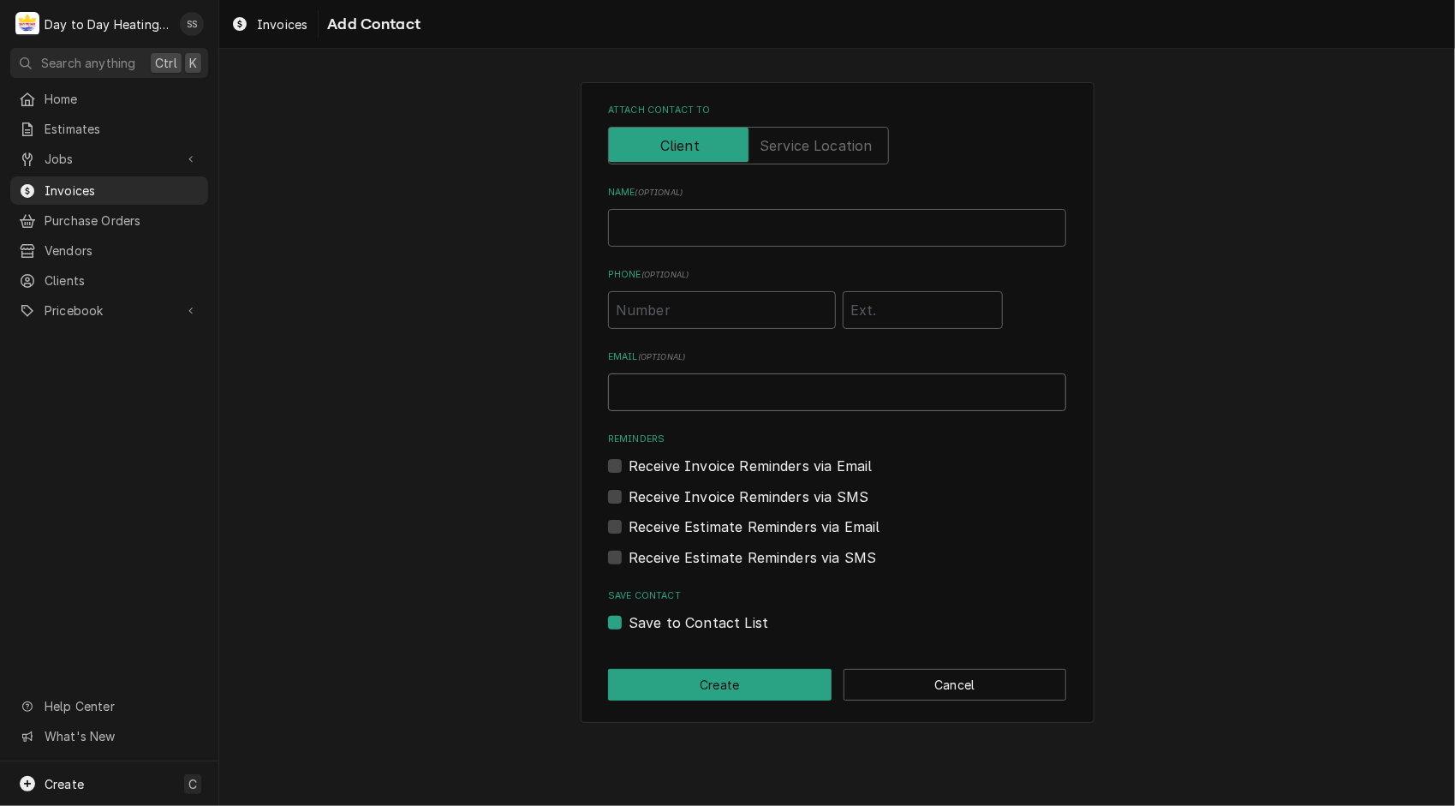
click at [680, 394] on input "Email ( optional )" at bounding box center [837, 392] width 458 height 38
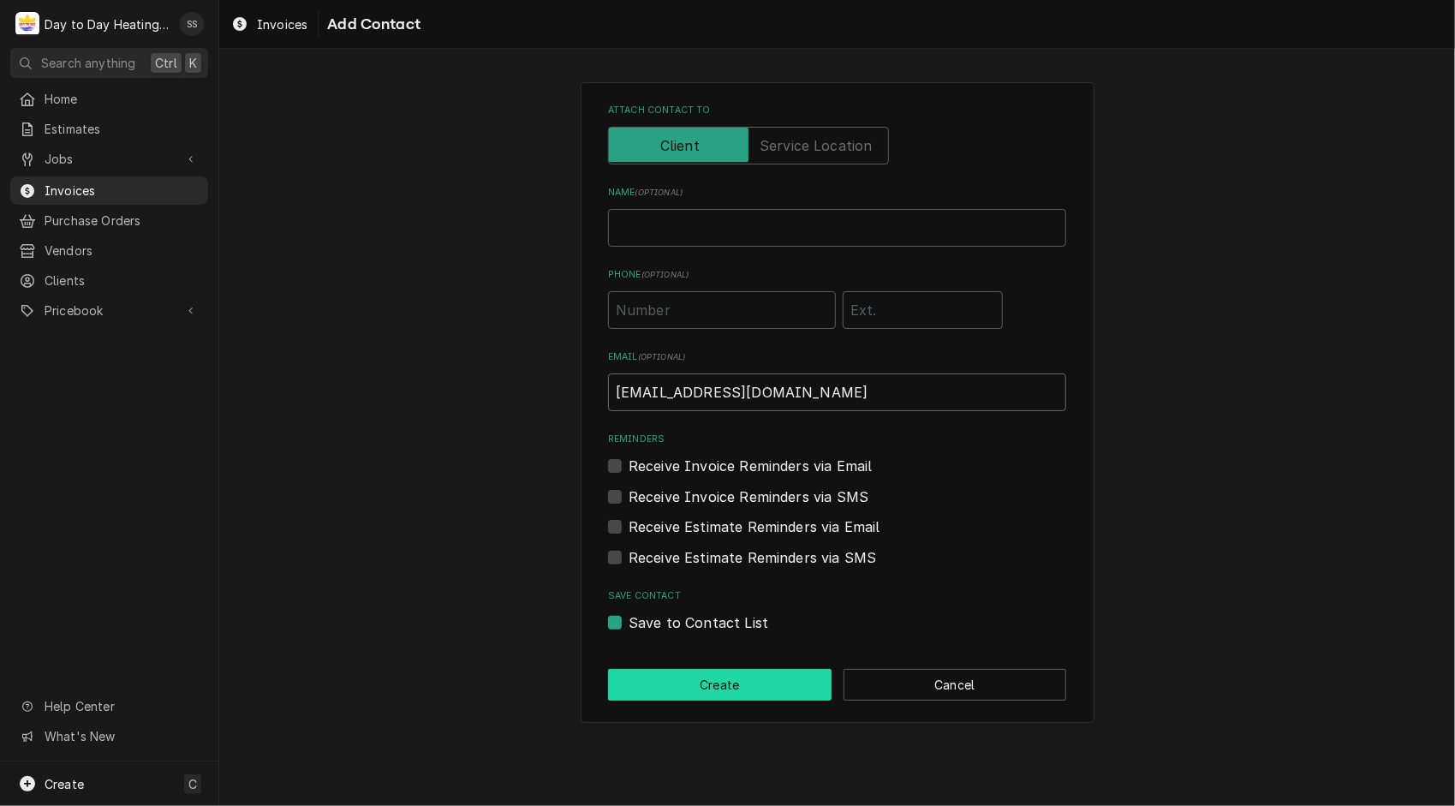
type input "itsh.accounting@bgis.com"
click at [714, 690] on button "Create" at bounding box center [719, 685] width 223 height 32
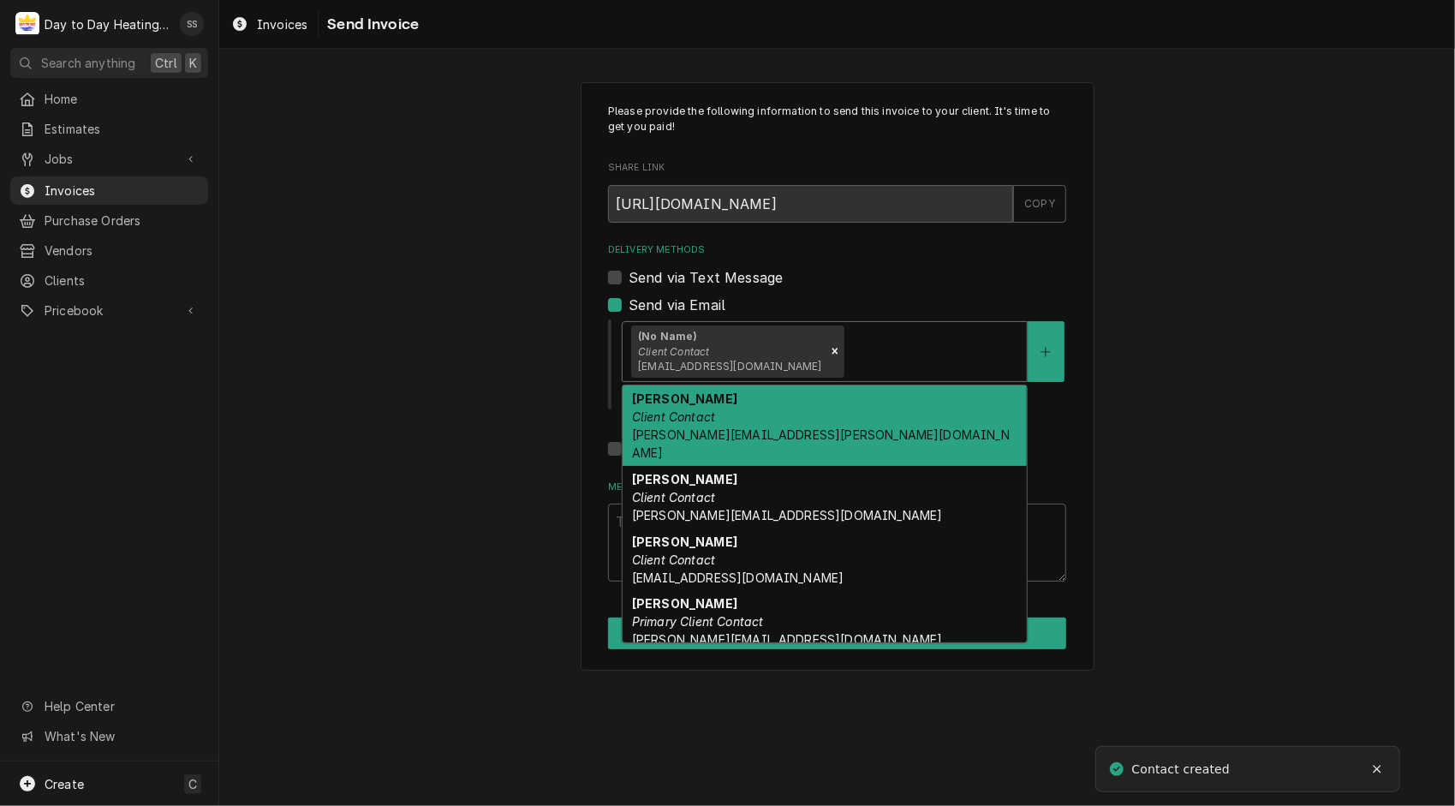
click at [898, 360] on div "Delivery Methods" at bounding box center [932, 351] width 171 height 31
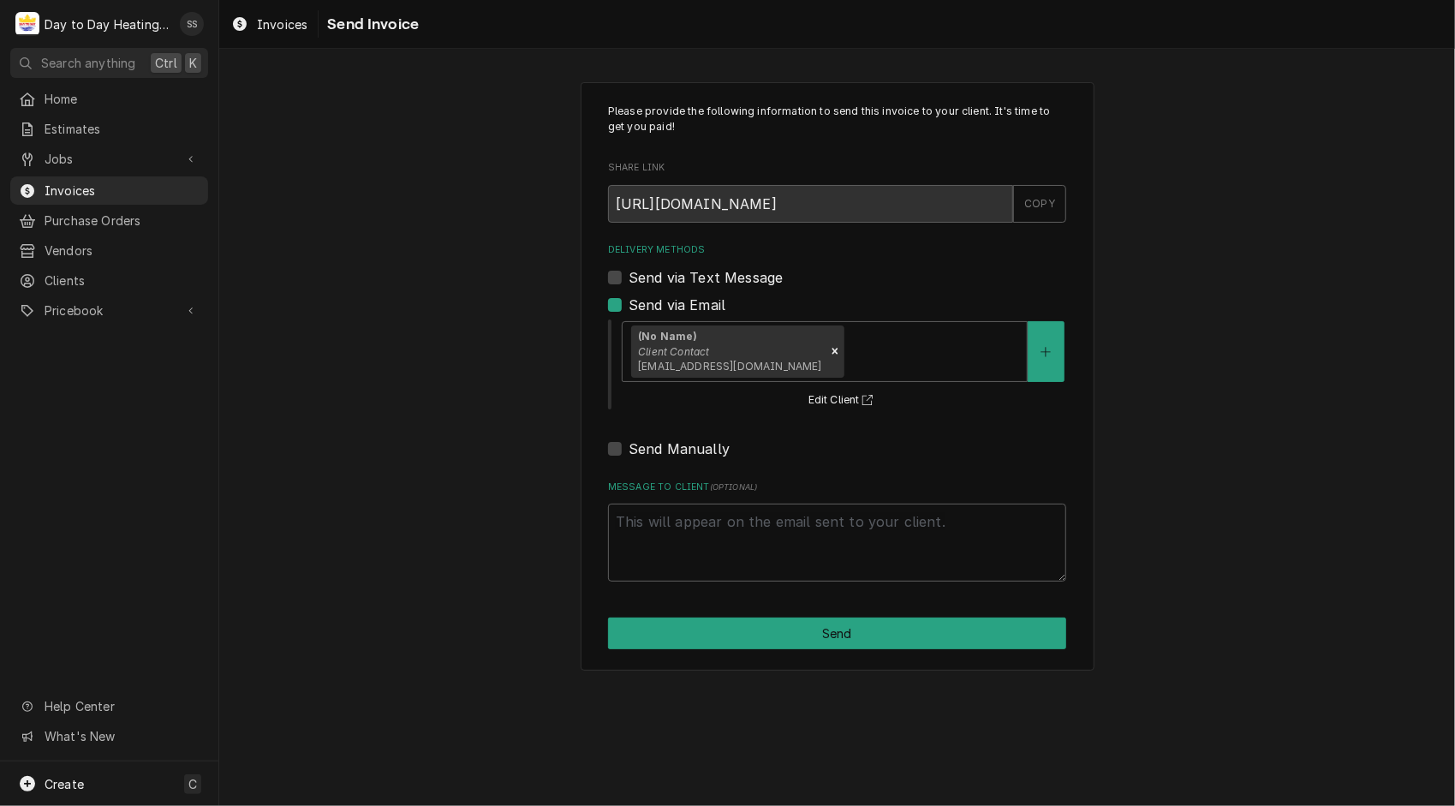
click at [981, 227] on div "Please provide the following information to send this invoice to your client. I…" at bounding box center [837, 343] width 458 height 478
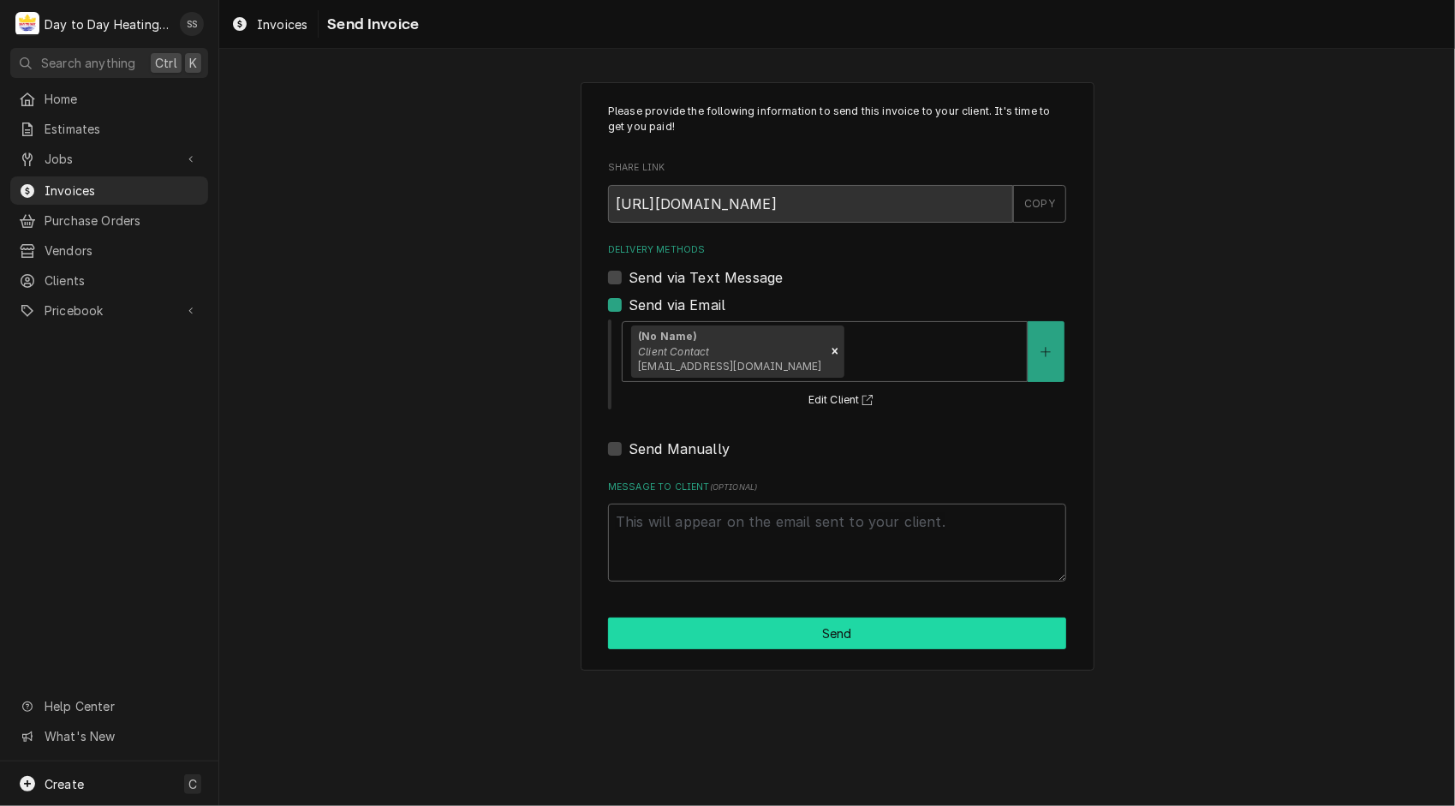
click at [849, 628] on button "Send" at bounding box center [837, 633] width 458 height 32
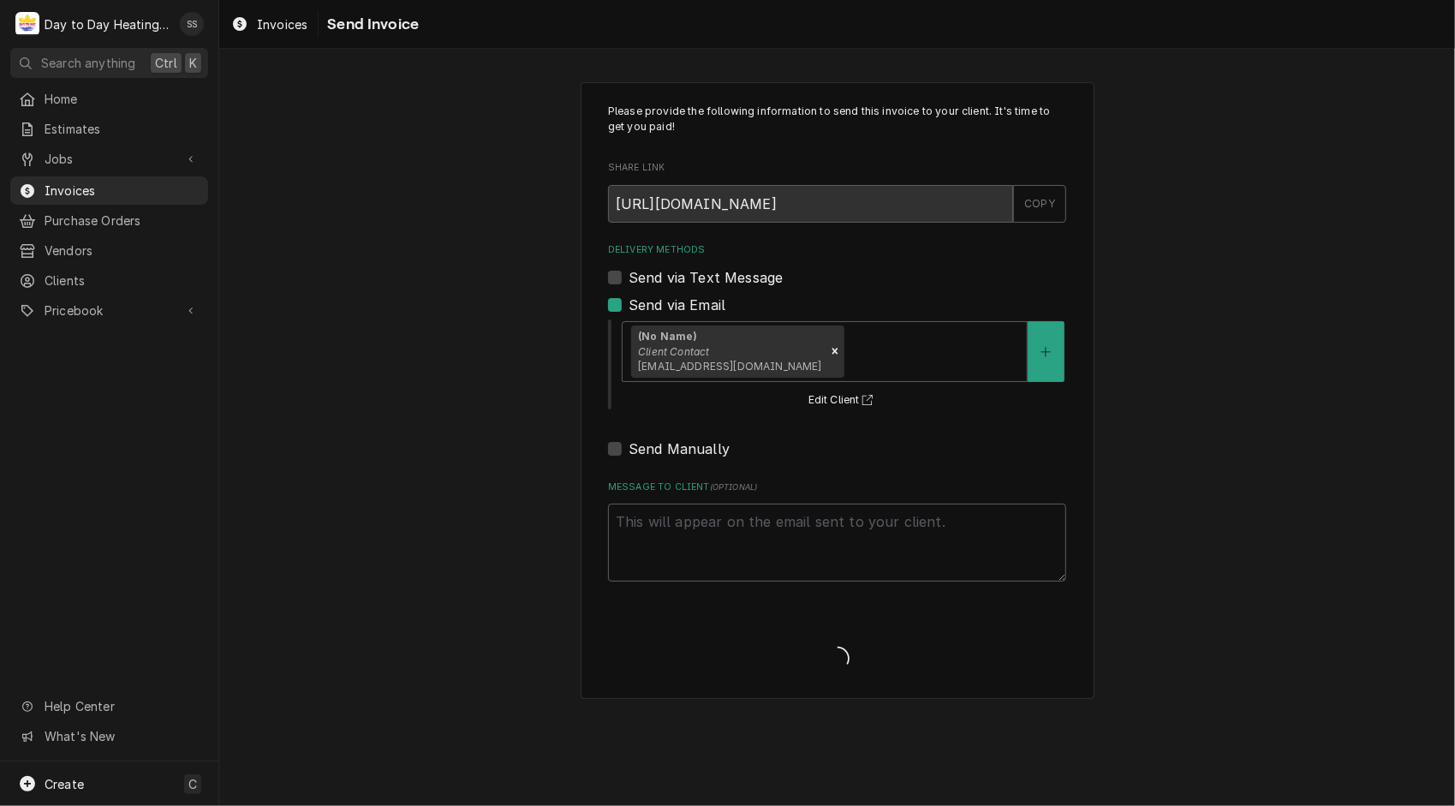
type textarea "x"
